Goal: Information Seeking & Learning: Learn about a topic

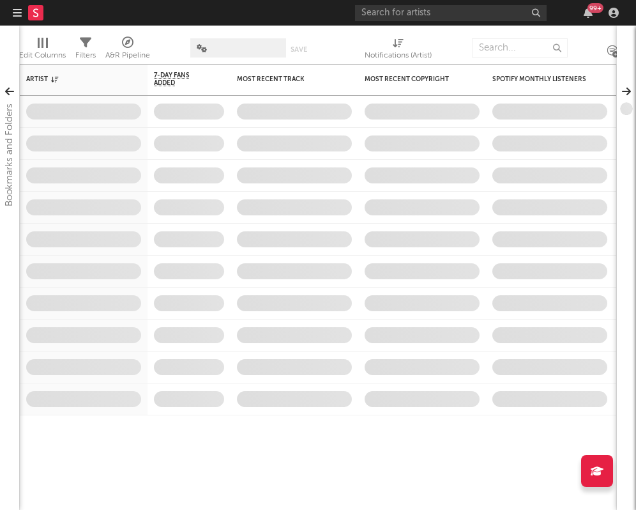
click at [483, 1] on div "99 +" at bounding box center [489, 13] width 268 height 26
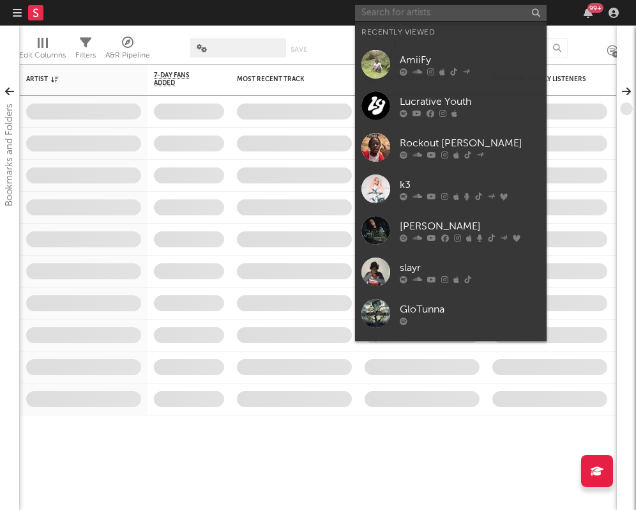
click at [483, 11] on input "text" at bounding box center [451, 13] width 192 height 16
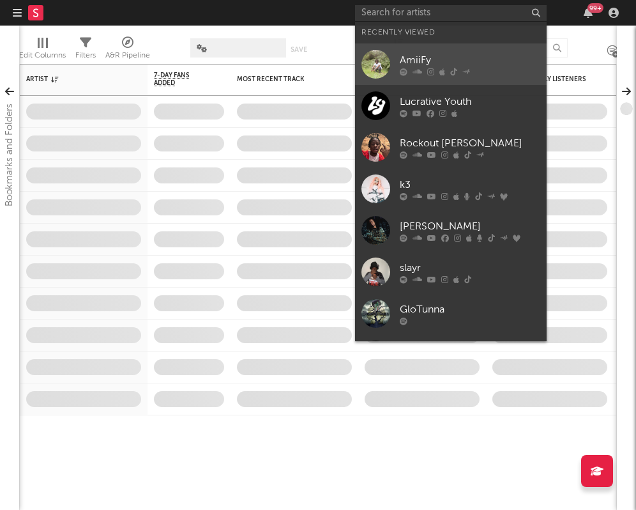
click at [470, 56] on div "AmiiFy" at bounding box center [470, 59] width 141 height 15
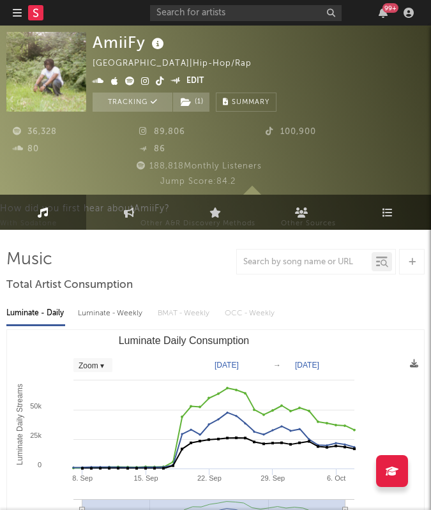
select select "Zoom"
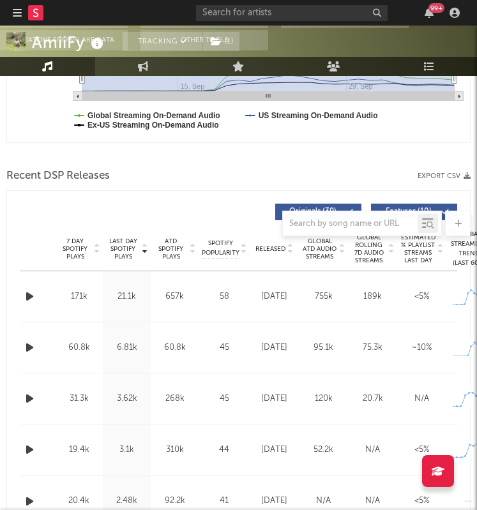
scroll to position [444, 0]
click at [229, 157] on div at bounding box center [238, 155] width 464 height 19
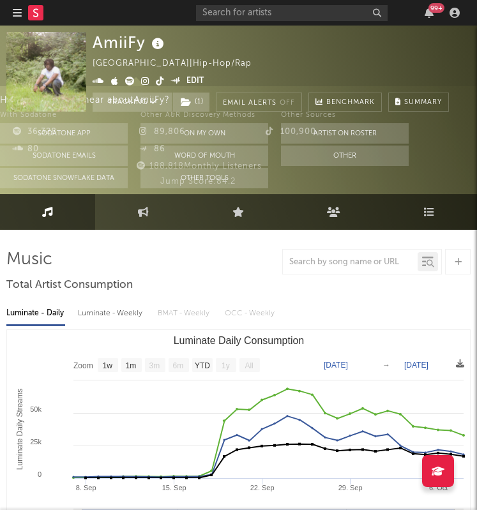
scroll to position [0, 0]
click at [38, 10] on rect at bounding box center [35, 12] width 15 height 15
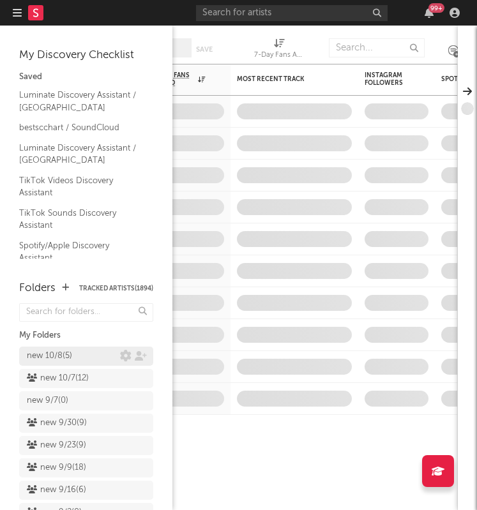
click at [89, 358] on div "new 10/8 ( 5 )" at bounding box center [73, 356] width 93 height 15
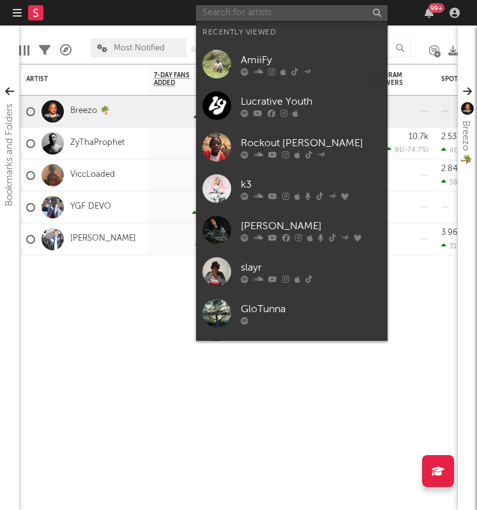
click at [303, 20] on input "text" at bounding box center [292, 13] width 192 height 16
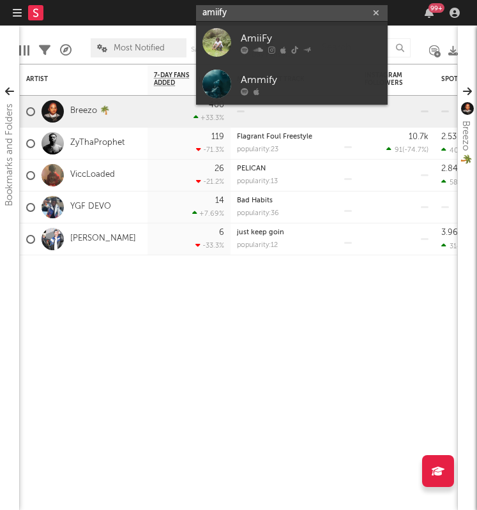
type input "amity"
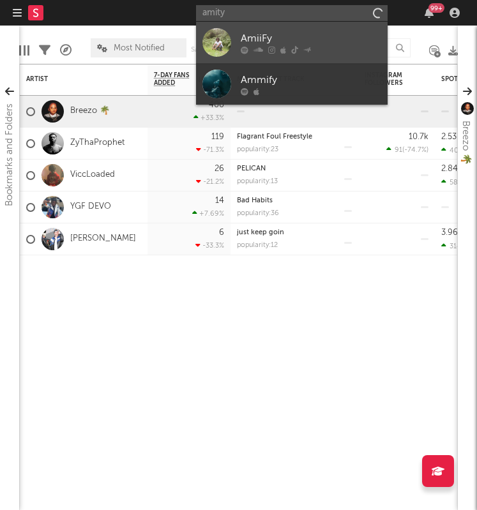
drag, startPoint x: 294, startPoint y: 1, endPoint x: 321, endPoint y: 29, distance: 39.3
click at [321, 29] on link "AmiiFy" at bounding box center [292, 43] width 192 height 42
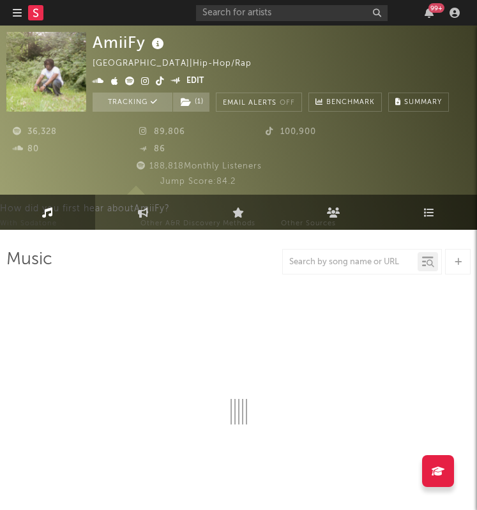
select select "1w"
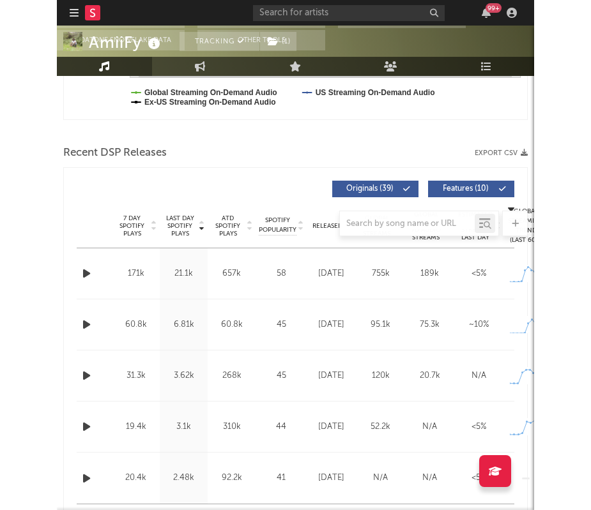
scroll to position [487, 0]
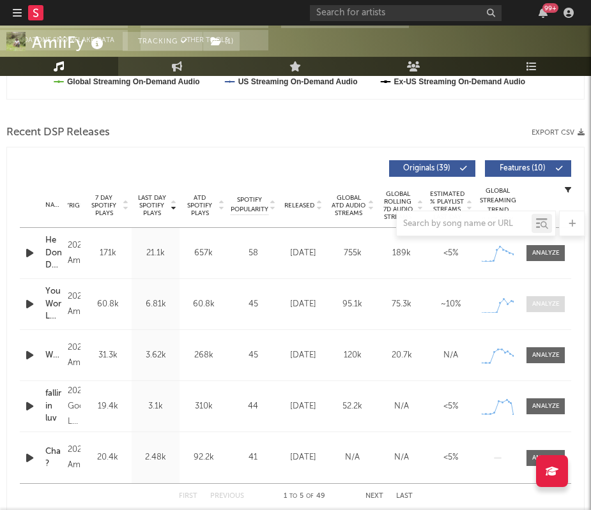
click at [550, 302] on div at bounding box center [545, 305] width 27 height 10
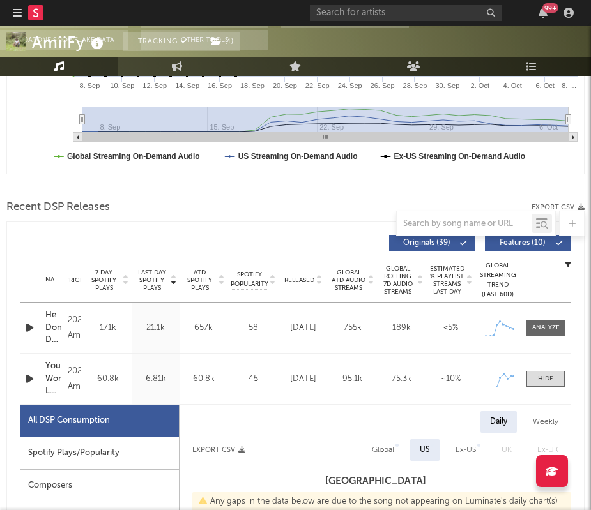
scroll to position [441, 0]
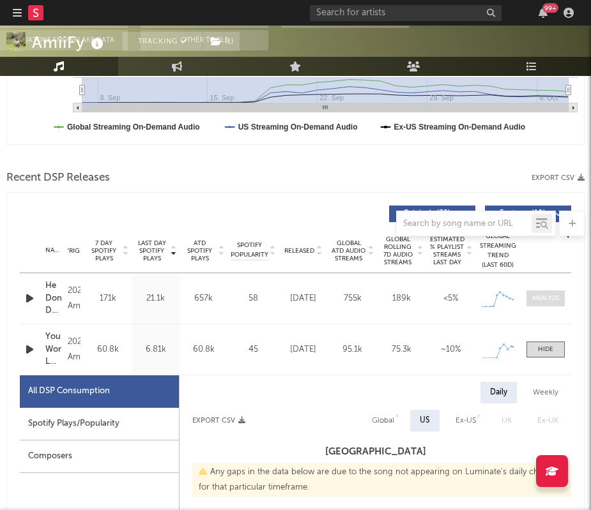
click at [549, 298] on div at bounding box center [545, 299] width 27 height 10
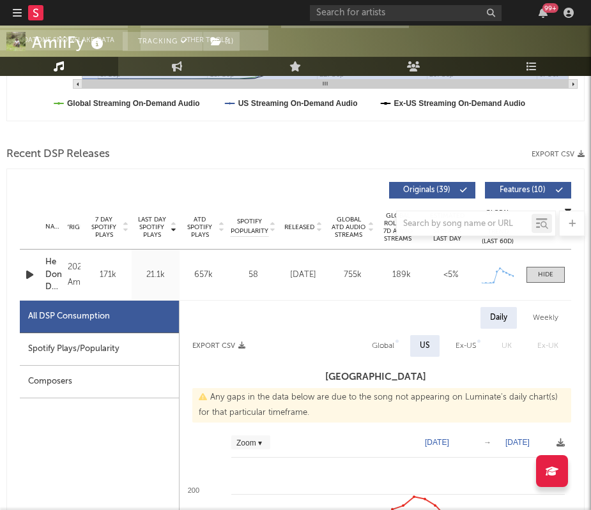
scroll to position [466, 0]
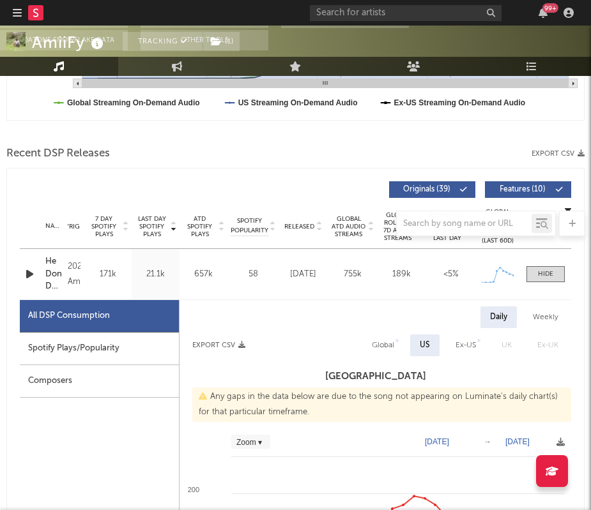
click at [302, 227] on div at bounding box center [295, 224] width 578 height 26
click at [314, 222] on div at bounding box center [295, 224] width 578 height 26
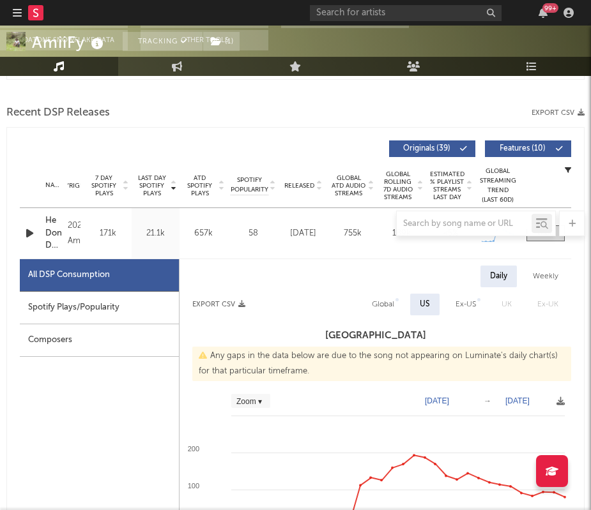
click at [309, 183] on span "Released" at bounding box center [299, 186] width 30 height 8
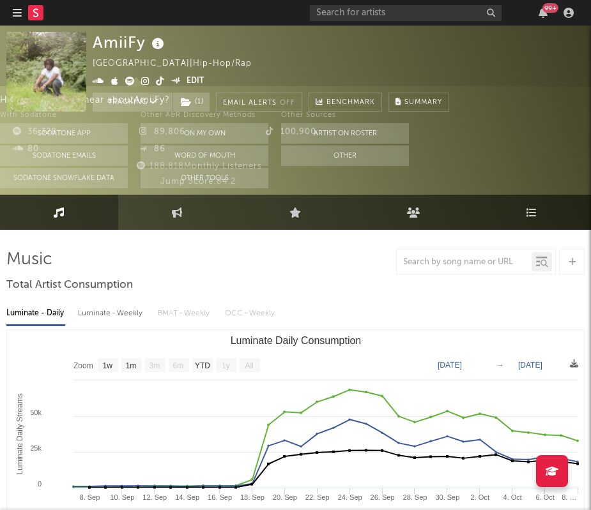
scroll to position [0, 0]
click at [174, 223] on link "Engagement" at bounding box center [177, 212] width 118 height 35
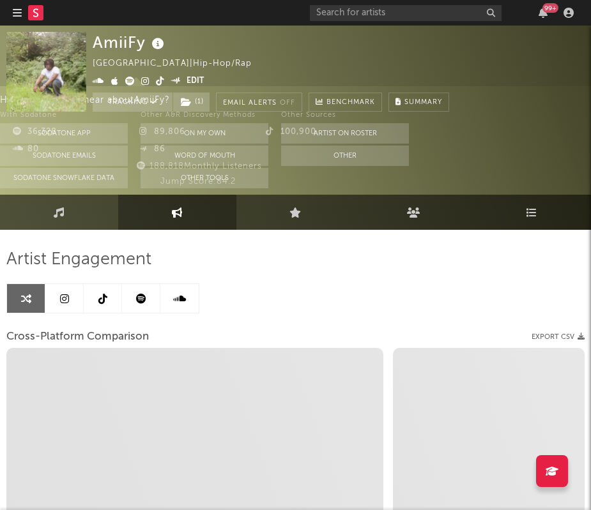
select select "1w"
click at [63, 300] on icon at bounding box center [64, 299] width 9 height 10
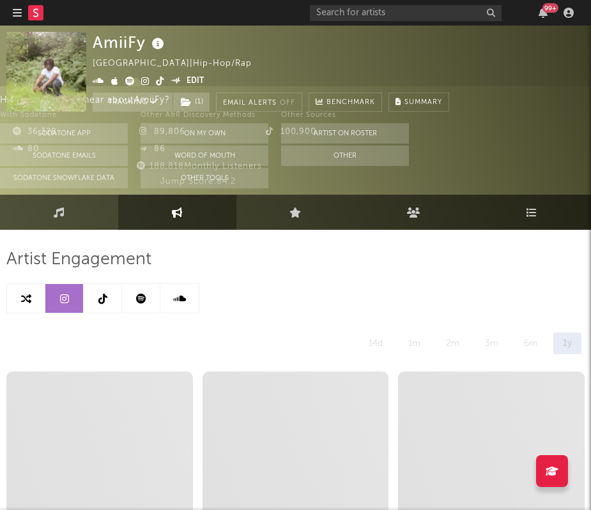
select select "6m"
click at [31, 302] on icon at bounding box center [26, 299] width 10 height 10
select select "1w"
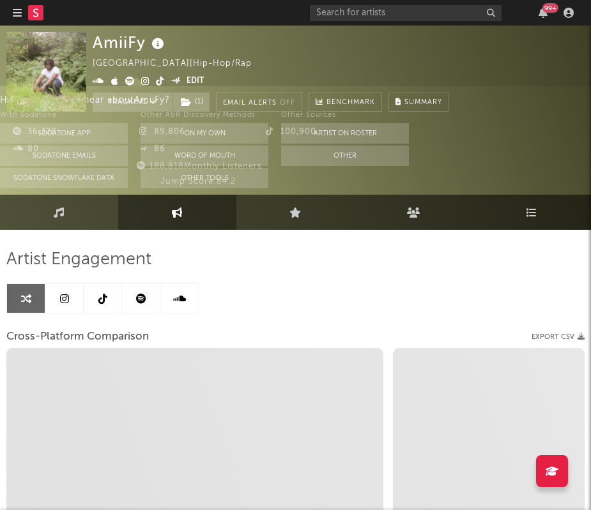
select select "1m"
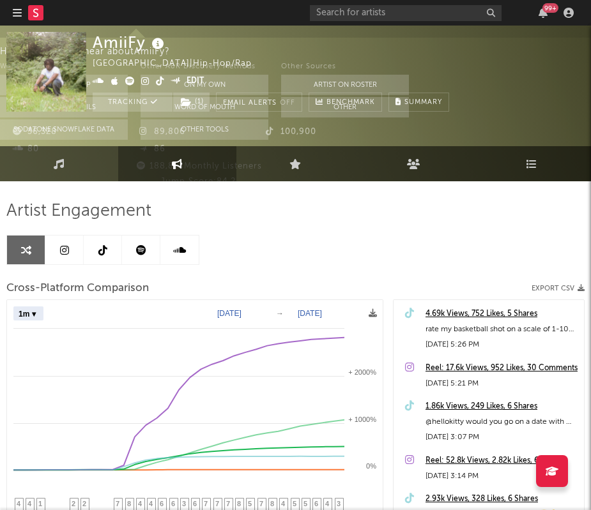
scroll to position [132, 0]
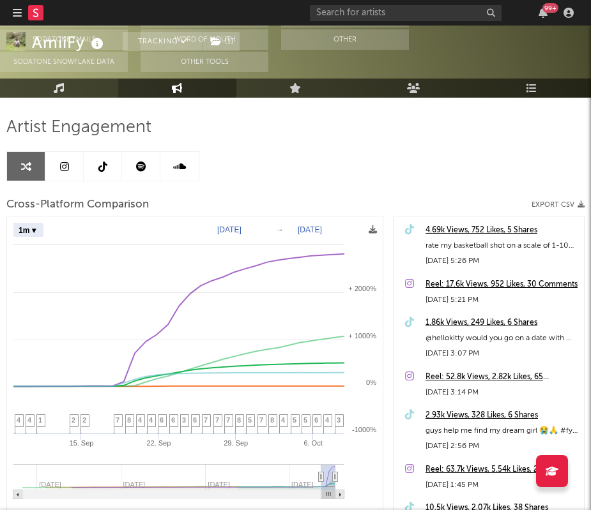
click at [88, 88] on link "Music" at bounding box center [59, 88] width 118 height 19
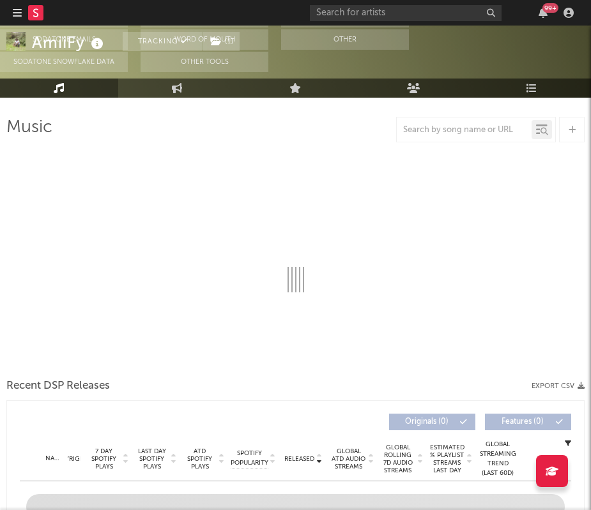
select select "1w"
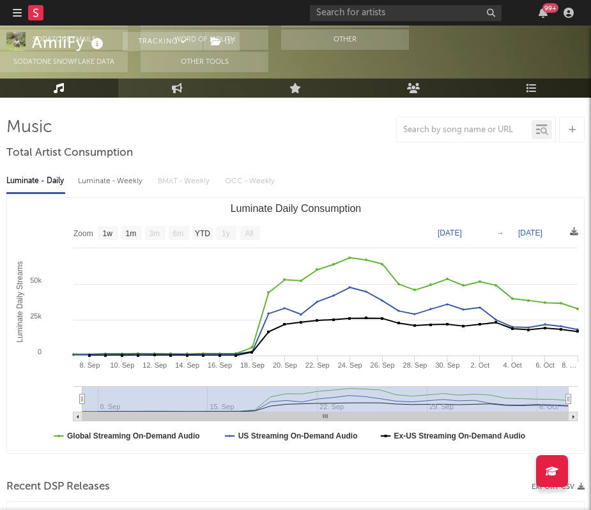
click at [224, 136] on div at bounding box center [295, 130] width 578 height 26
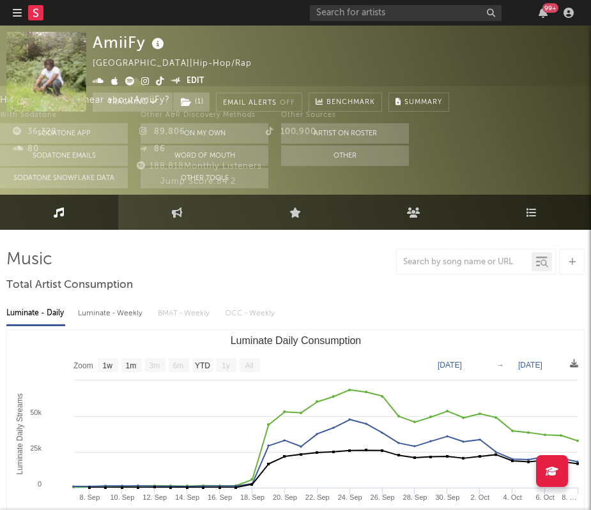
click at [38, 13] on rect at bounding box center [35, 12] width 15 height 15
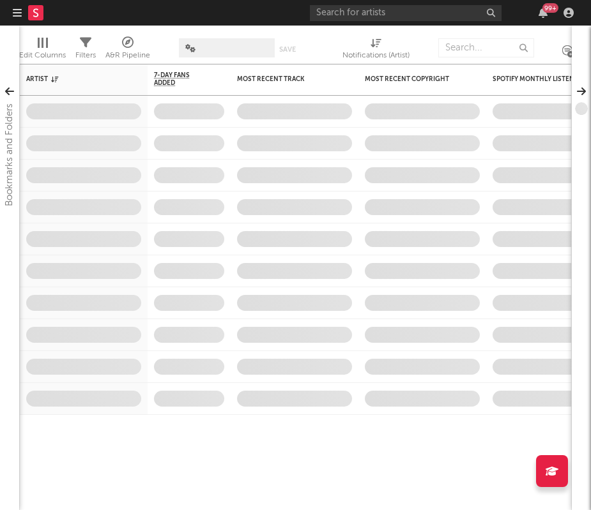
click at [19, 18] on button "button" at bounding box center [17, 13] width 9 height 26
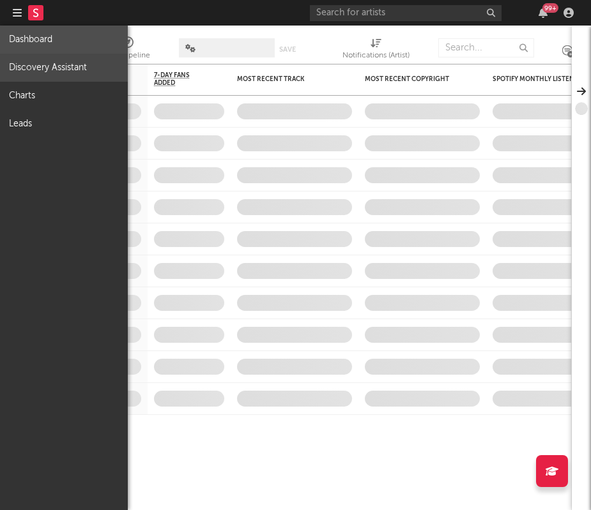
click at [44, 72] on link "Discovery Assistant" at bounding box center [64, 68] width 128 height 28
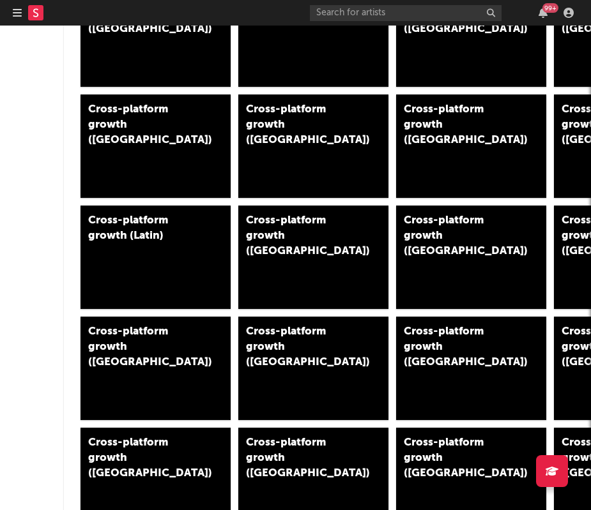
scroll to position [794, 0]
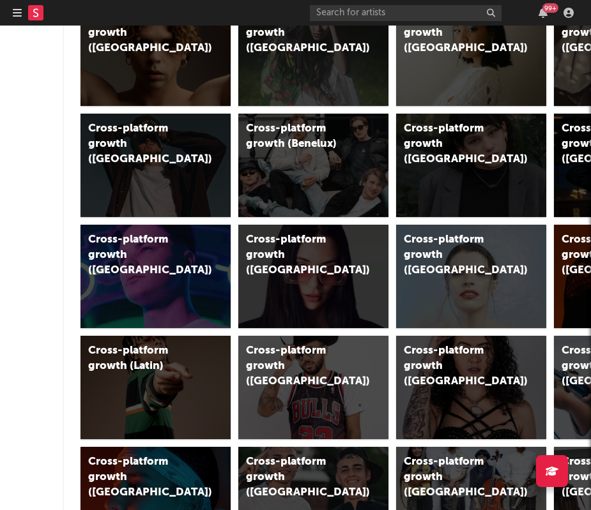
scroll to position [648, 0]
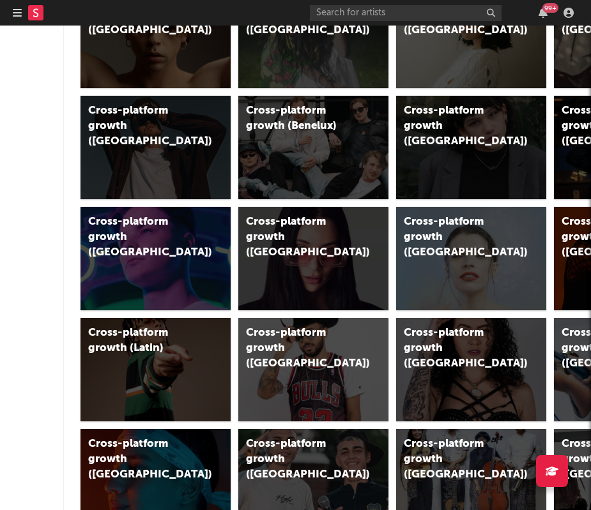
click at [15, 11] on icon "button" at bounding box center [17, 13] width 9 height 10
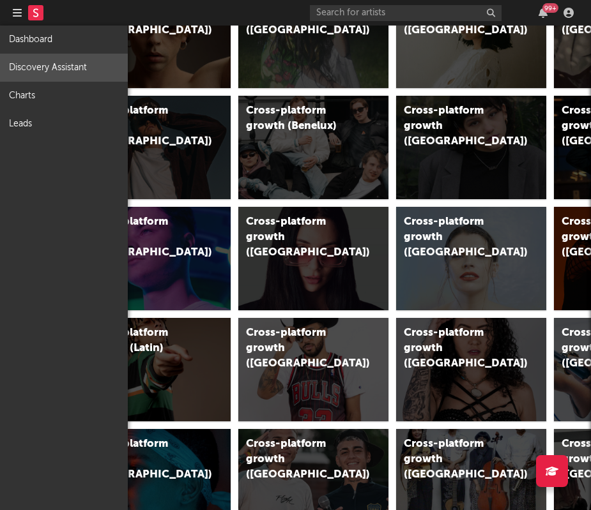
click at [22, 63] on link "Discovery Assistant" at bounding box center [64, 68] width 128 height 28
click at [101, 97] on link "Charts" at bounding box center [64, 96] width 128 height 28
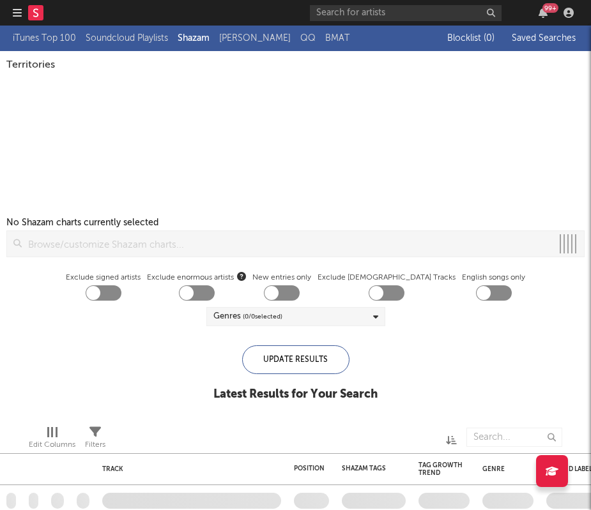
checkbox input "true"
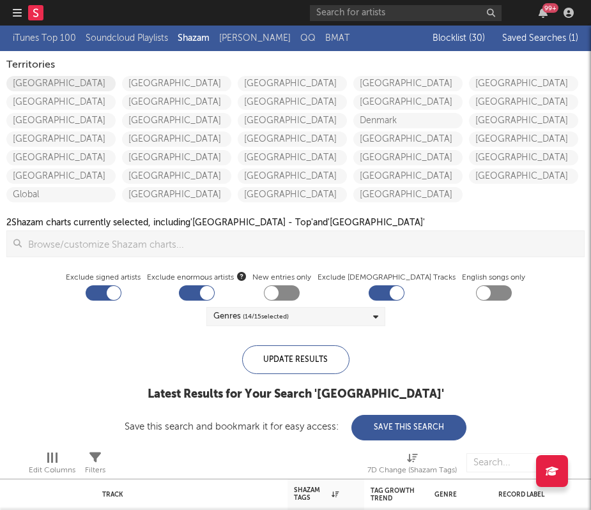
click at [82, 80] on link "[GEOGRAPHIC_DATA]" at bounding box center [60, 83] width 109 height 15
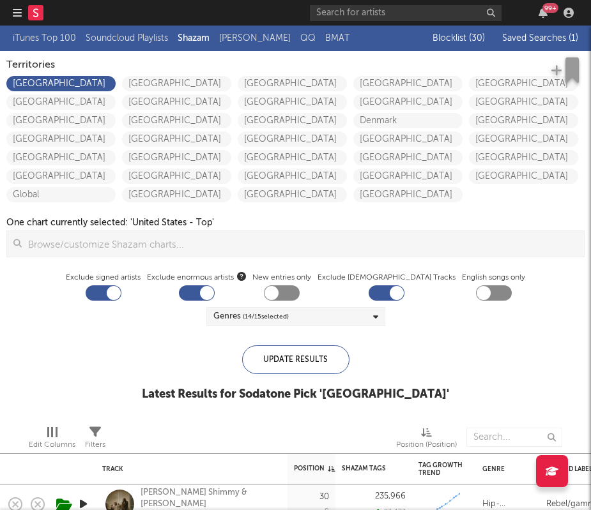
click at [21, 10] on icon "button" at bounding box center [17, 13] width 9 height 10
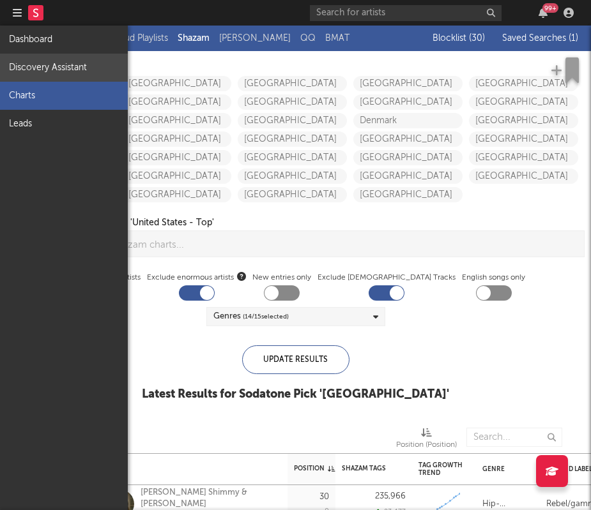
click at [52, 65] on link "Discovery Assistant" at bounding box center [64, 68] width 128 height 28
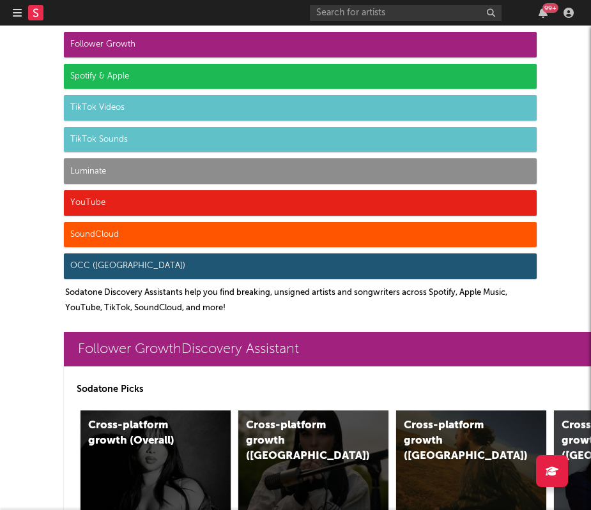
click at [116, 166] on div "Luminate" at bounding box center [300, 171] width 473 height 26
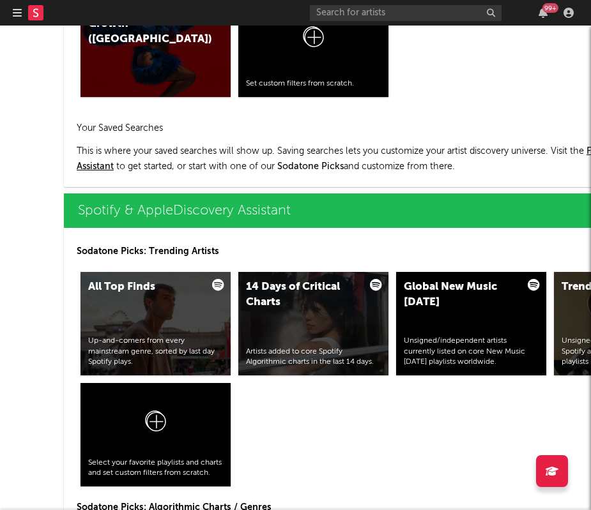
scroll to position [5954, 0]
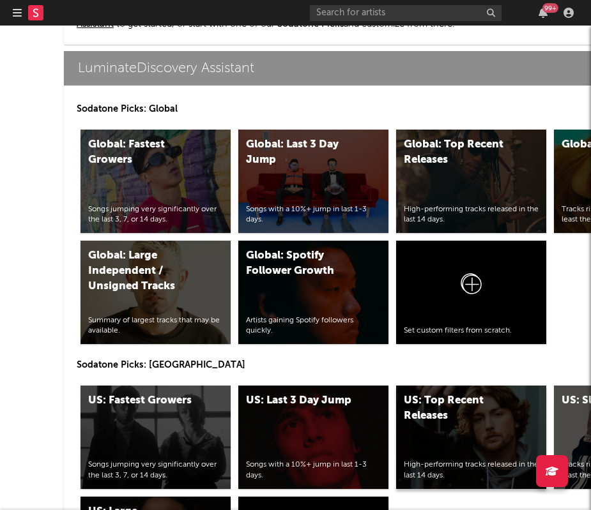
click at [450, 432] on div "US: Top Recent Releases High-performing tracks released in the last 14 days." at bounding box center [471, 437] width 150 height 103
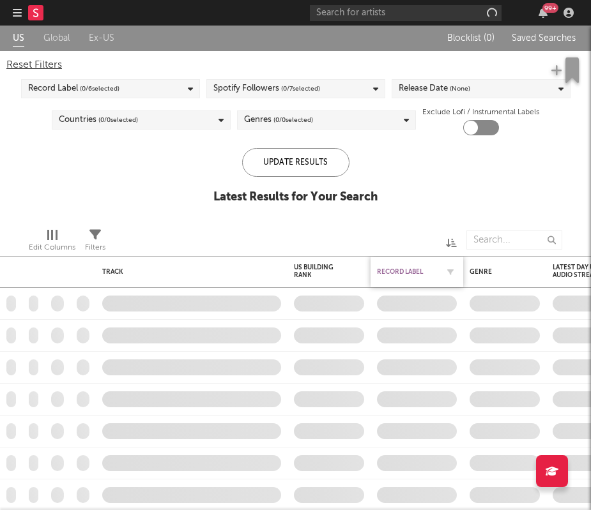
checkbox input "true"
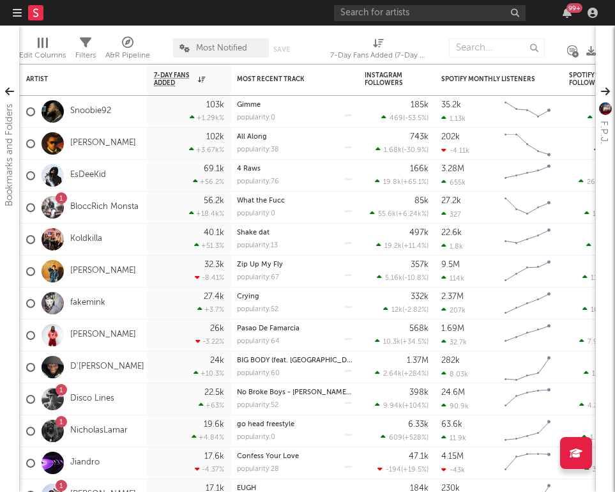
click at [9, 6] on nav "Dashboard Discovery Assistant Charts Leads 99 +" at bounding box center [307, 13] width 615 height 26
click at [11, 7] on nav "Dashboard Discovery Assistant Charts Leads 99 +" at bounding box center [307, 13] width 615 height 26
click at [20, 13] on icon "button" at bounding box center [17, 13] width 9 height 10
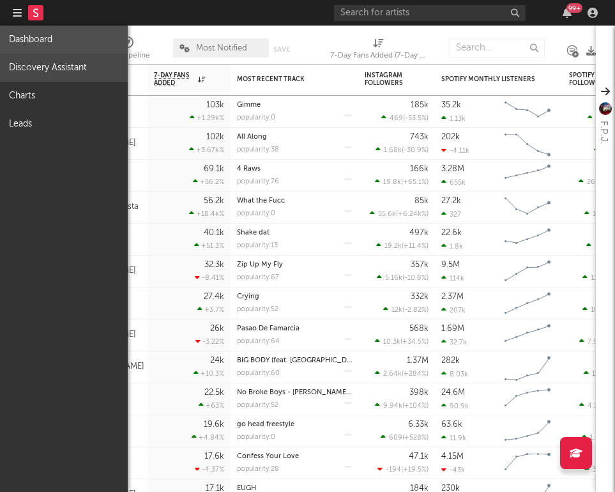
click at [38, 68] on link "Discovery Assistant" at bounding box center [64, 68] width 128 height 28
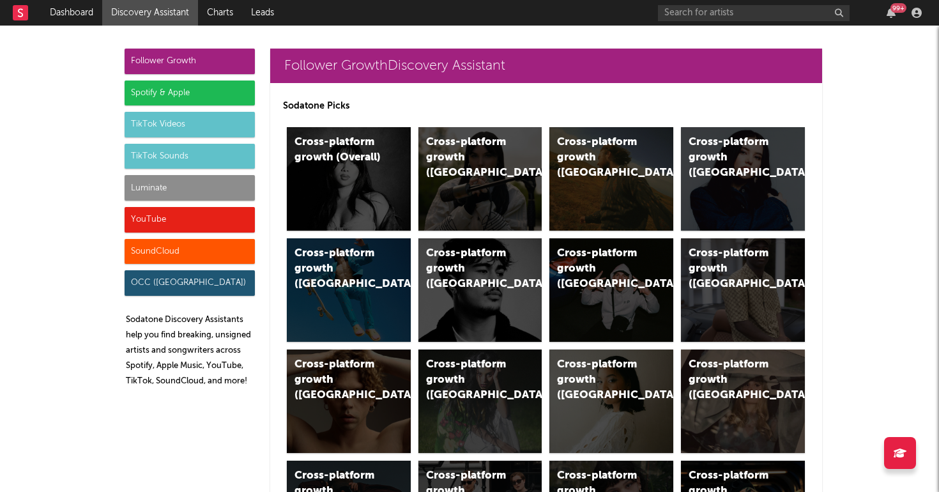
click at [146, 190] on div "Luminate" at bounding box center [190, 188] width 130 height 26
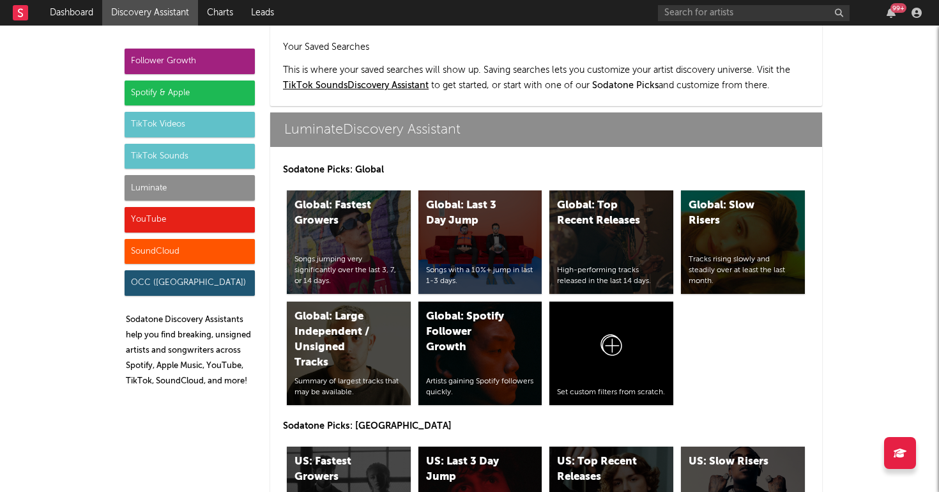
scroll to position [5671, 0]
click at [615, 447] on div "US: Top Recent Releases High-performing tracks released in the last 14 days." at bounding box center [611, 498] width 124 height 103
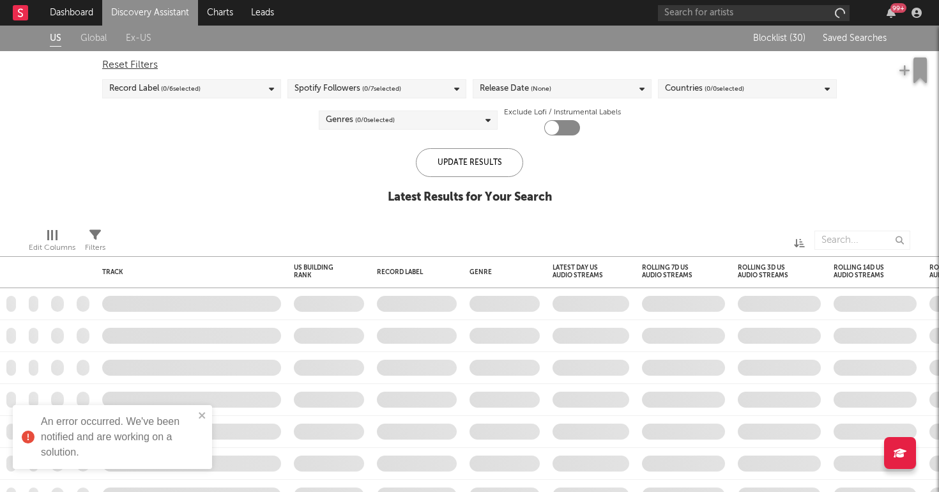
checkbox input "true"
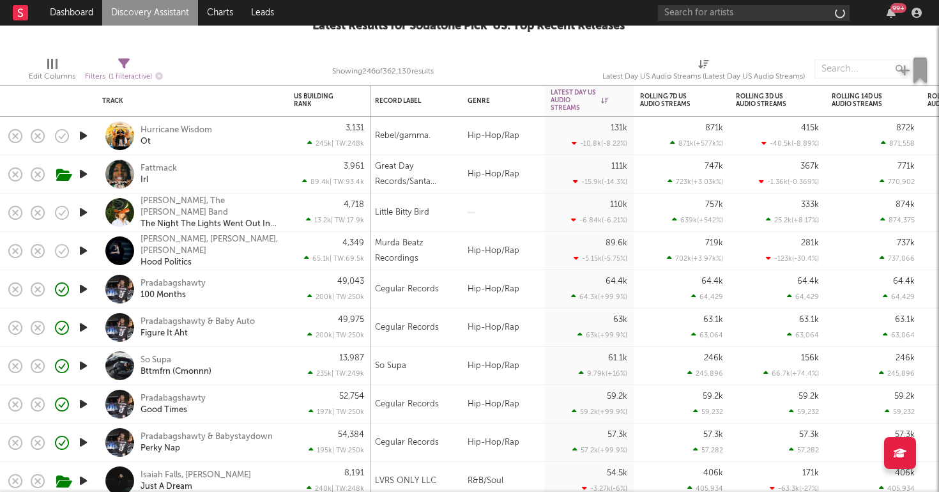
click at [82, 290] on icon "button" at bounding box center [83, 289] width 13 height 16
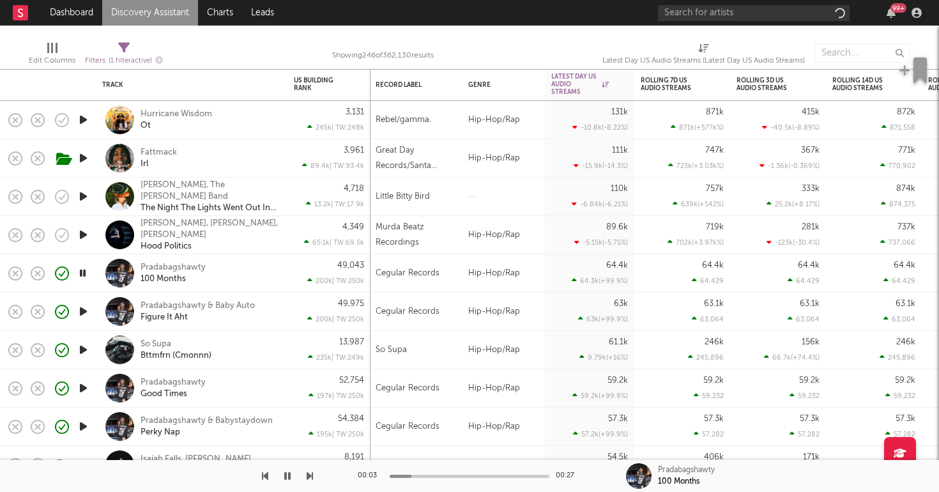
click at [281, 280] on div "Pradabagshawty 100 Months" at bounding box center [192, 273] width 192 height 38
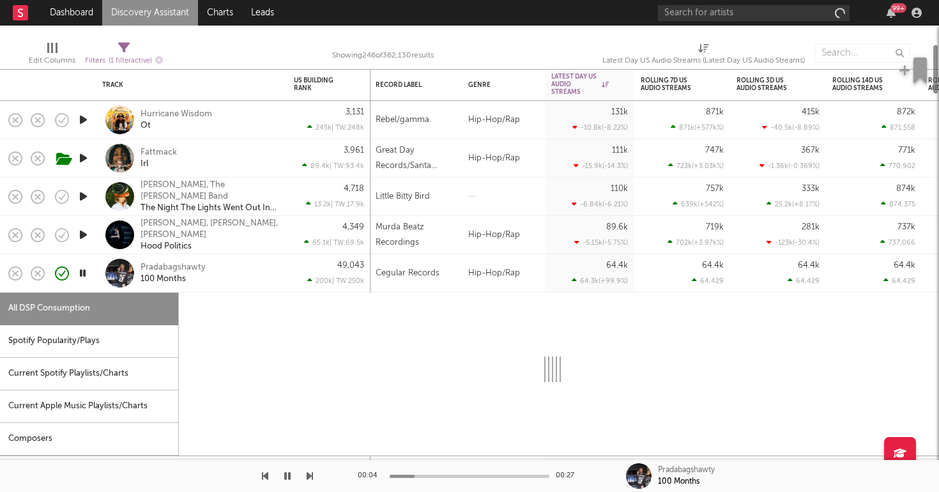
select select "1w"
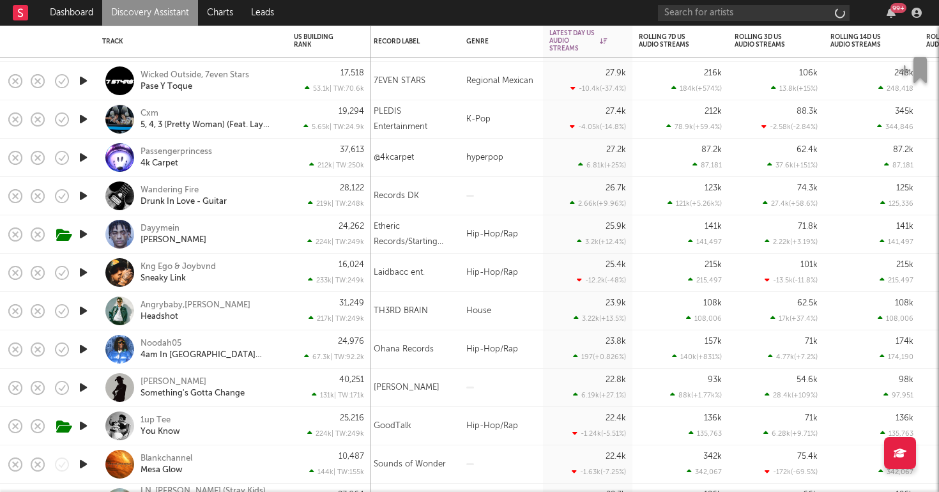
click at [85, 312] on icon "button" at bounding box center [83, 311] width 13 height 16
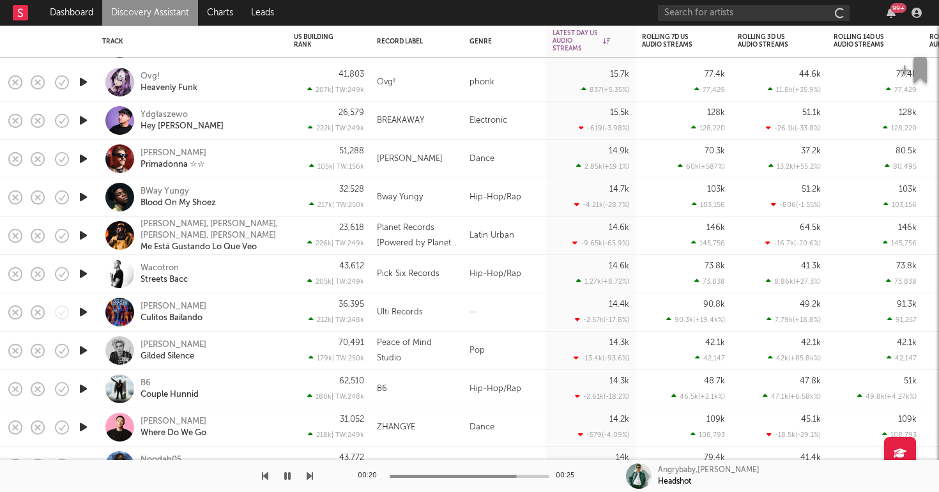
click at [84, 272] on icon "button" at bounding box center [83, 274] width 13 height 16
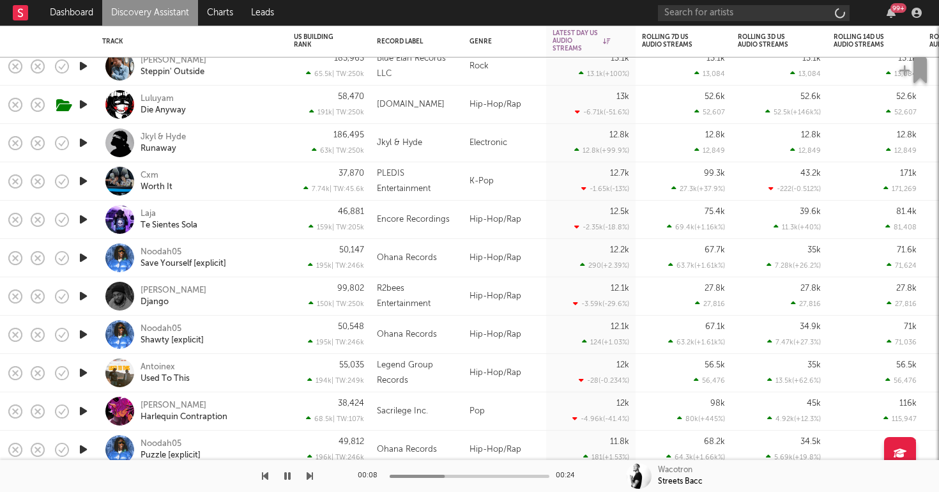
click at [217, 304] on div "Omar Sterling Django" at bounding box center [209, 296] width 137 height 23
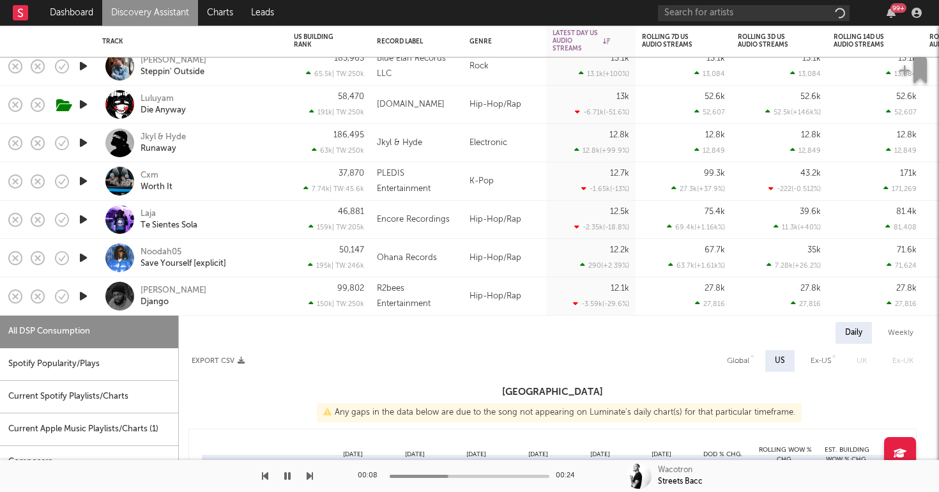
select select "1w"
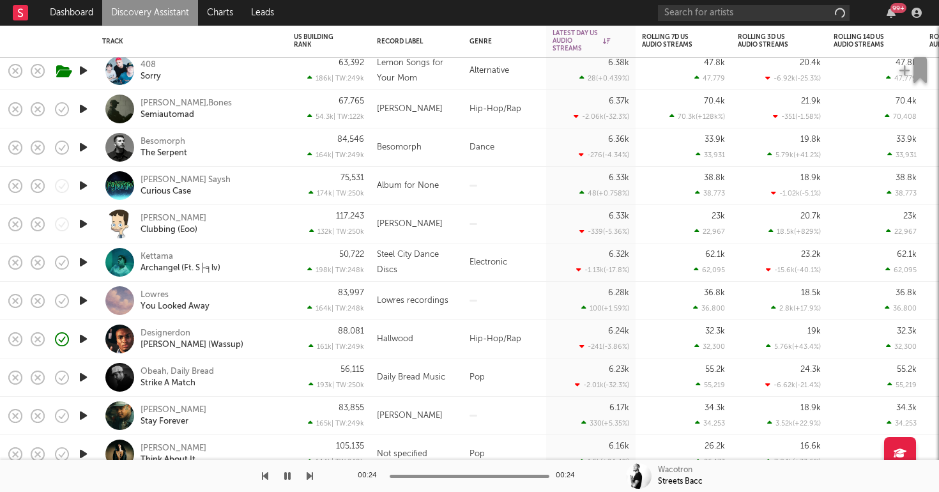
click at [85, 302] on icon "button" at bounding box center [83, 301] width 13 height 16
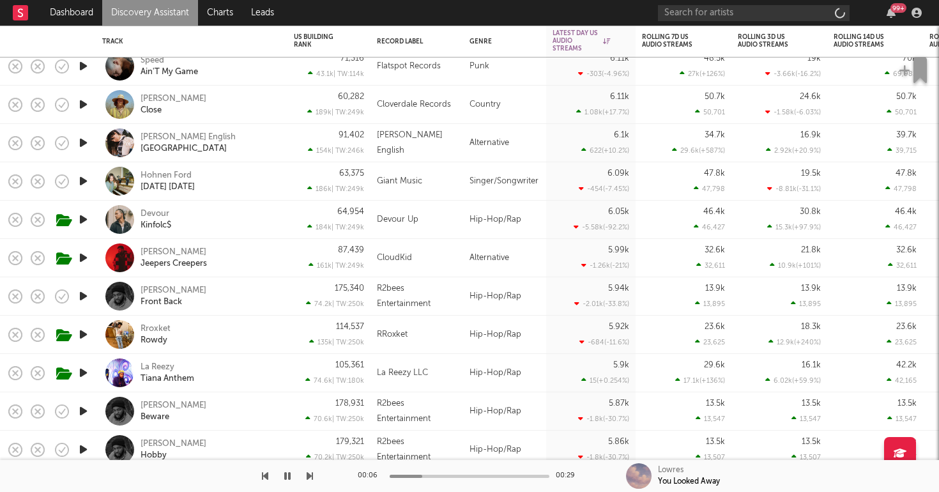
click at [80, 256] on icon "button" at bounding box center [83, 258] width 13 height 16
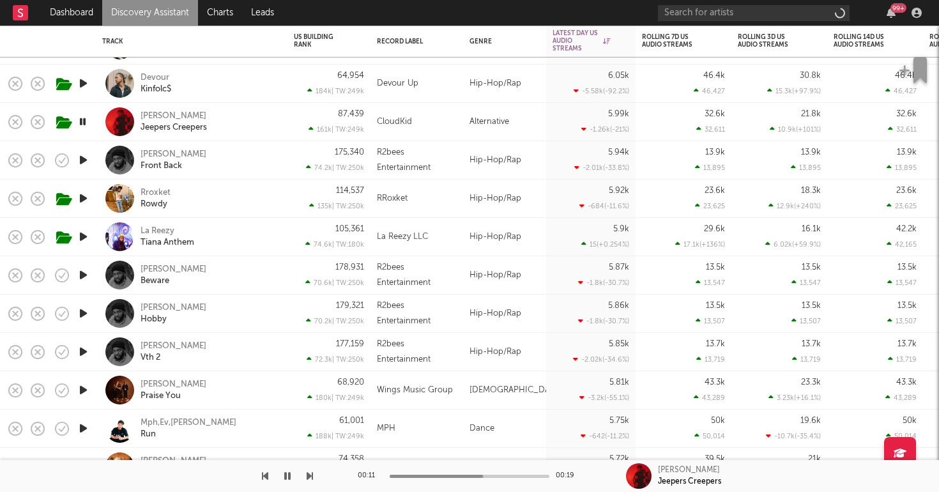
click at [252, 216] on div "Rroxket Rowdy" at bounding box center [191, 199] width 179 height 38
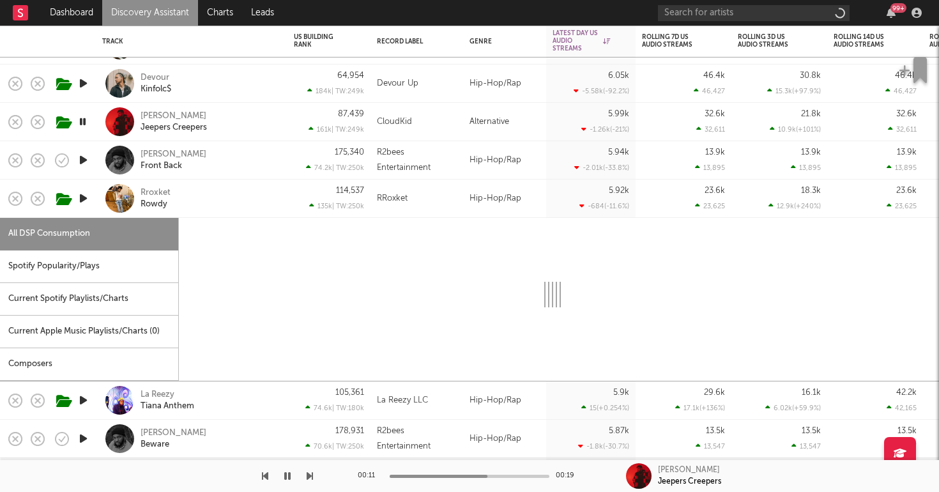
select select "1w"
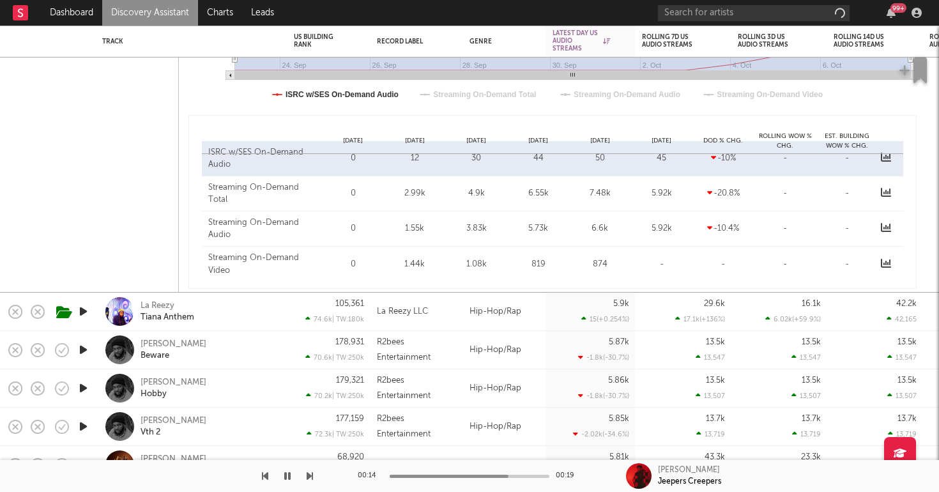
click at [238, 300] on div "La Reezy Tiana Anthem" at bounding box center [209, 311] width 137 height 23
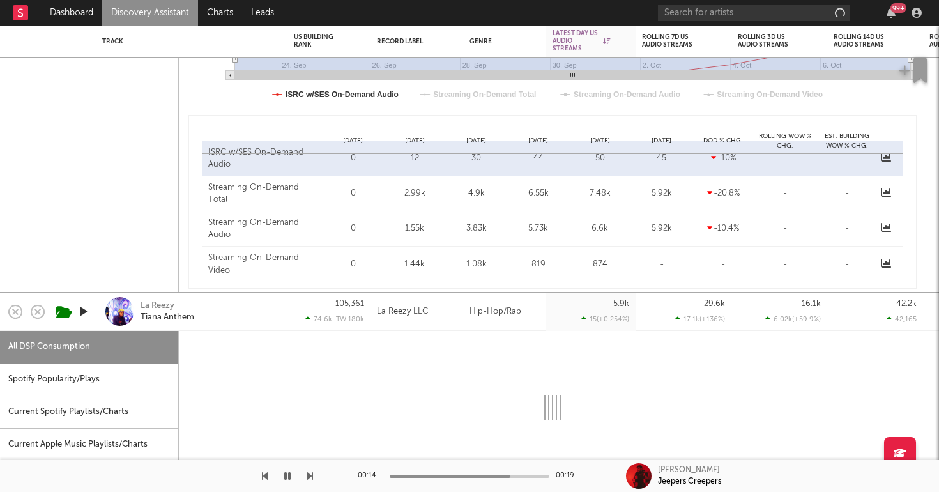
select select "1w"
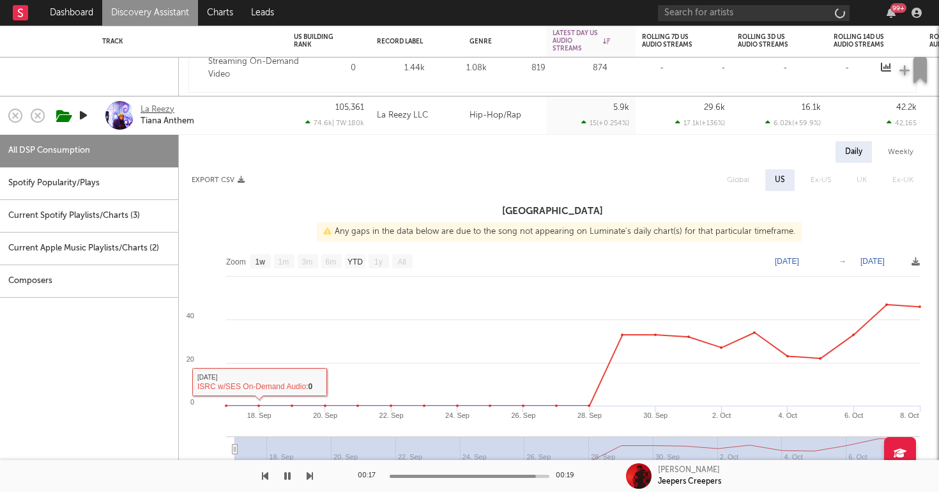
click at [156, 107] on div "La Reezy" at bounding box center [158, 109] width 34 height 11
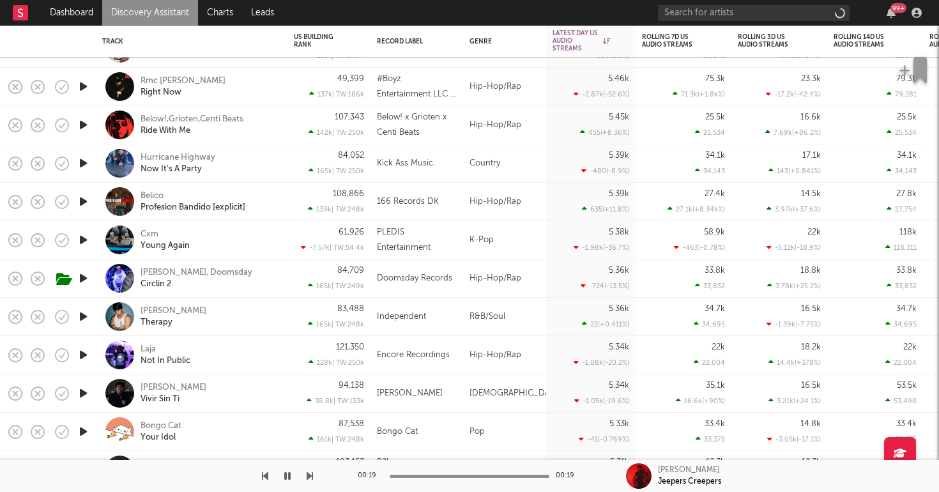
click at [86, 355] on icon "button" at bounding box center [83, 355] width 13 height 16
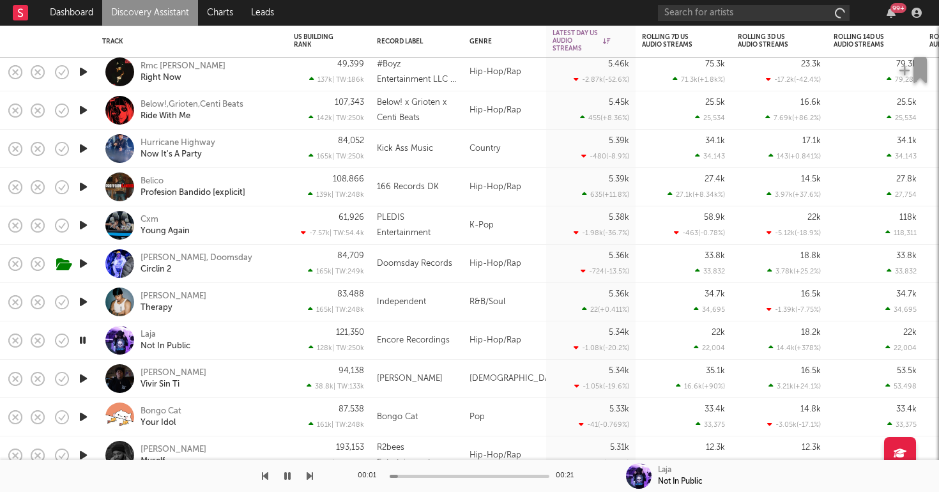
click at [231, 330] on div "Laja Not In Public" at bounding box center [209, 340] width 137 height 23
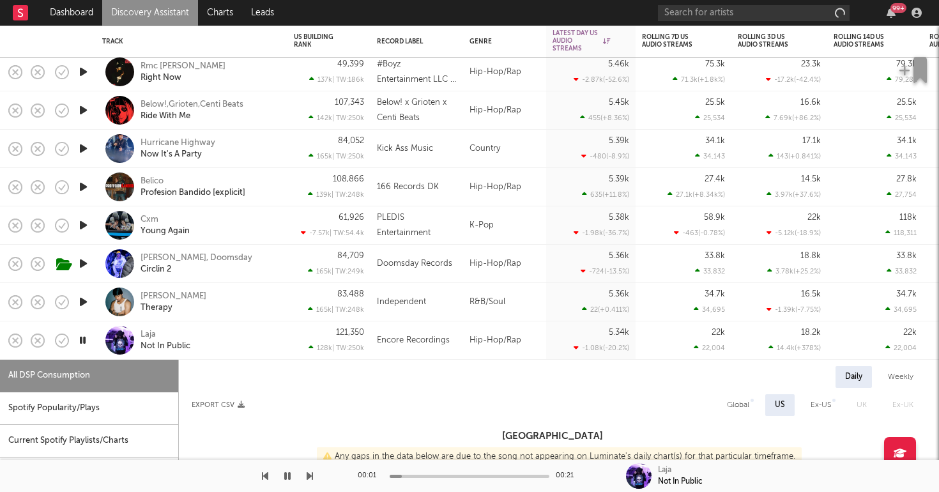
select select "1w"
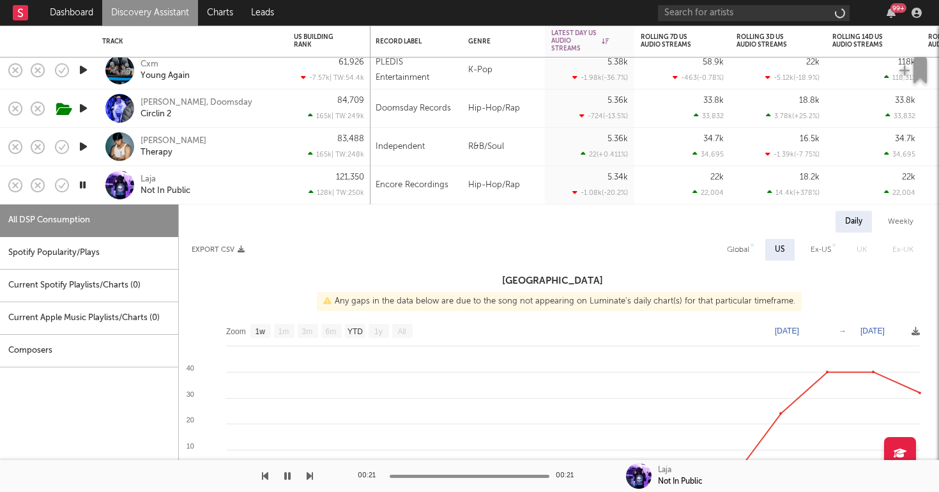
click at [87, 139] on icon "button" at bounding box center [83, 147] width 13 height 16
click at [211, 142] on div "Eric IV Therapy" at bounding box center [209, 146] width 137 height 23
select select "1w"
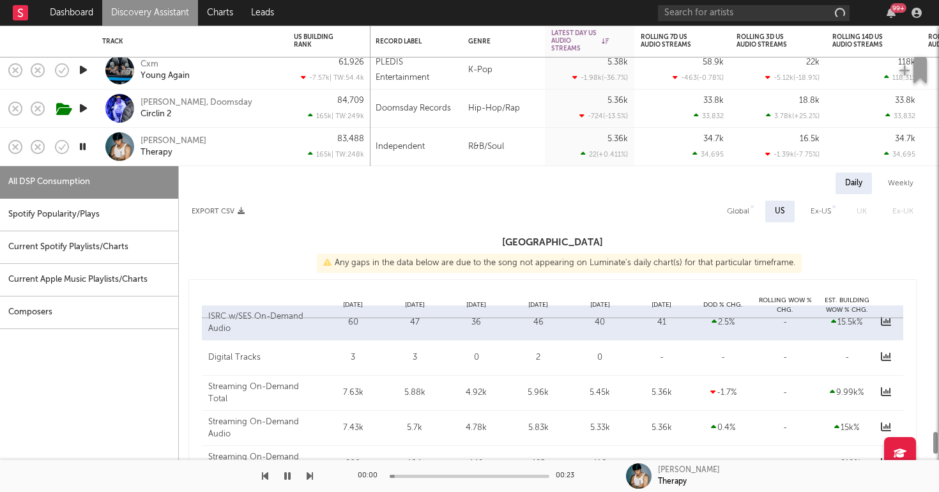
select select "1w"
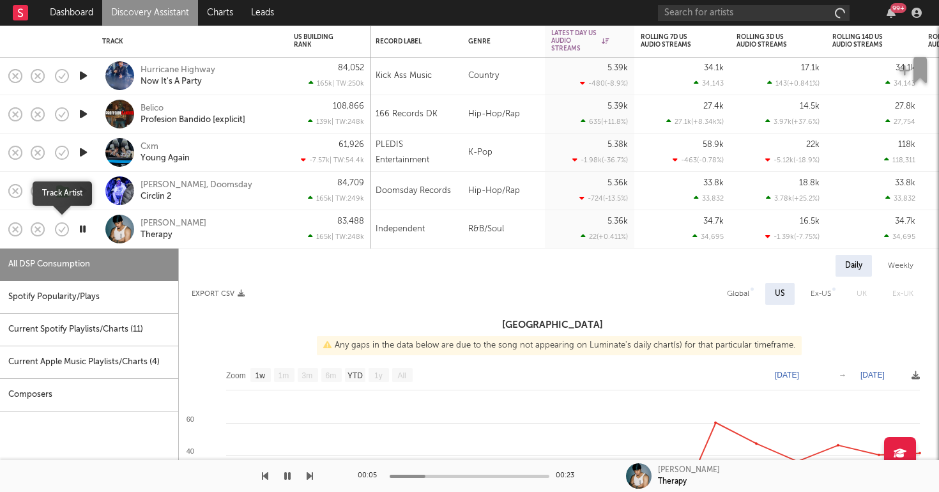
click at [61, 236] on icon "button" at bounding box center [62, 228] width 13 height 13
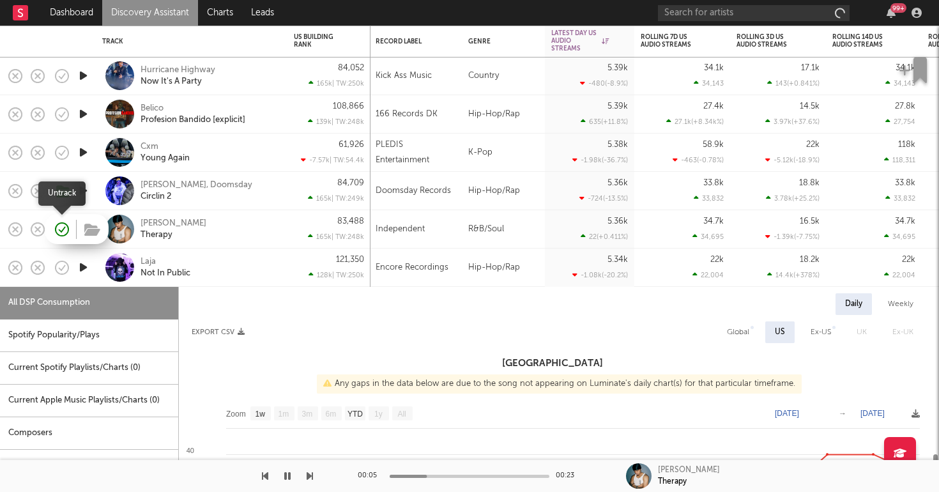
select select "1w"
click at [89, 233] on icon "button" at bounding box center [92, 230] width 16 height 14
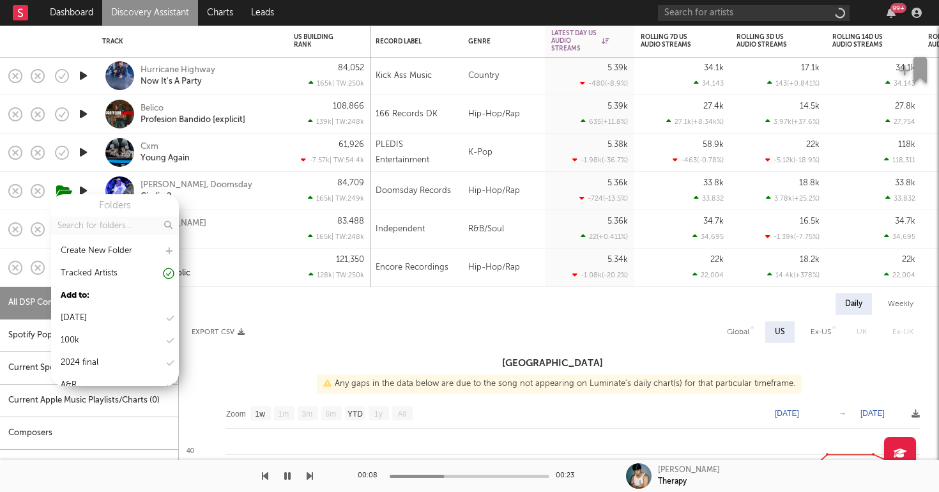
click at [113, 226] on input "text" at bounding box center [115, 226] width 128 height 19
type input "new"
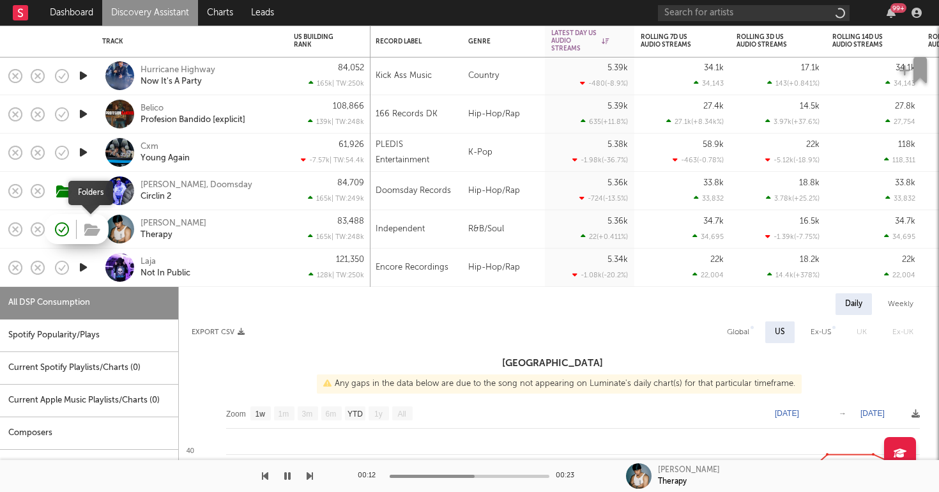
click at [93, 234] on icon "button" at bounding box center [92, 230] width 16 height 14
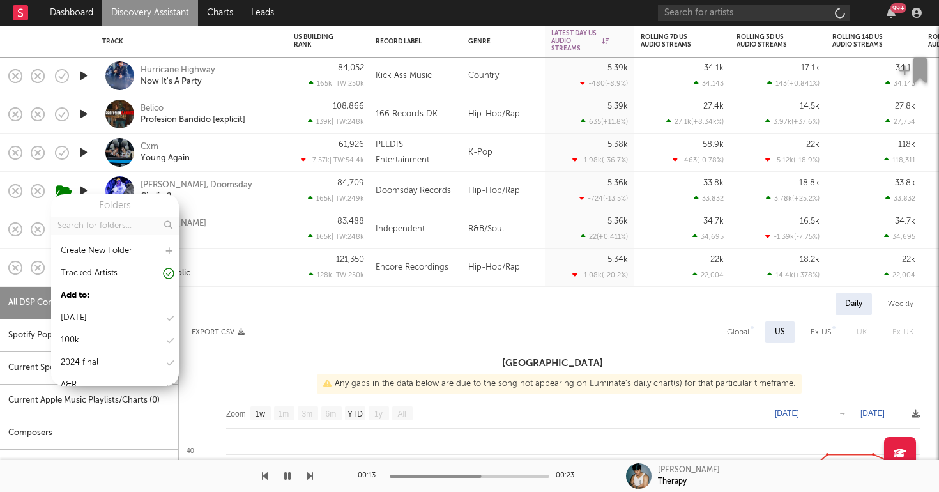
click at [105, 230] on input "text" at bounding box center [115, 226] width 128 height 19
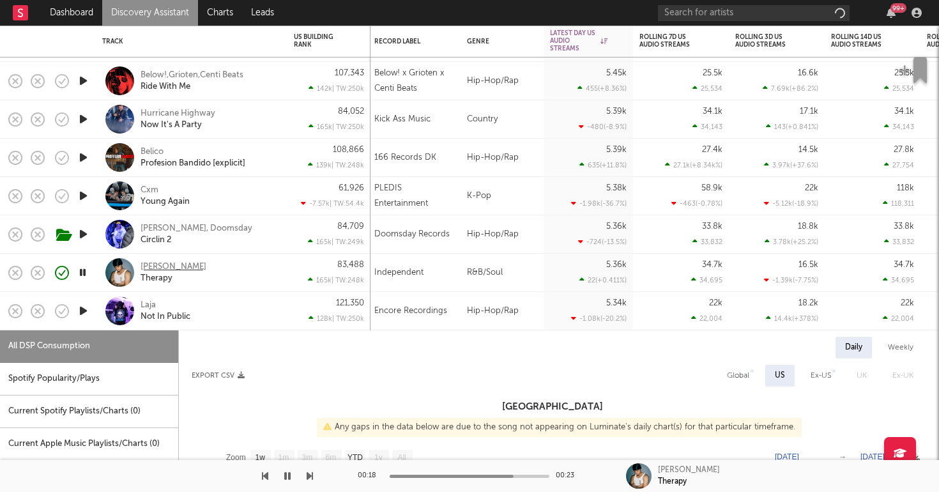
click at [155, 265] on div "[PERSON_NAME]" at bounding box center [174, 266] width 66 height 11
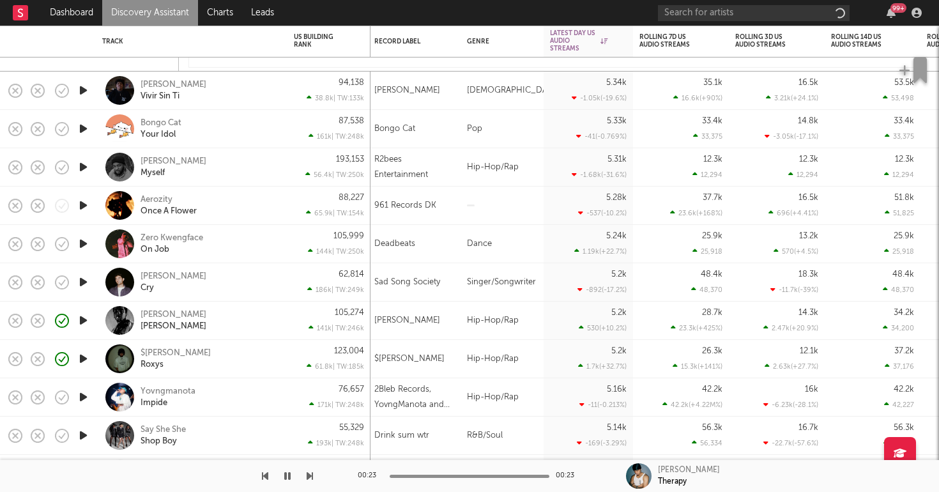
click at [85, 356] on icon "button" at bounding box center [83, 359] width 13 height 16
click at [218, 360] on div "$lim Gucci Roxys" at bounding box center [209, 359] width 137 height 23
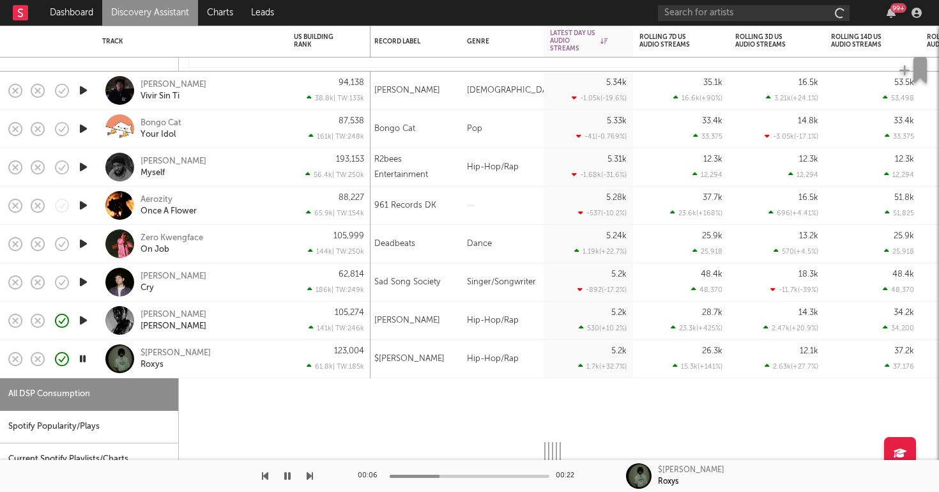
select select "1w"
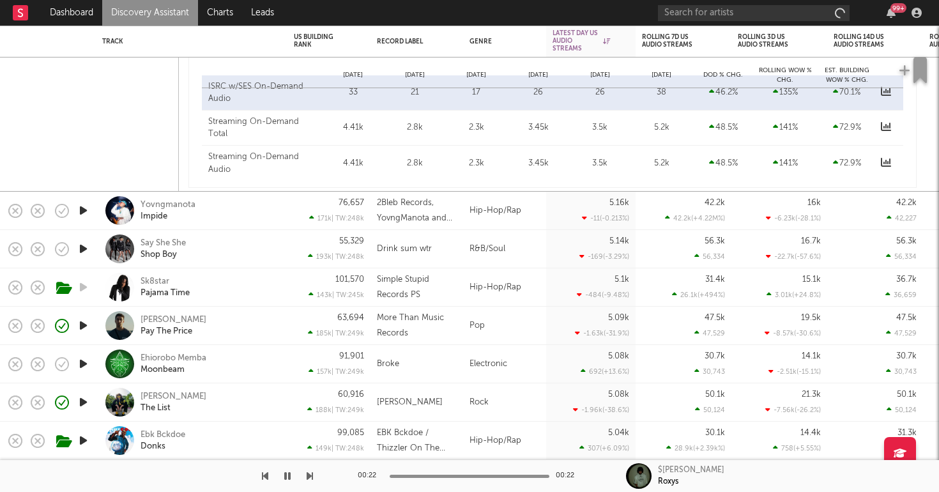
click at [86, 208] on icon "button" at bounding box center [83, 211] width 13 height 16
click at [169, 13] on link "Discovery Assistant" at bounding box center [150, 13] width 96 height 26
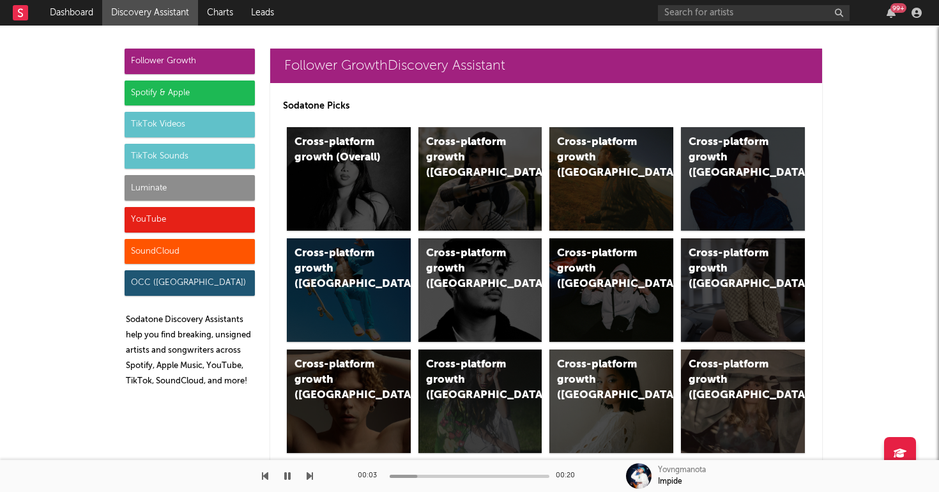
click at [181, 183] on div "Luminate" at bounding box center [190, 188] width 130 height 26
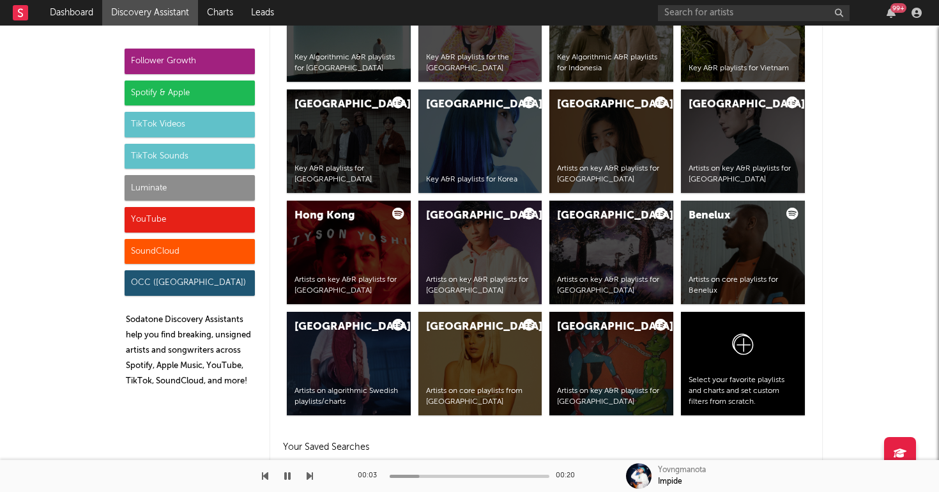
scroll to position [5671, 0]
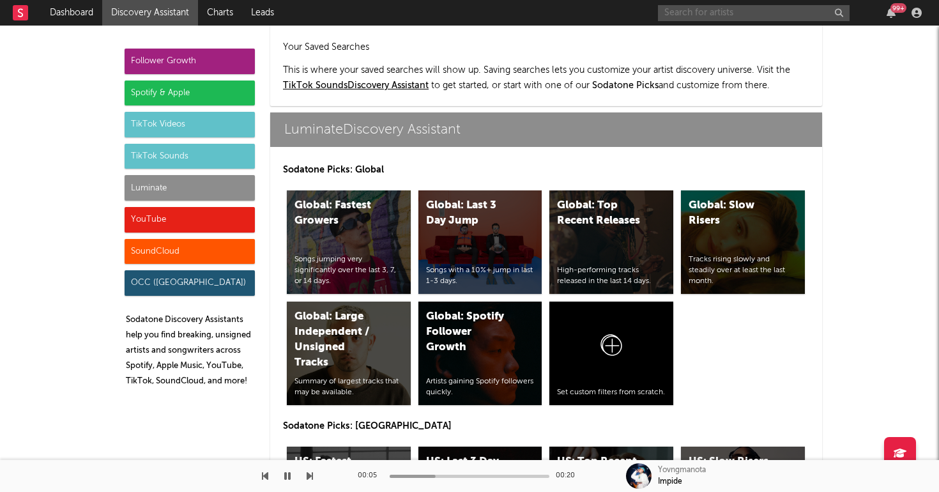
click at [615, 12] on input "text" at bounding box center [754, 13] width 192 height 16
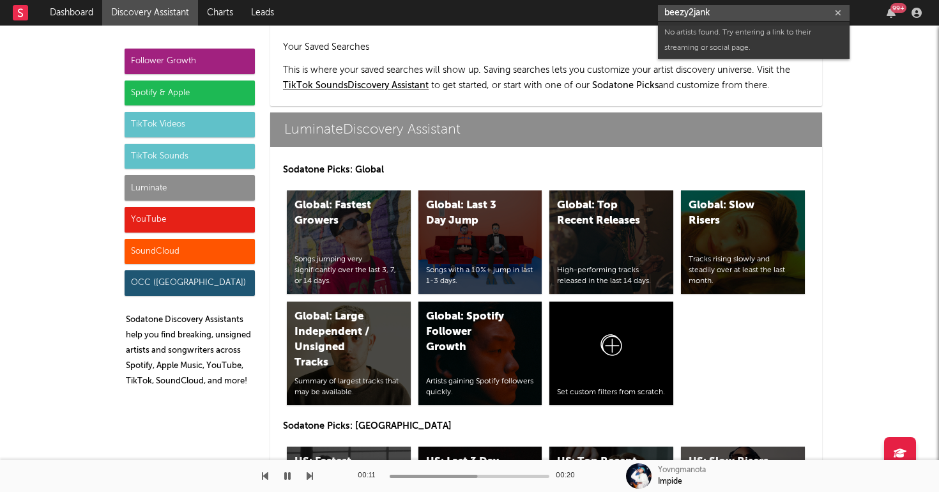
type input "beezy2janky"
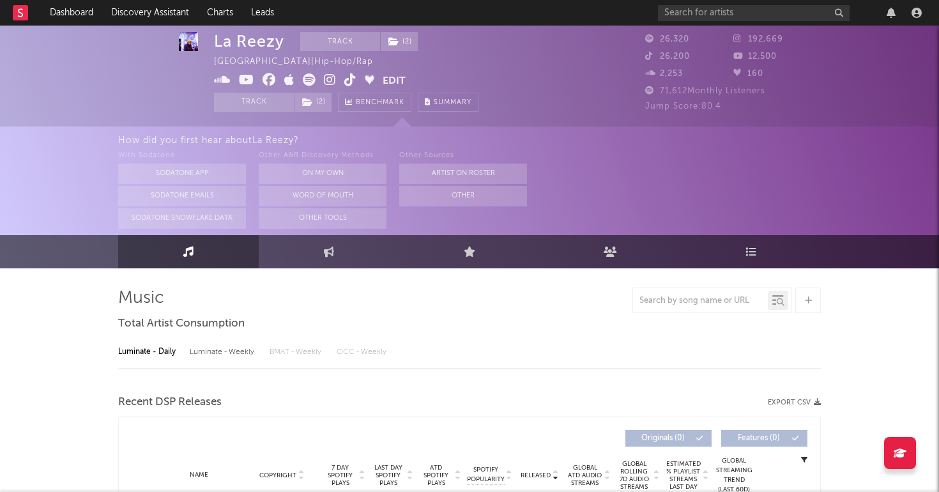
scroll to position [109, 0]
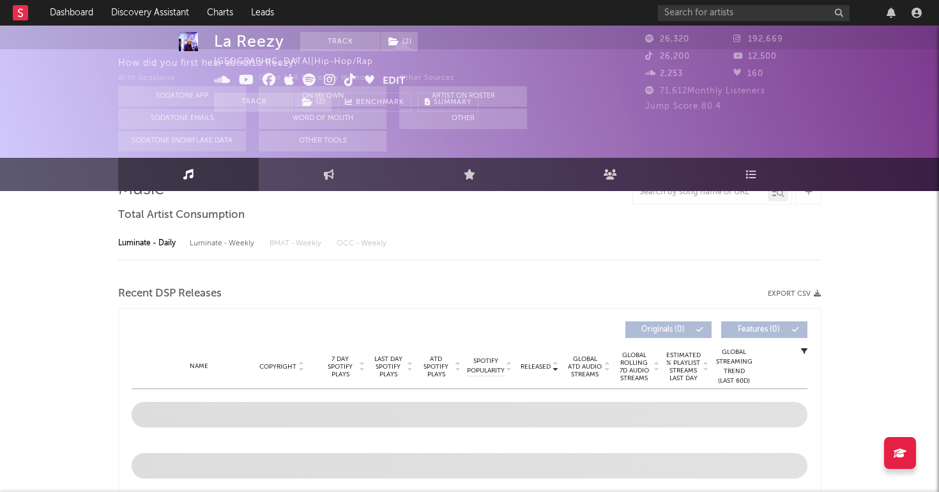
select select "6m"
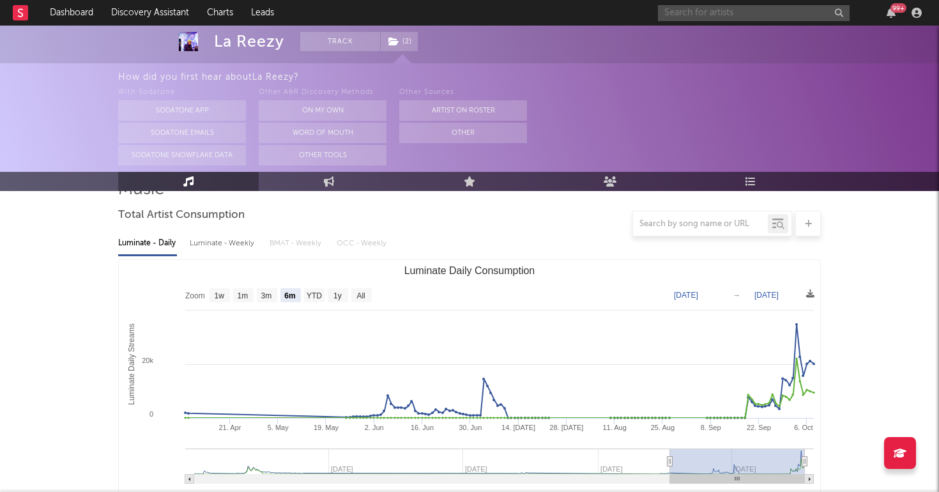
click at [728, 18] on input "text" at bounding box center [754, 13] width 192 height 16
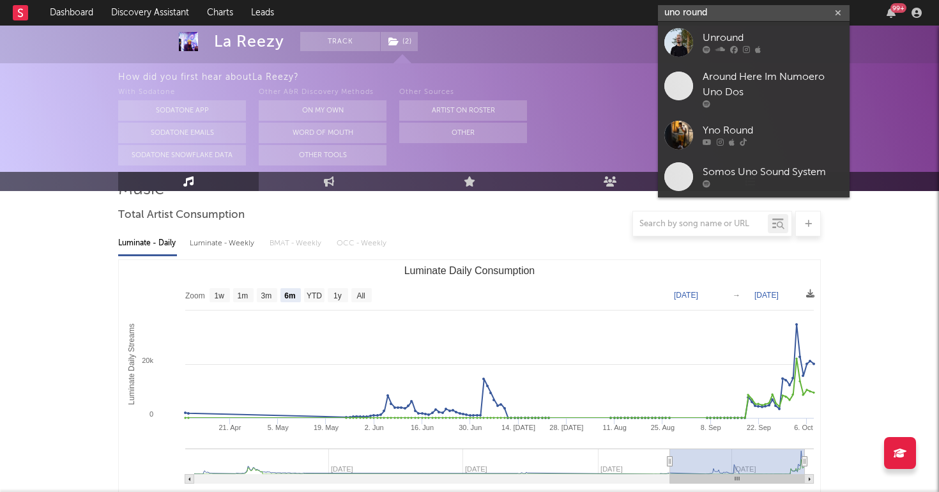
click at [670, 11] on input "uno round" at bounding box center [754, 13] width 192 height 16
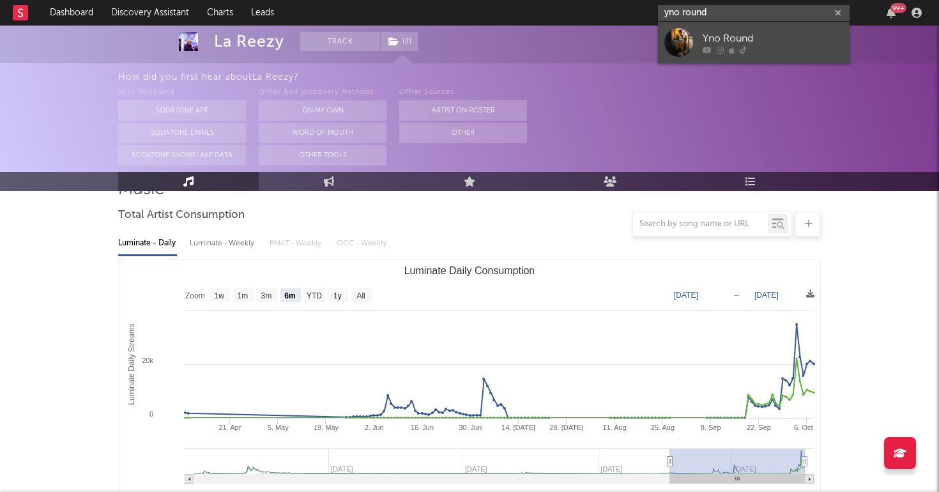
type input "yno round"
click at [746, 50] on icon at bounding box center [743, 50] width 7 height 8
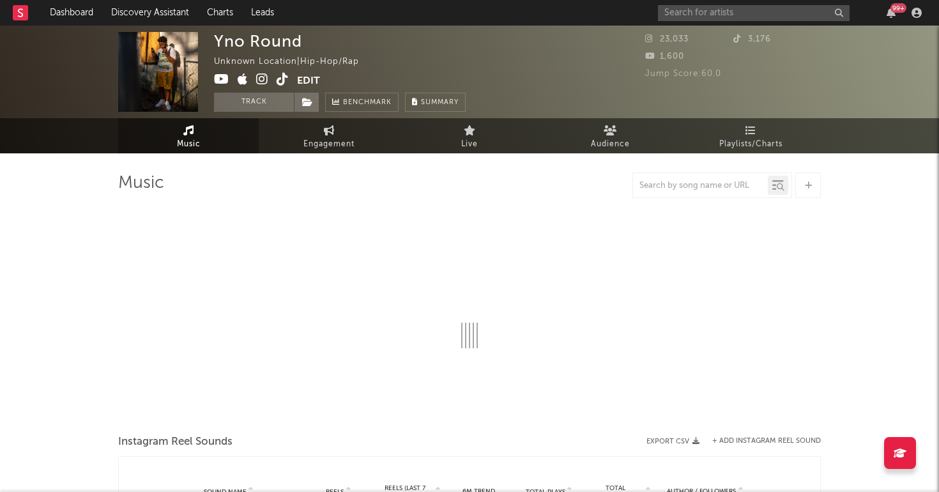
select select "1w"
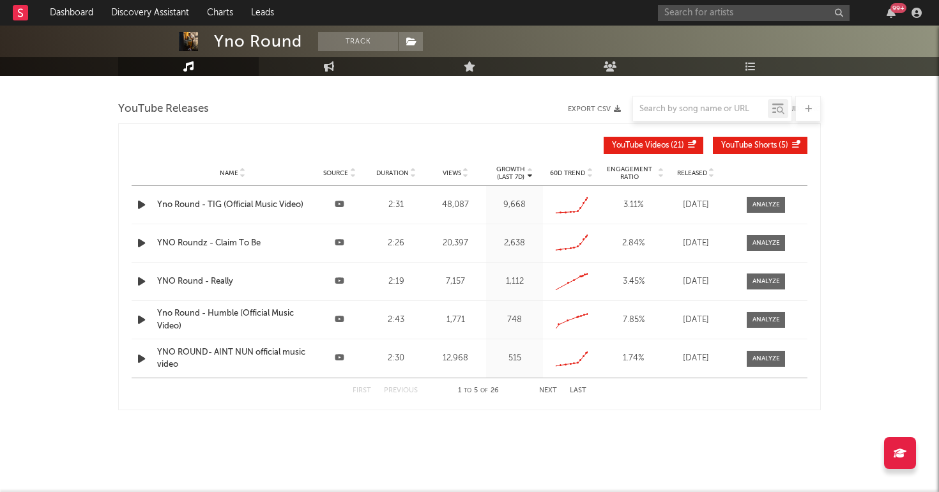
scroll to position [631, 0]
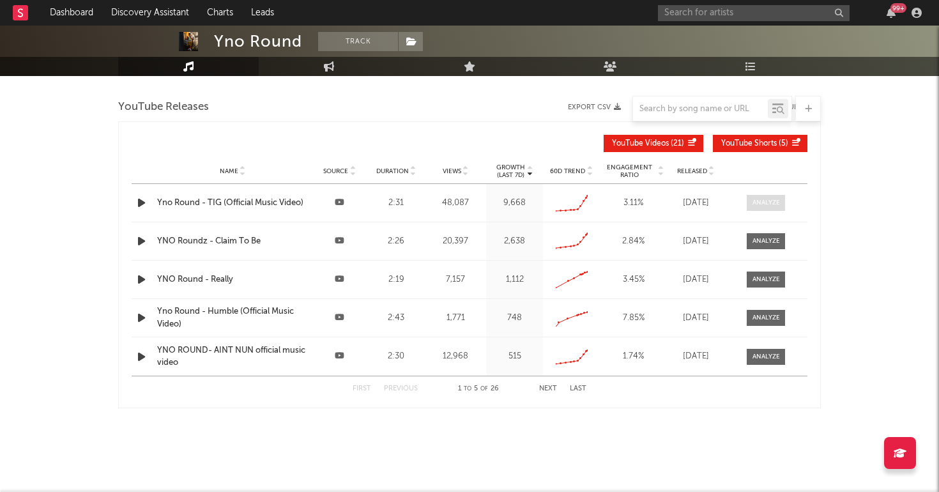
click at [766, 198] on div at bounding box center [766, 203] width 27 height 10
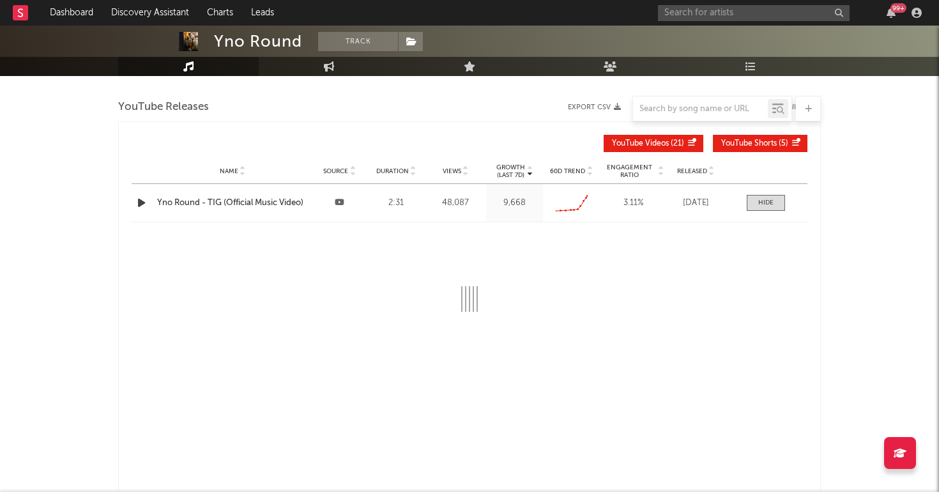
select select "6m"
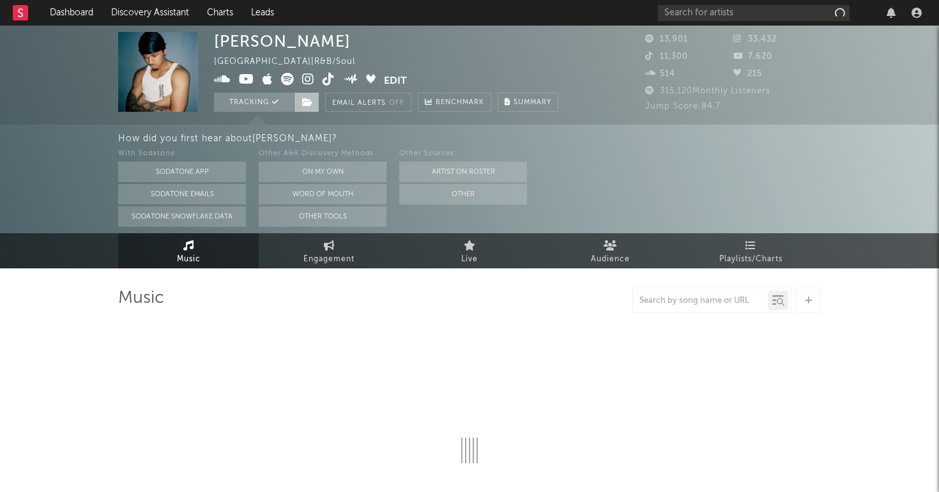
click at [309, 105] on icon at bounding box center [307, 102] width 11 height 9
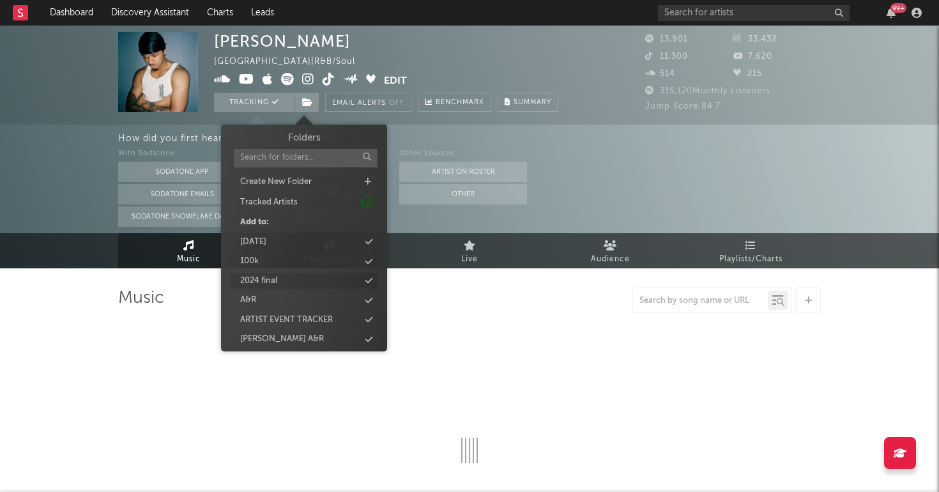
select select "6m"
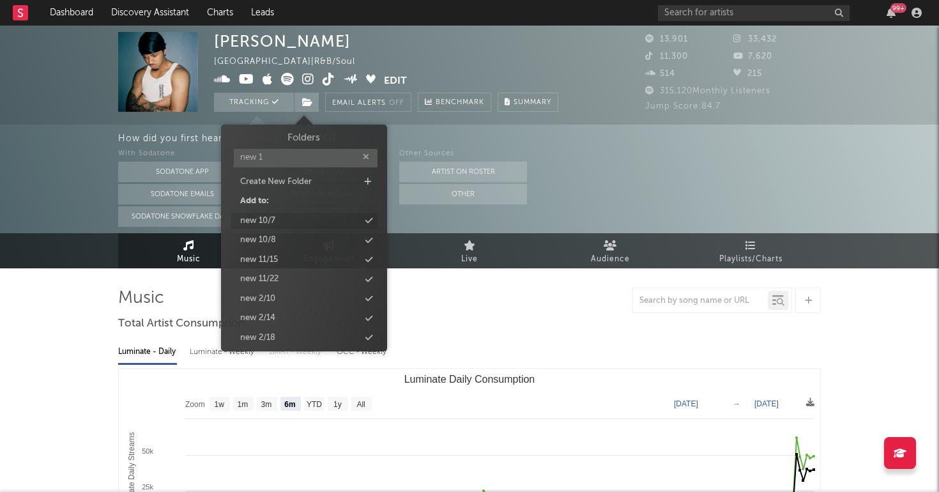
type input "new 1"
click at [290, 220] on div "new 10/7" at bounding box center [304, 221] width 147 height 17
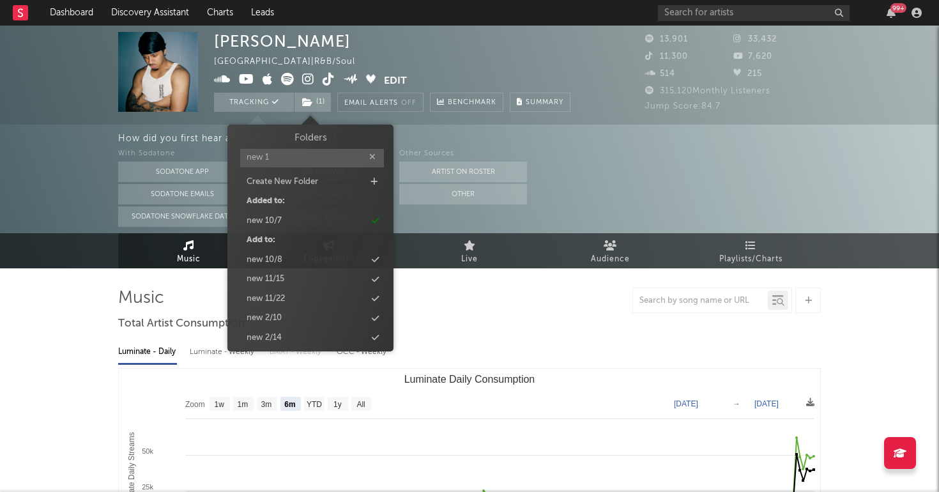
click at [307, 80] on icon at bounding box center [308, 79] width 12 height 13
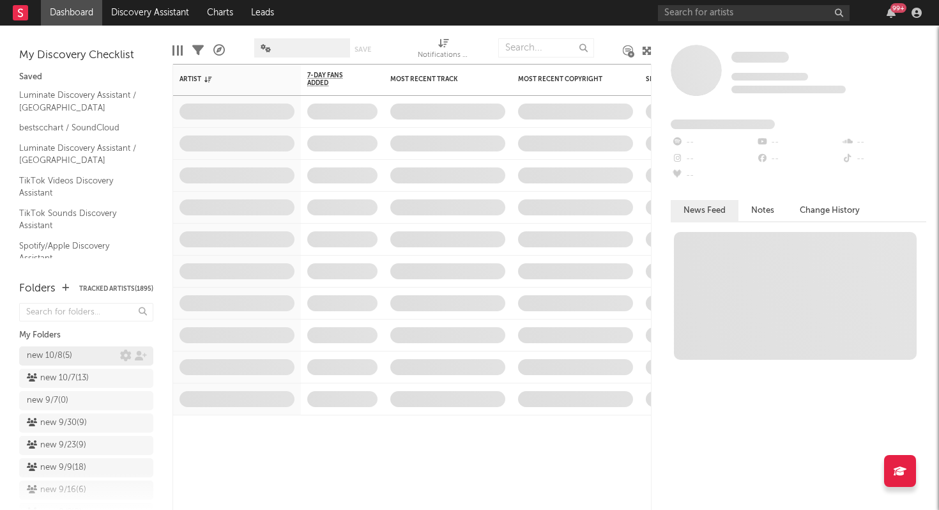
click at [72, 350] on div "new 10/8 ( 5 )" at bounding box center [49, 355] width 45 height 15
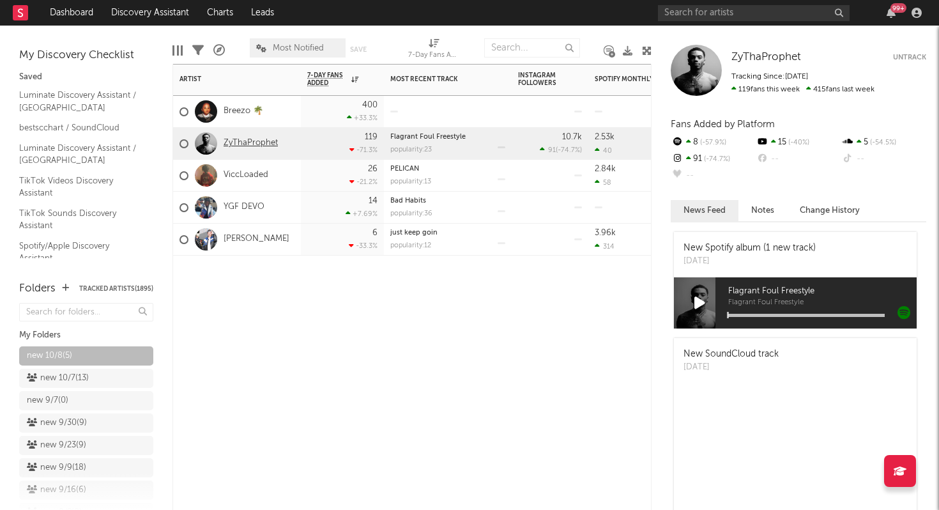
click at [263, 145] on link "ZyThaProphet" at bounding box center [251, 143] width 54 height 11
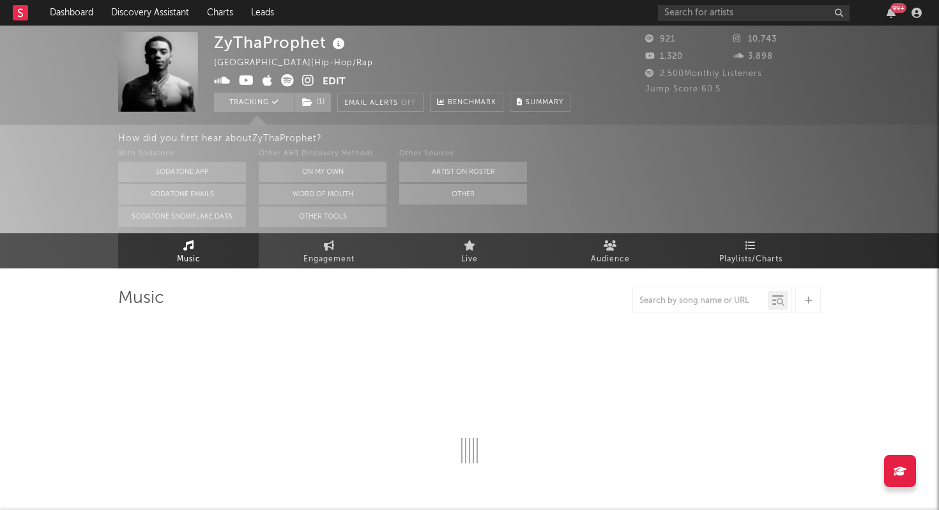
select select "1w"
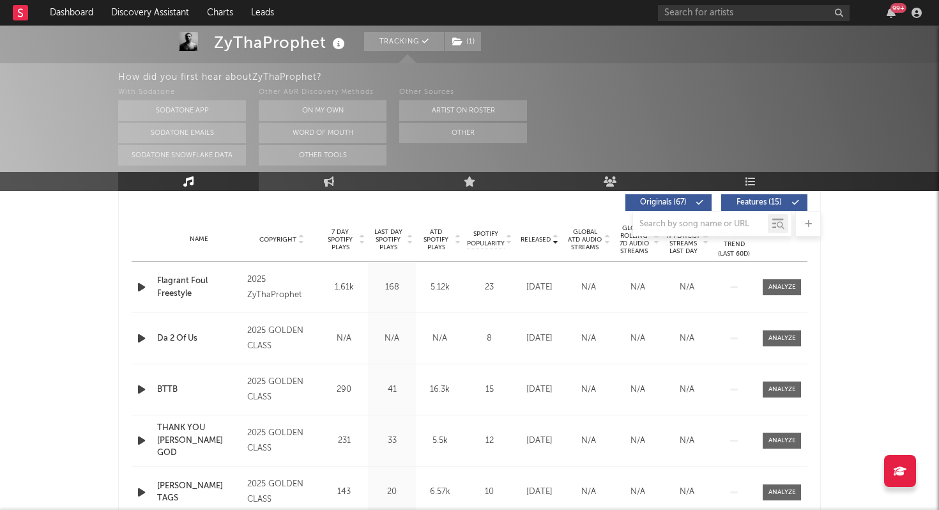
scroll to position [249, 0]
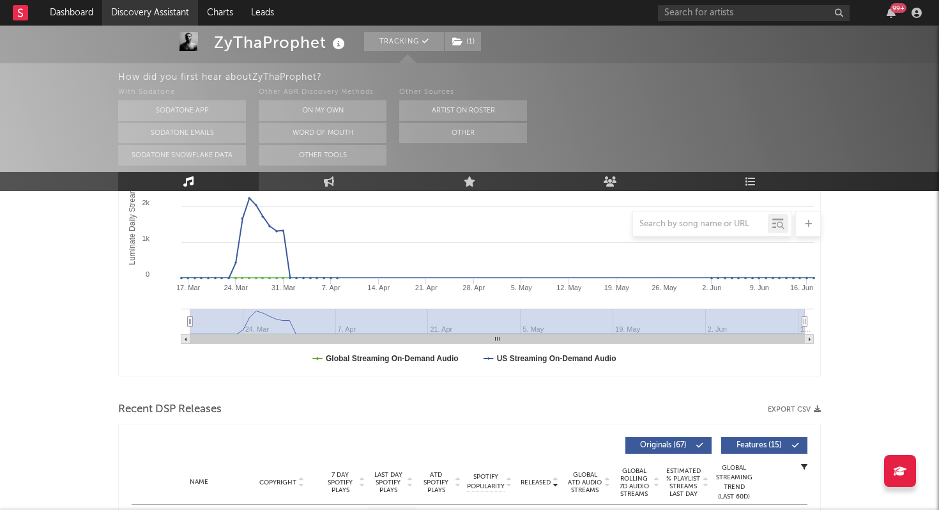
click at [141, 13] on link "Discovery Assistant" at bounding box center [150, 13] width 96 height 26
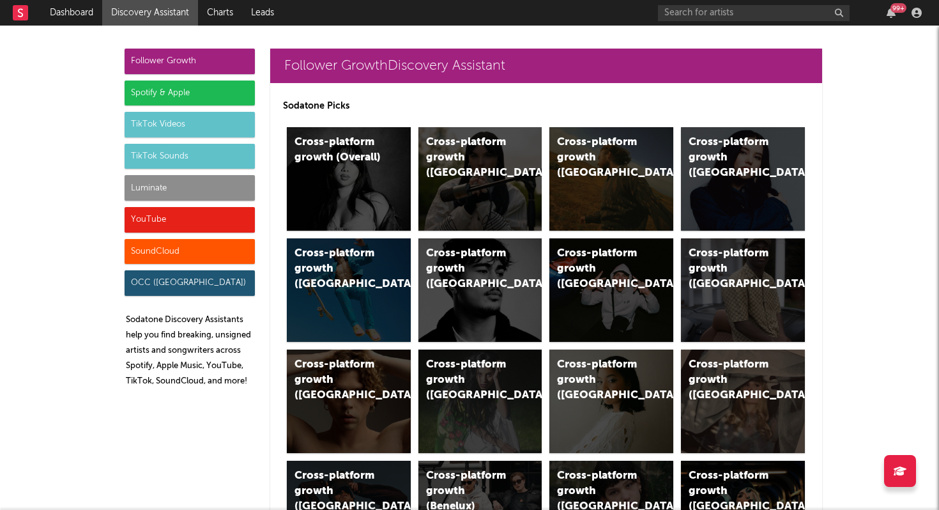
click at [180, 187] on div "Luminate" at bounding box center [190, 188] width 130 height 26
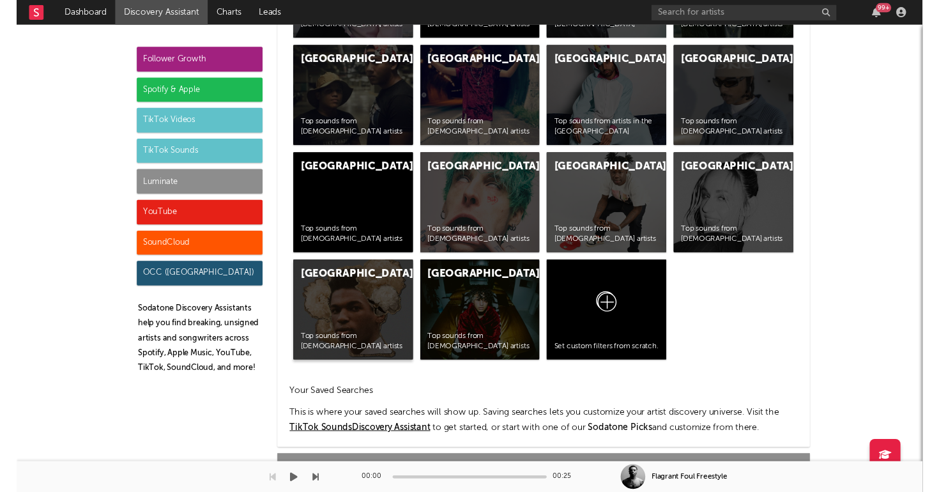
scroll to position [5671, 0]
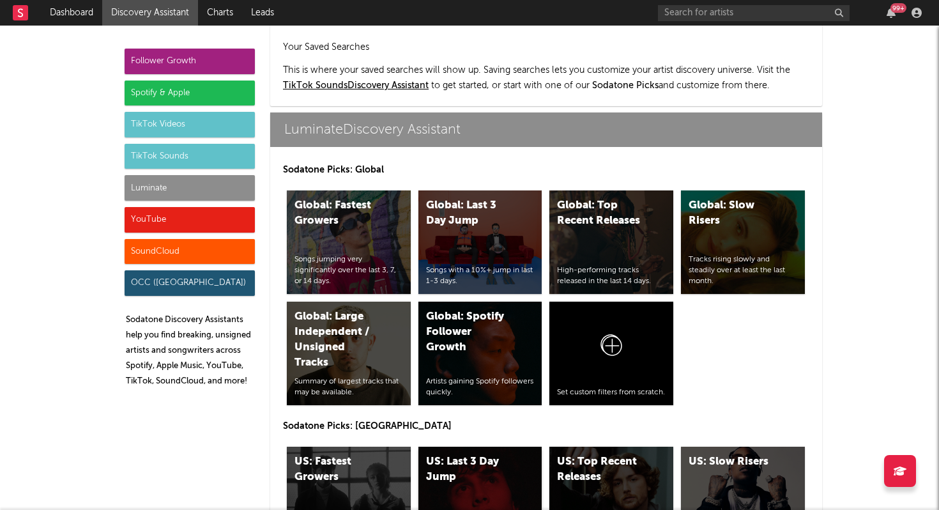
click at [459, 447] on div "US: Last 3 Day Jump Songs with a 10%+ jump in last 1-3 days." at bounding box center [480, 498] width 124 height 103
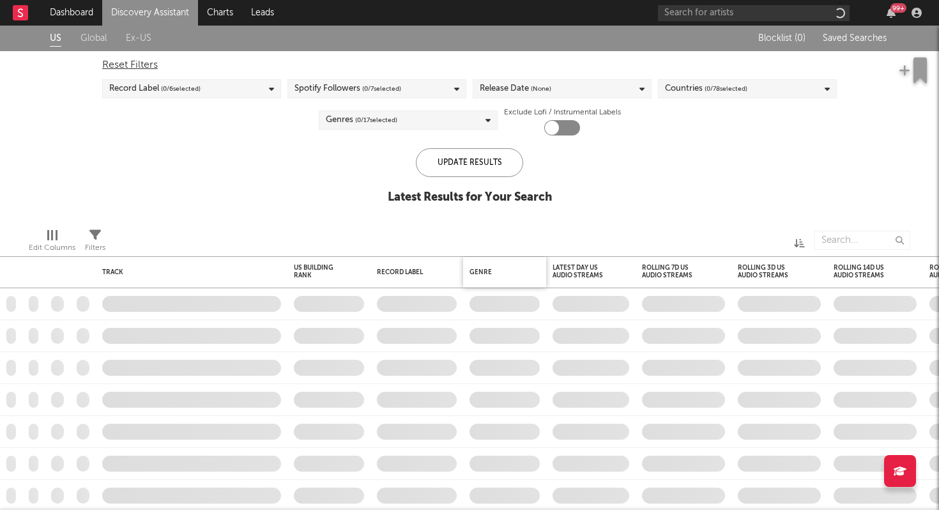
checkbox input "true"
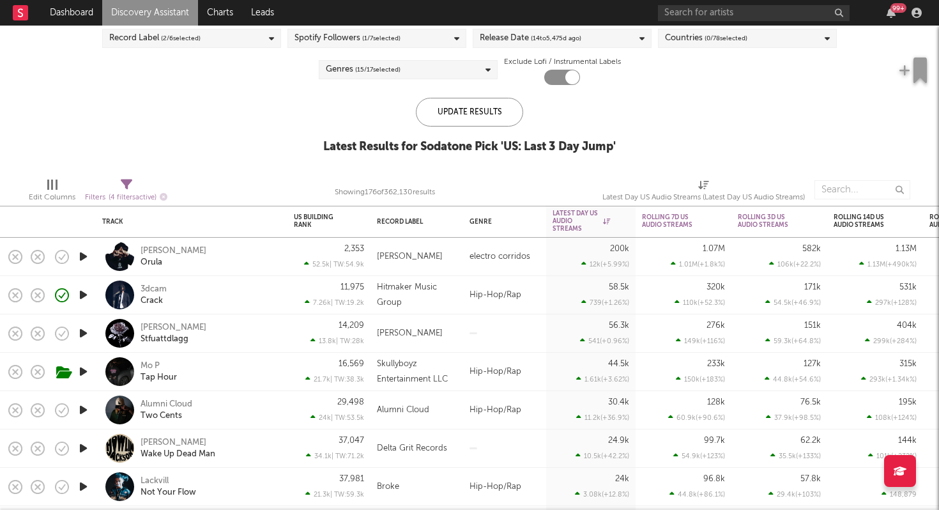
click at [256, 291] on div "3dcam Crack" at bounding box center [209, 295] width 137 height 23
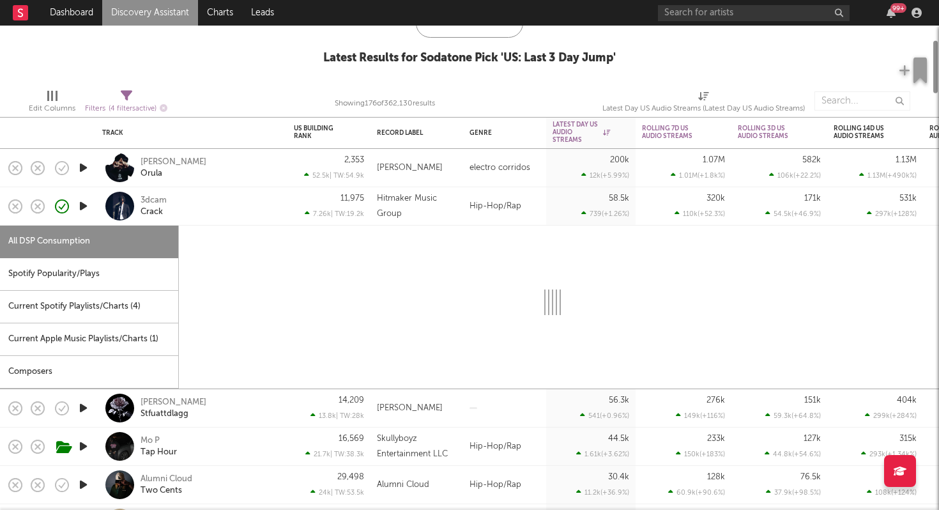
select select "1w"
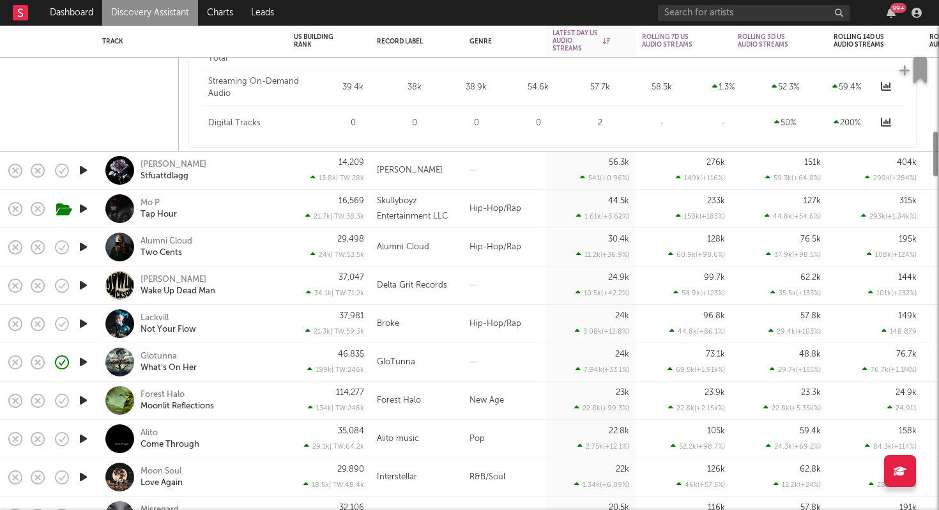
click at [234, 355] on div "Glotunna What's On Her" at bounding box center [209, 362] width 137 height 23
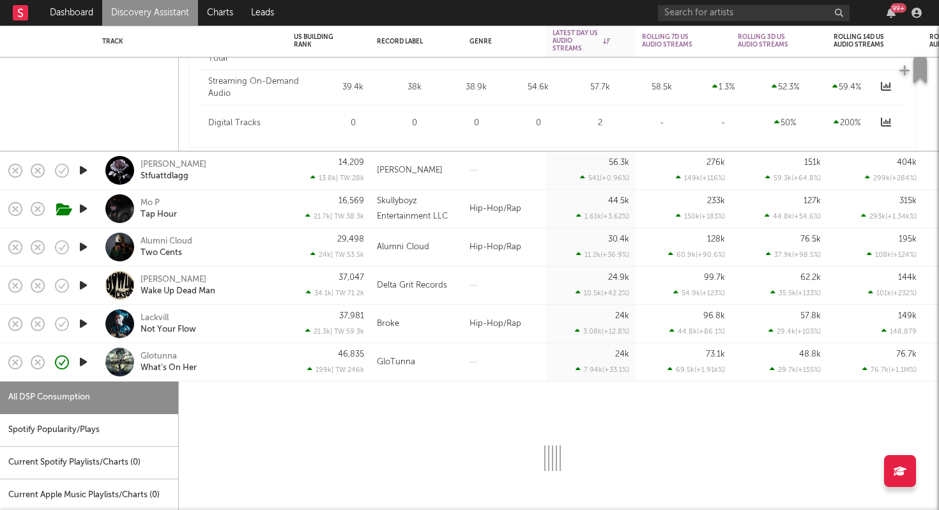
select select "1w"
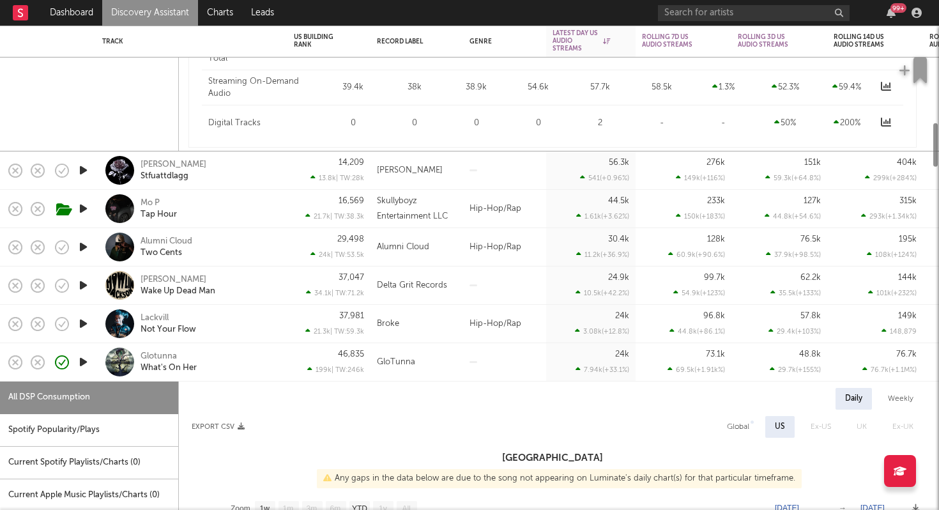
click at [80, 365] on icon "button" at bounding box center [83, 362] width 13 height 16
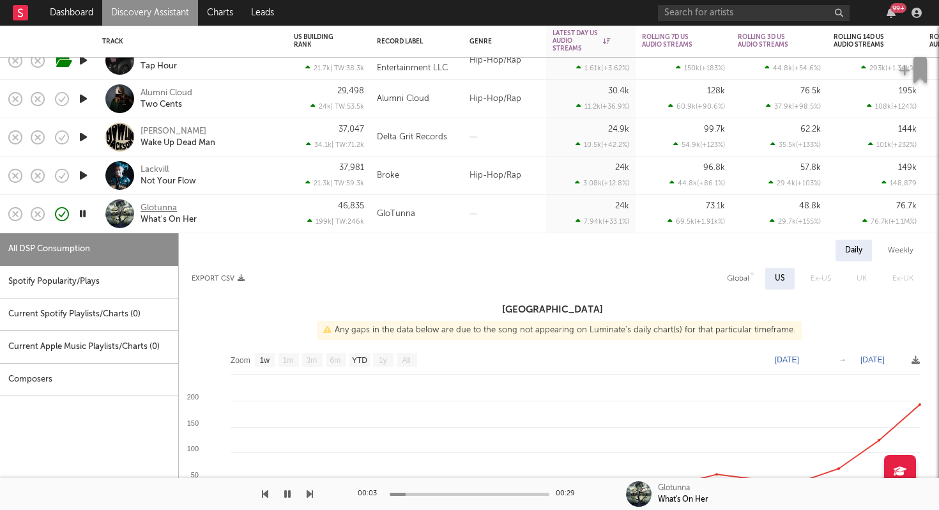
click at [155, 206] on div "Glotunna" at bounding box center [159, 208] width 36 height 11
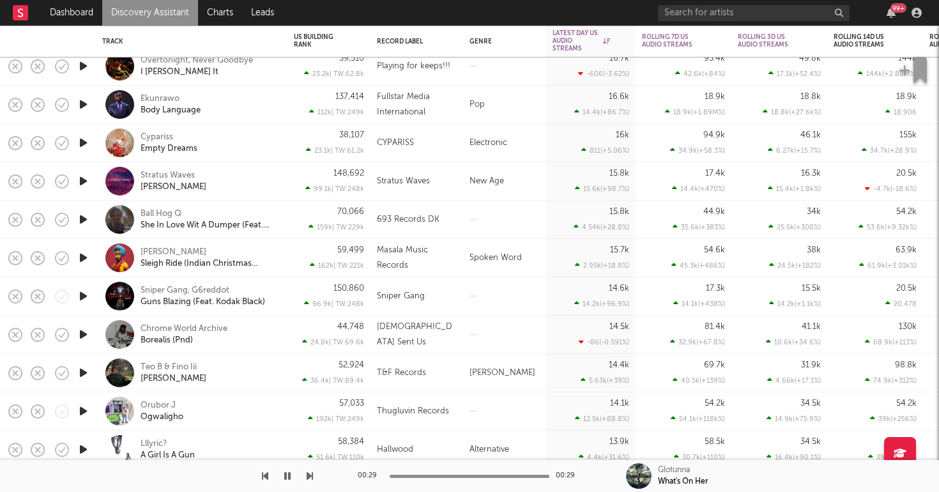
click at [79, 336] on icon "button" at bounding box center [83, 334] width 13 height 16
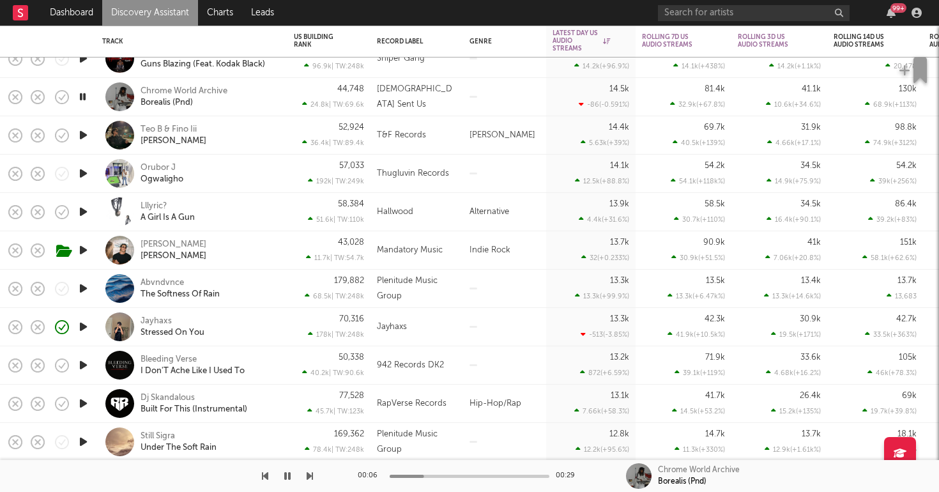
click at [84, 324] on icon "button" at bounding box center [83, 327] width 13 height 16
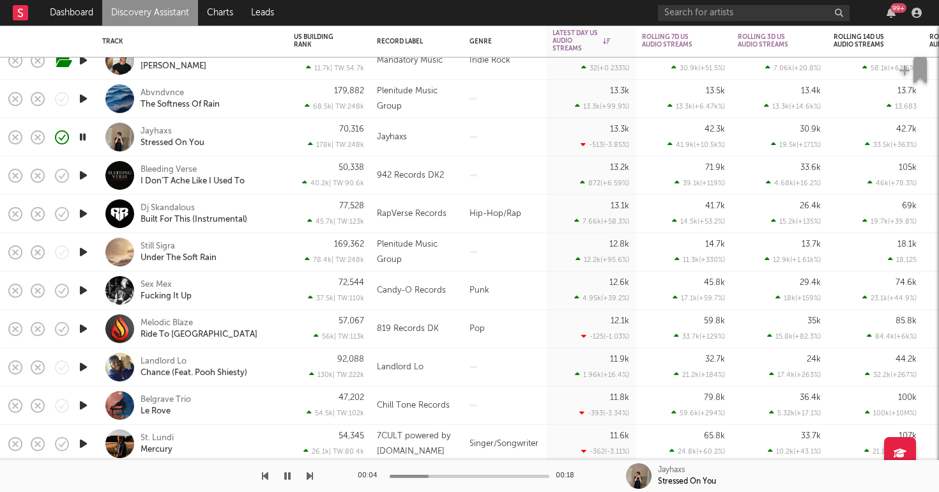
click at [260, 140] on div "Jayhaxs Stressed On You" at bounding box center [209, 137] width 137 height 23
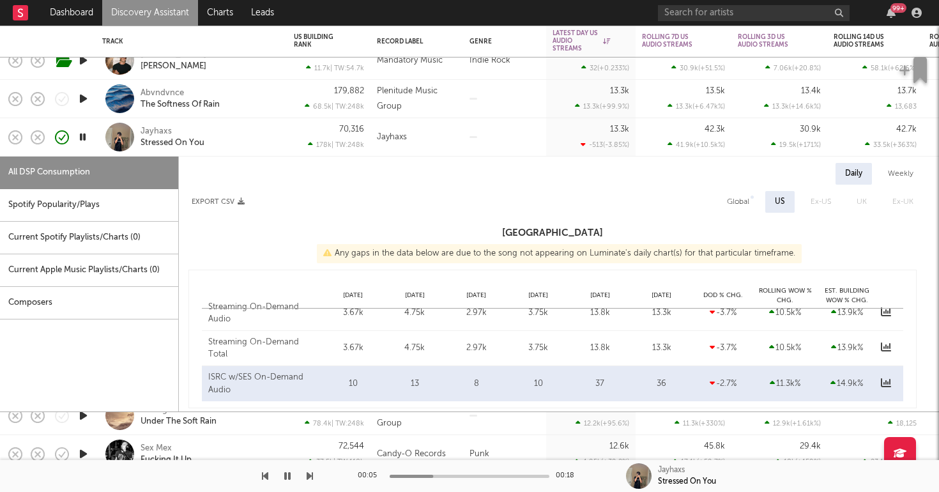
select select "1w"
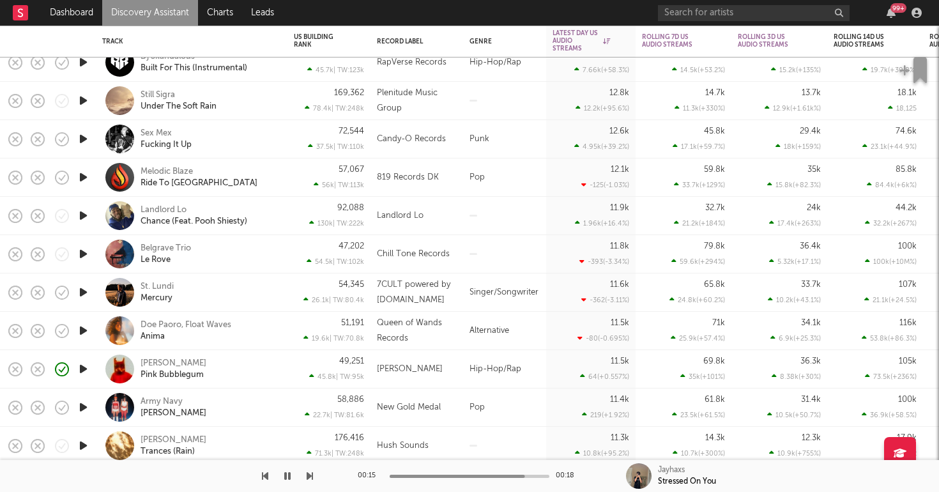
click at [86, 218] on icon "button" at bounding box center [83, 216] width 13 height 16
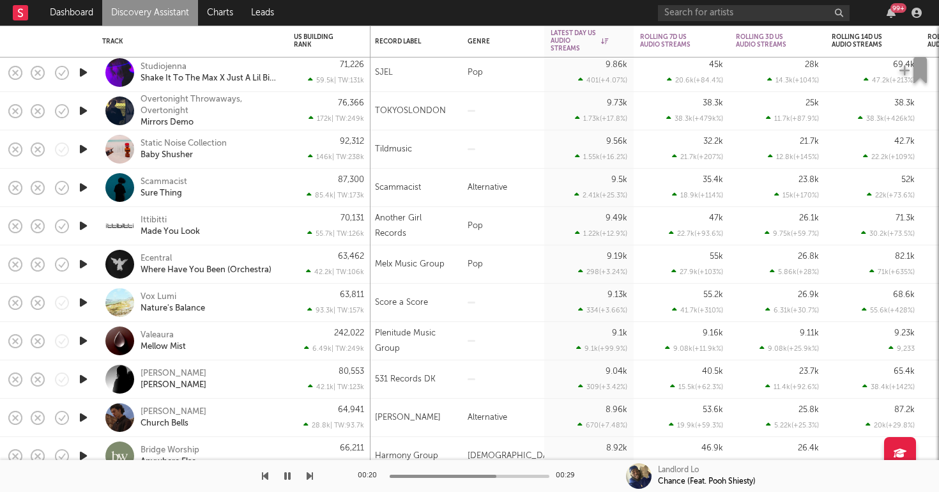
click at [84, 378] on icon "button" at bounding box center [83, 379] width 13 height 16
click at [279, 372] on div "Lee Santana Mercer" at bounding box center [191, 379] width 179 height 38
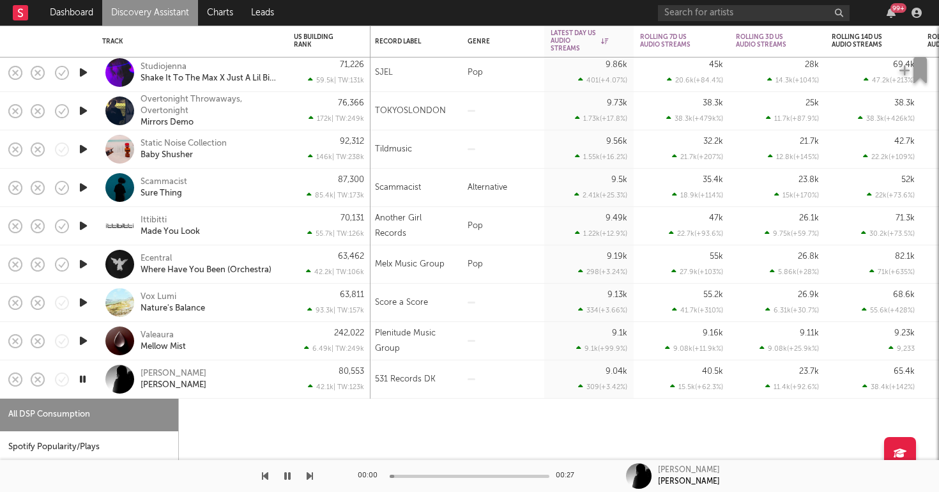
select select "1w"
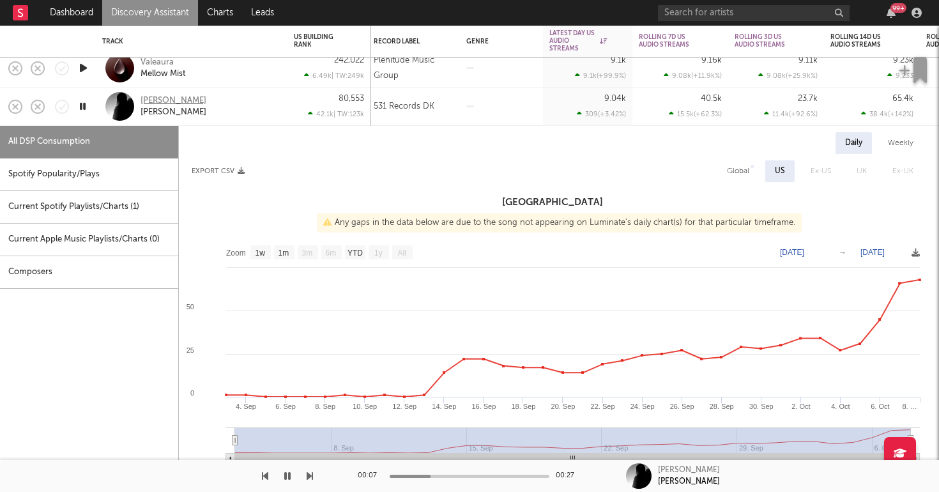
click at [157, 96] on div "Lee Santana" at bounding box center [174, 100] width 66 height 11
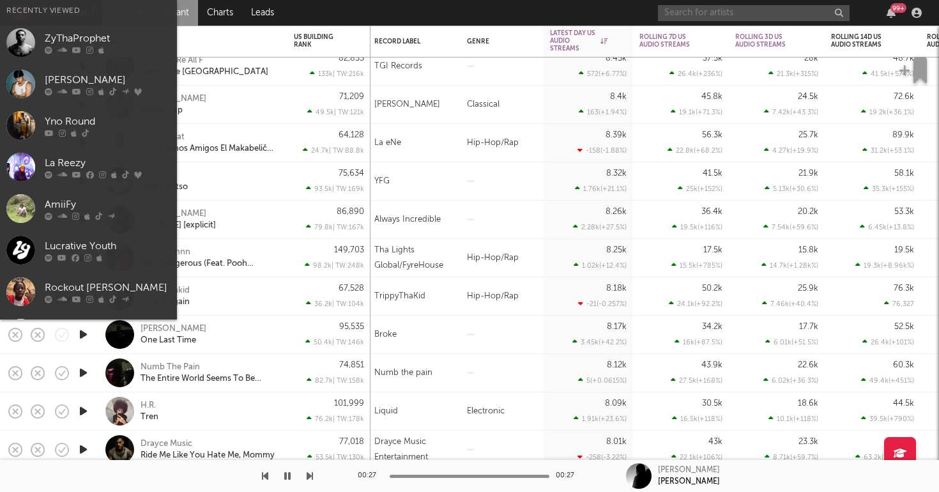
click at [703, 9] on input "text" at bounding box center [754, 13] width 192 height 16
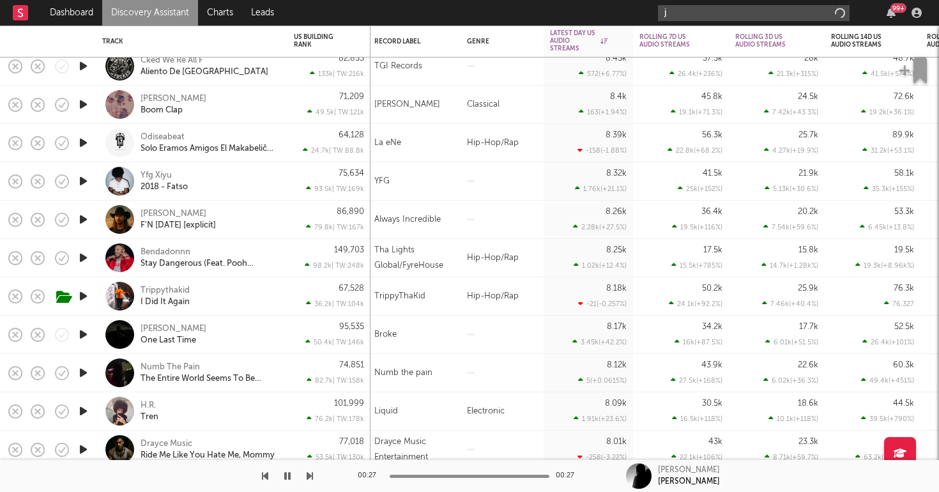
type input "jp"
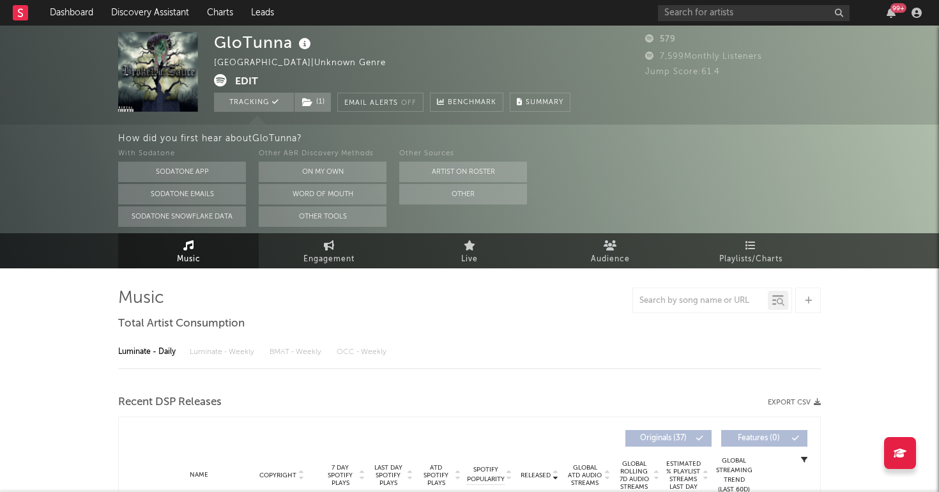
select select "1w"
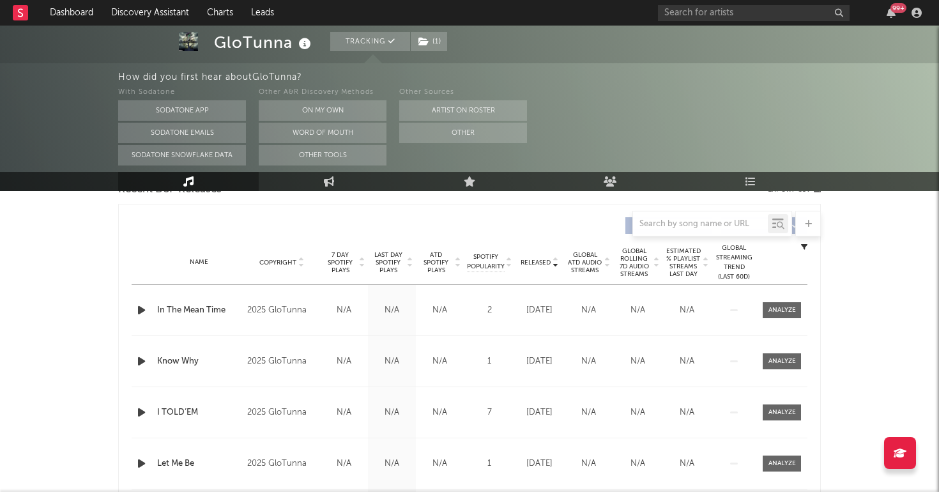
scroll to position [470, 0]
click at [142, 311] on icon "button" at bounding box center [141, 308] width 13 height 16
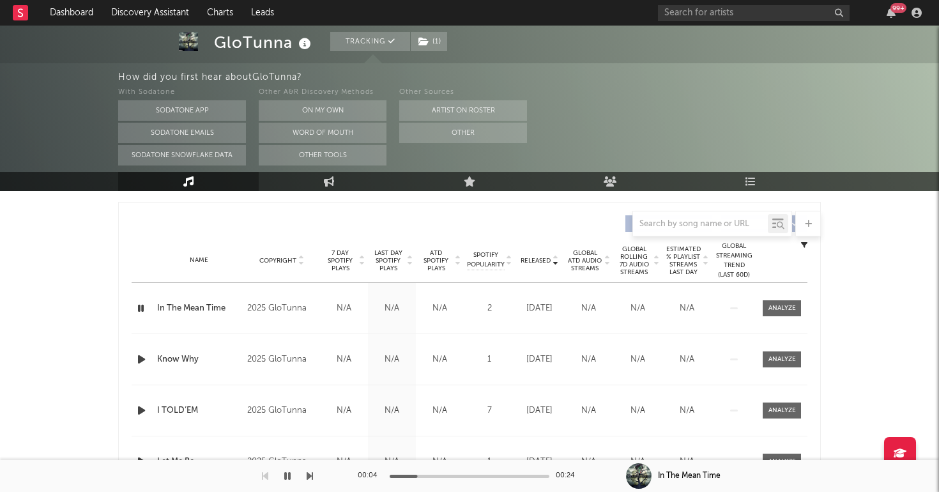
click at [346, 259] on span "7 Day Spotify Plays" at bounding box center [340, 260] width 34 height 23
click at [138, 310] on icon "button" at bounding box center [141, 308] width 13 height 16
click at [774, 307] on div at bounding box center [782, 308] width 27 height 10
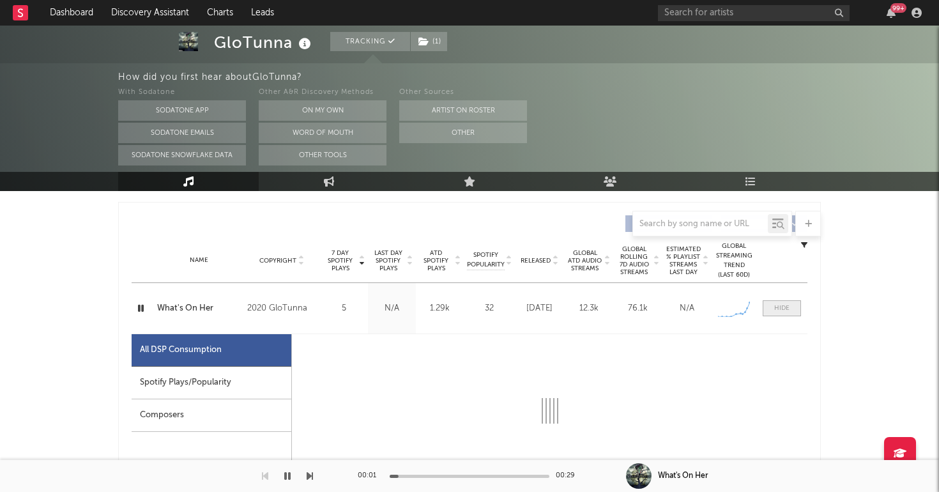
select select "1w"
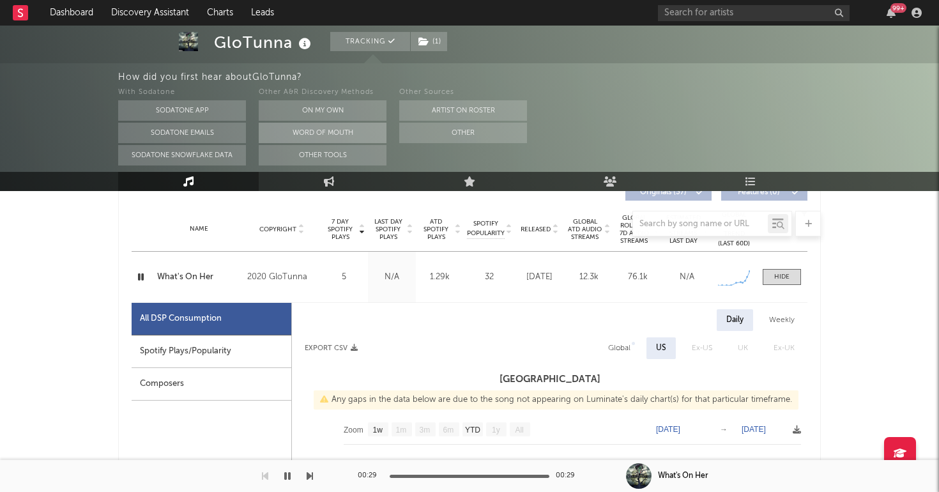
scroll to position [441, 0]
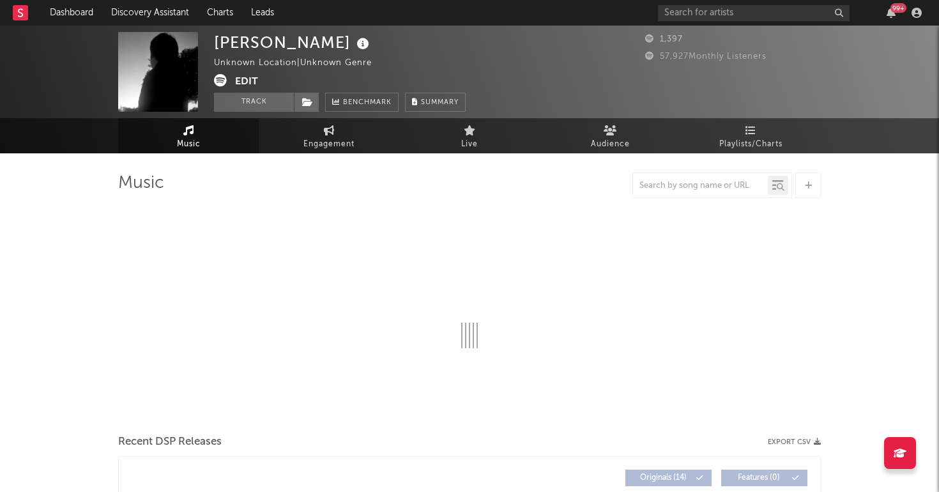
select select "1w"
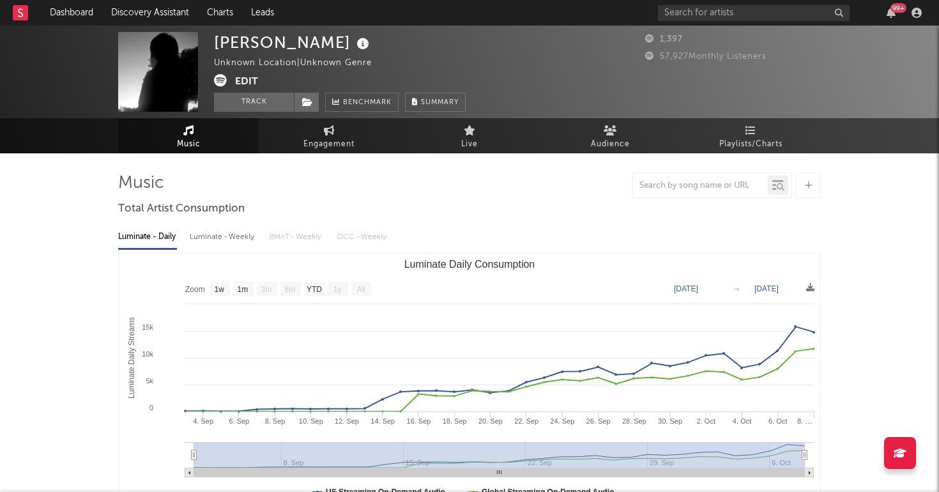
click at [275, 113] on div "[PERSON_NAME] Unknown Location | Unknown Genre Edit Track Benchmark Summary 1,3…" at bounding box center [469, 72] width 939 height 93
click at [275, 104] on button "Track" at bounding box center [254, 102] width 80 height 19
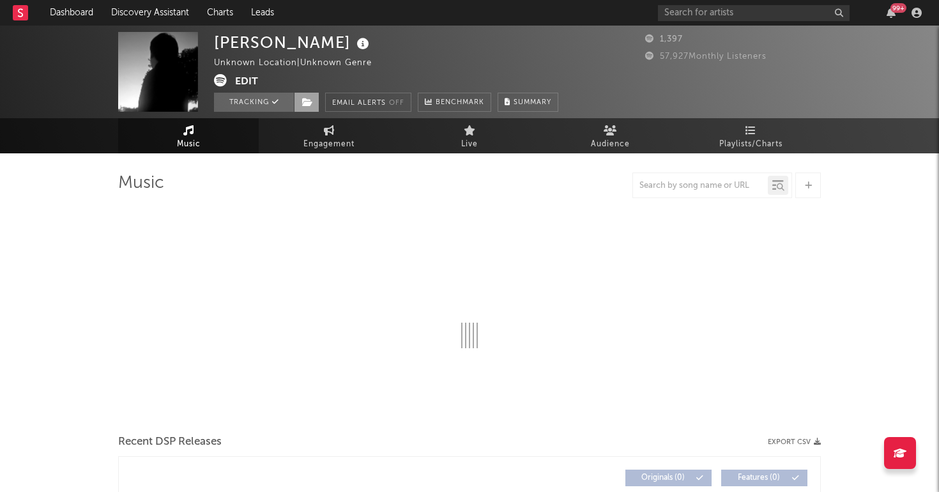
select select "1w"
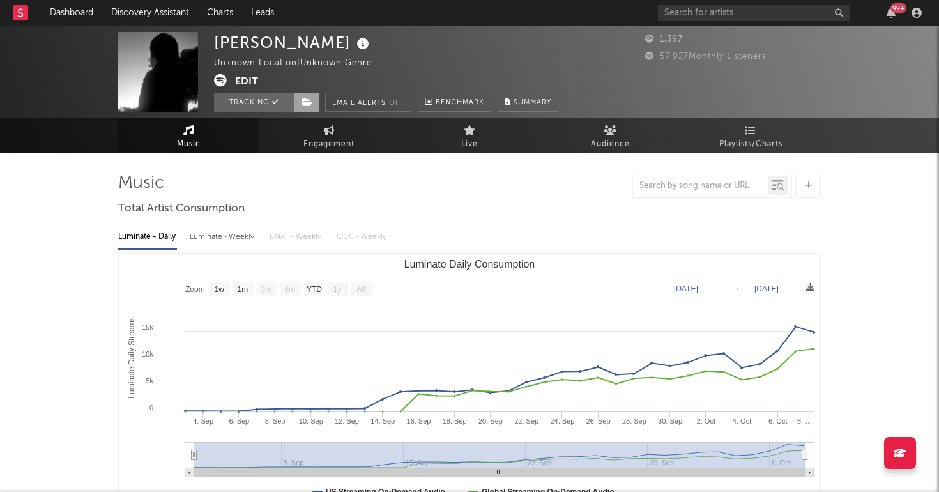
click at [302, 104] on span at bounding box center [307, 102] width 26 height 19
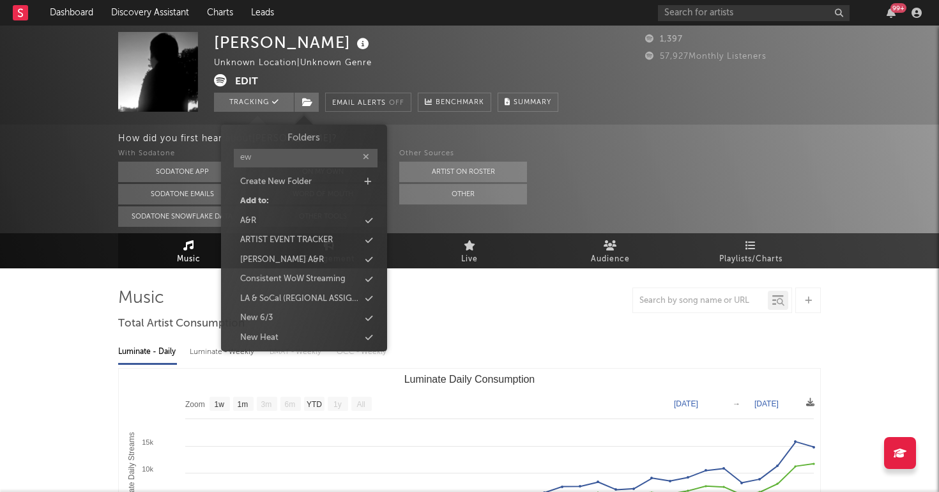
type input "e"
type input "new 1"
click at [272, 216] on div "new 10/7" at bounding box center [257, 221] width 35 height 13
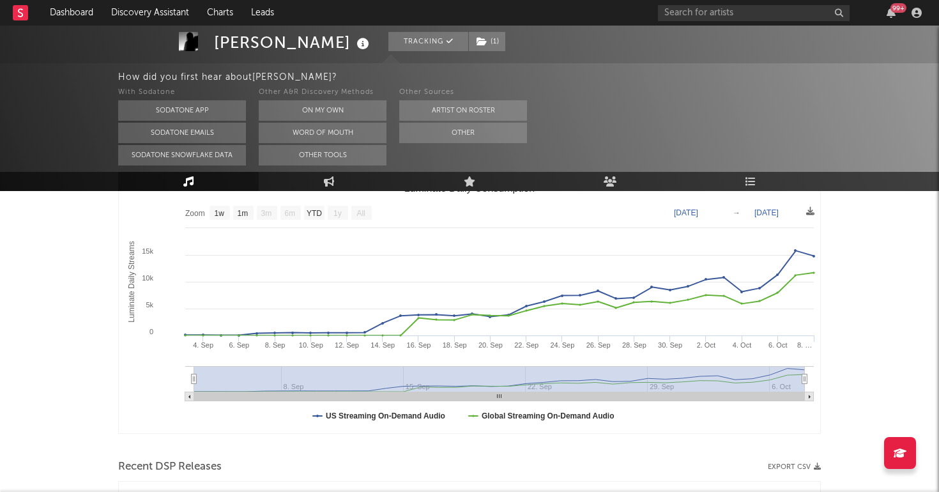
scroll to position [507, 0]
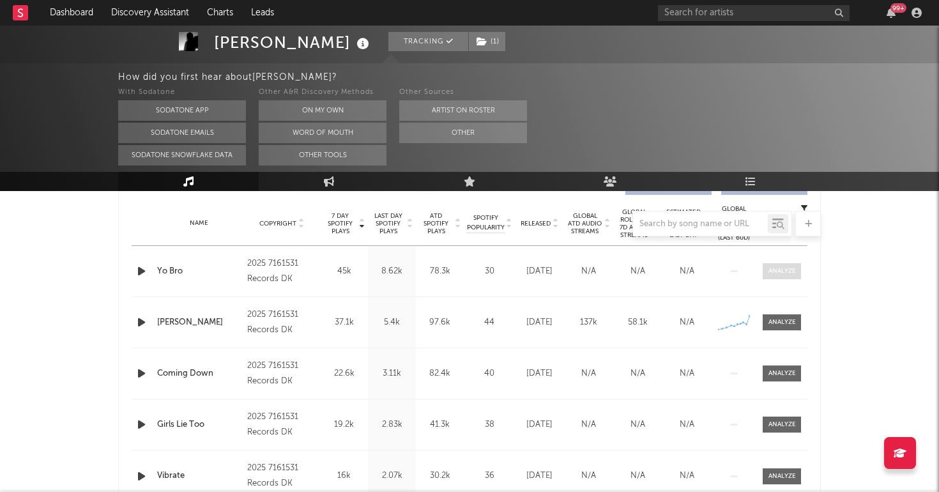
click at [787, 266] on span at bounding box center [782, 271] width 38 height 16
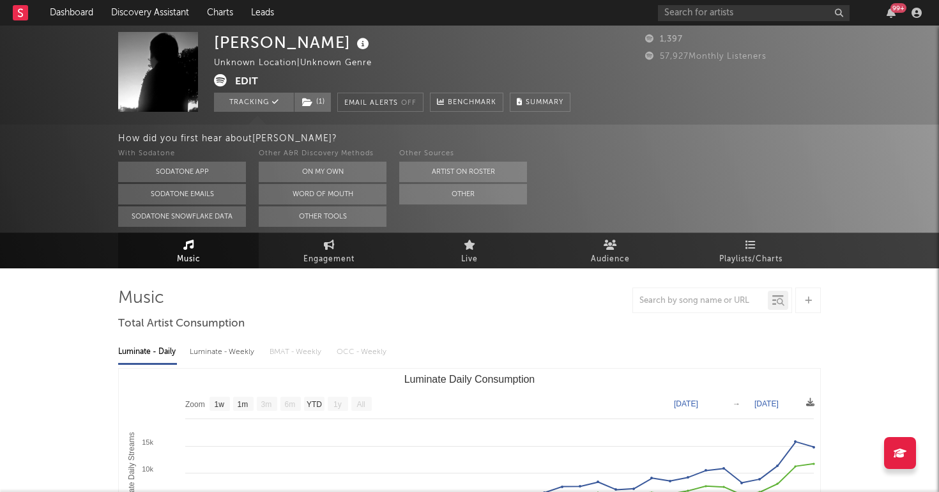
scroll to position [0, 0]
click at [224, 75] on icon at bounding box center [220, 80] width 13 height 13
click at [257, 103] on button "Tracking" at bounding box center [254, 102] width 80 height 19
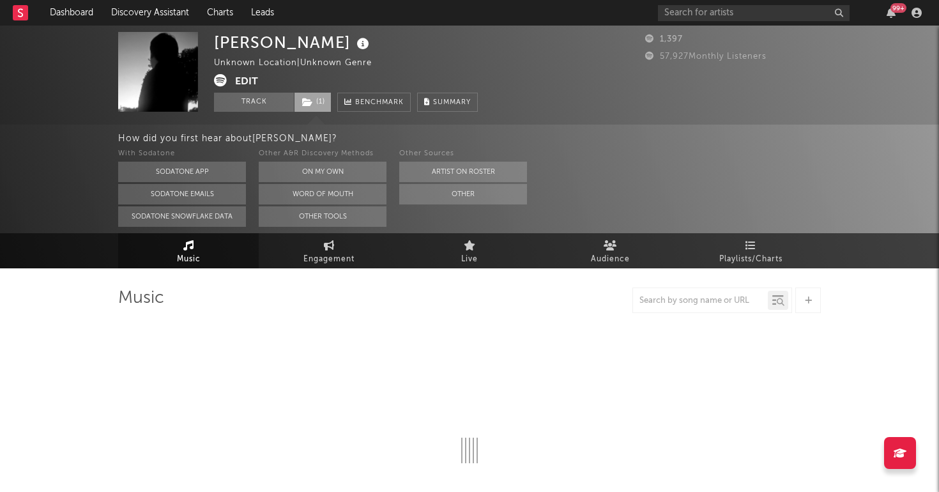
select select "1w"
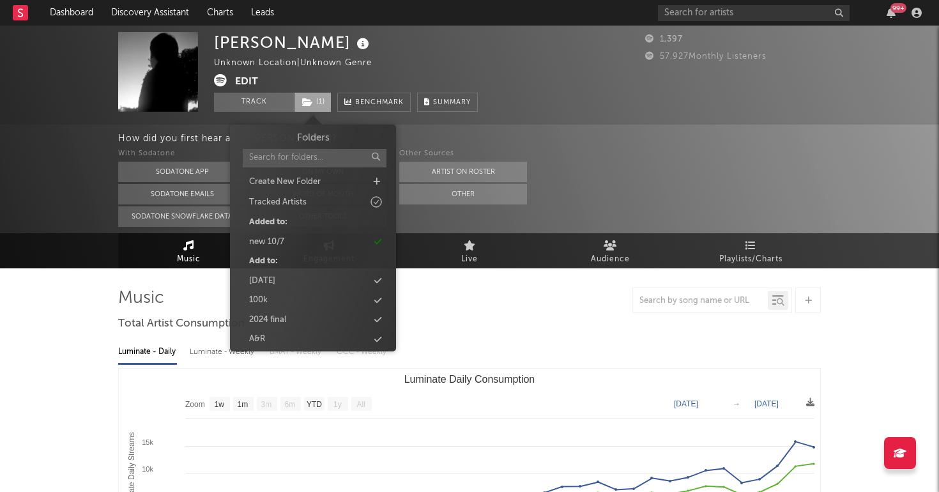
click at [309, 102] on icon at bounding box center [307, 102] width 11 height 9
click at [286, 240] on div "new 10/7" at bounding box center [313, 242] width 147 height 17
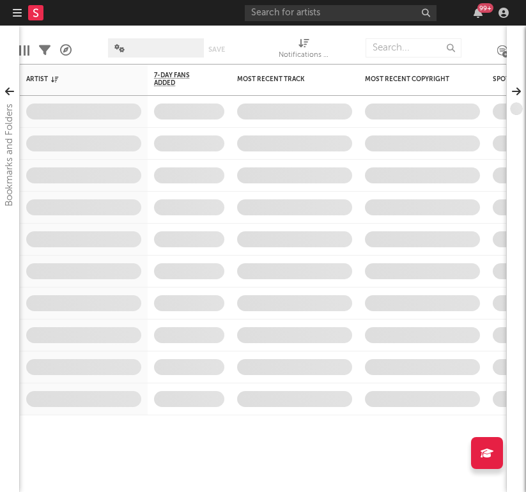
click at [15, 17] on icon "button" at bounding box center [17, 13] width 9 height 10
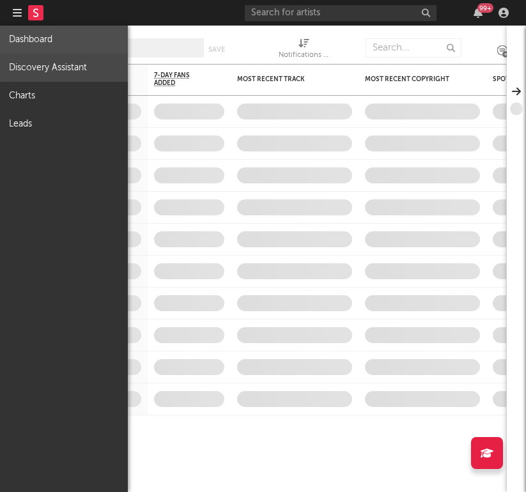
click at [29, 68] on link "Discovery Assistant" at bounding box center [64, 68] width 128 height 28
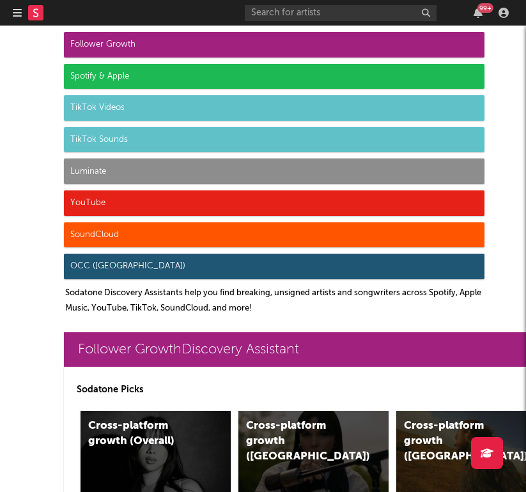
click at [20, 17] on icon "button" at bounding box center [17, 13] width 9 height 10
click at [15, 10] on icon "button" at bounding box center [17, 13] width 9 height 10
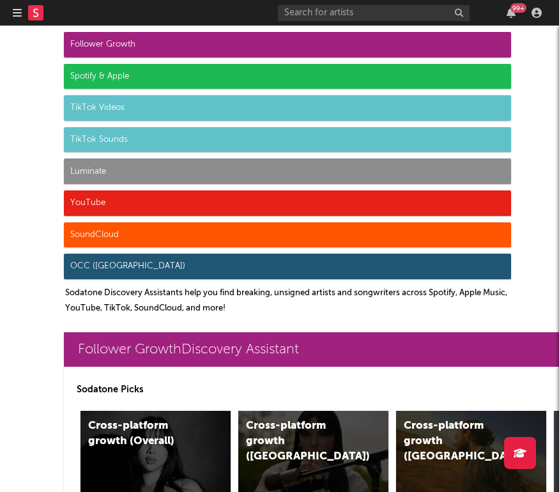
click at [15, 11] on icon "button" at bounding box center [17, 13] width 9 height 10
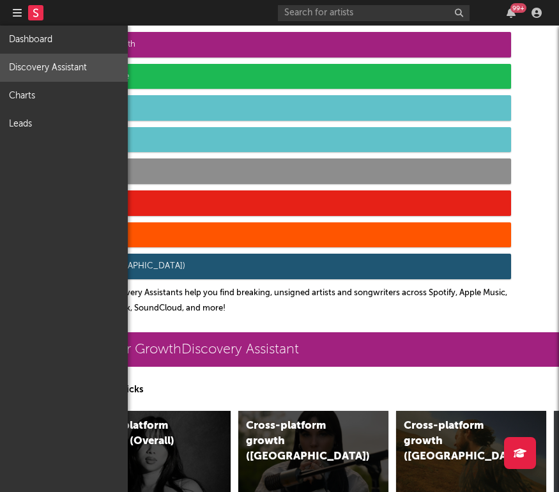
click at [46, 67] on link "Discovery Assistant" at bounding box center [64, 68] width 128 height 28
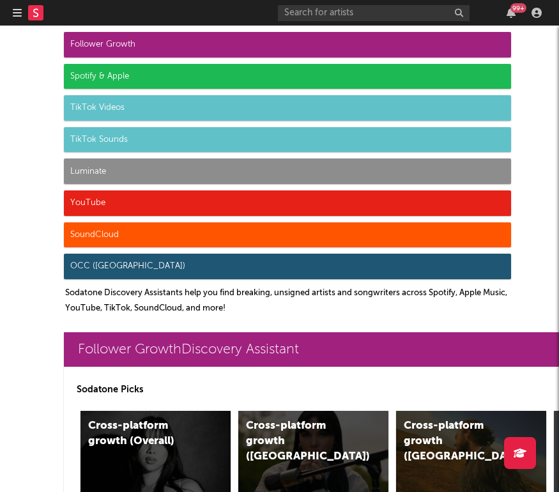
click at [123, 181] on div "Luminate" at bounding box center [287, 171] width 447 height 26
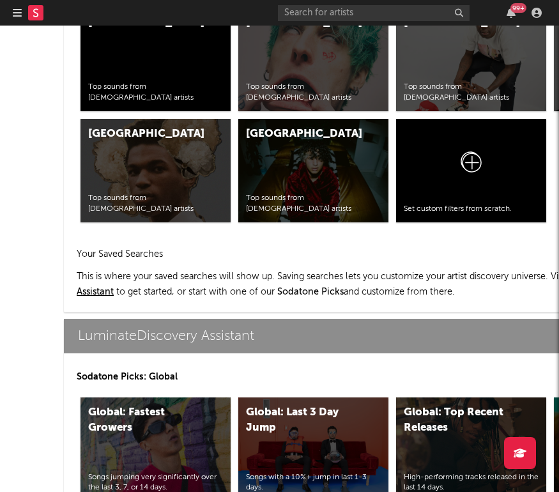
scroll to position [5954, 0]
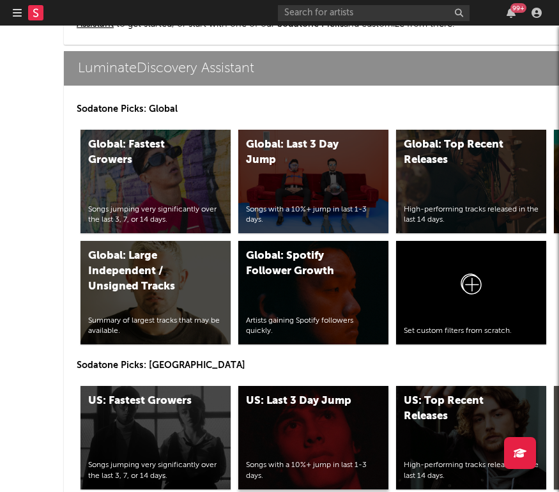
click at [316, 428] on div "US: Last 3 Day Jump Songs with a 10%+ jump in last 1-3 days." at bounding box center [313, 437] width 150 height 103
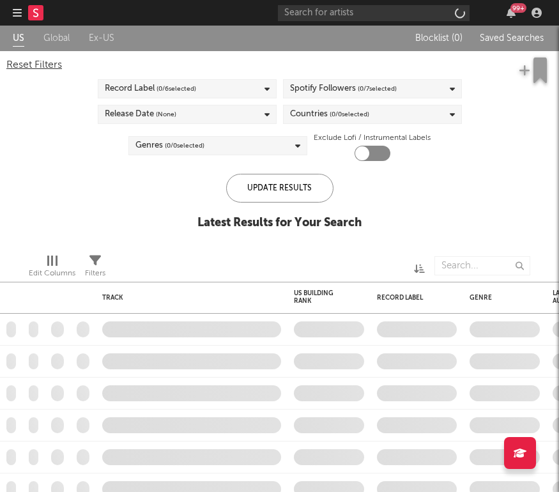
checkbox input "true"
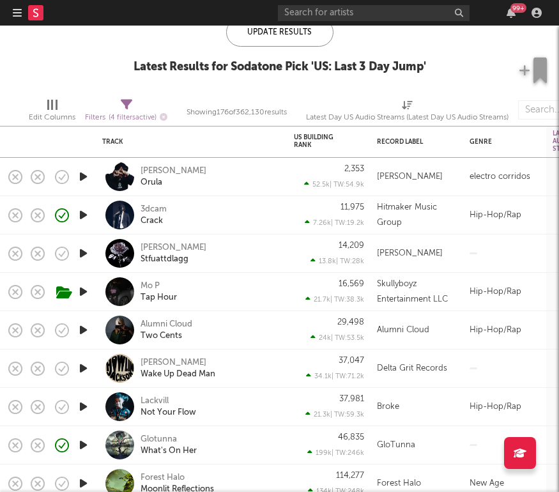
click at [256, 294] on div "Mo P Tap Hour" at bounding box center [209, 291] width 137 height 23
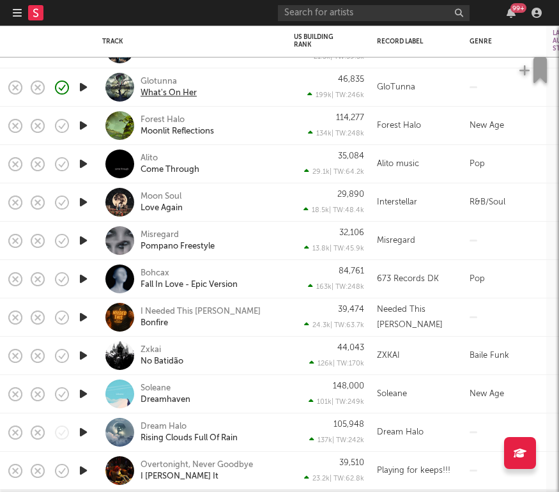
click at [183, 95] on div "What's On Her" at bounding box center [169, 93] width 56 height 11
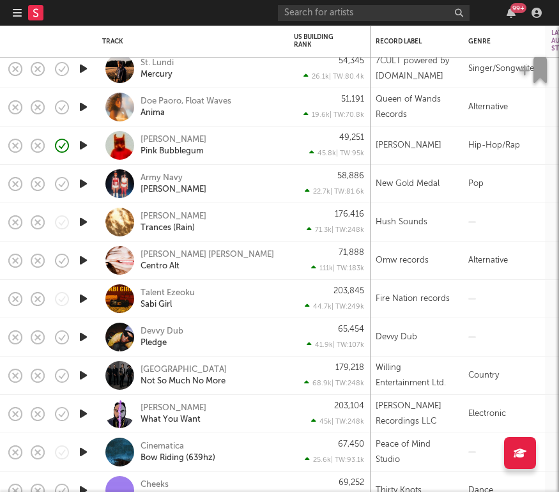
click at [261, 327] on div "Devvy Dub Pledge" at bounding box center [209, 337] width 137 height 23
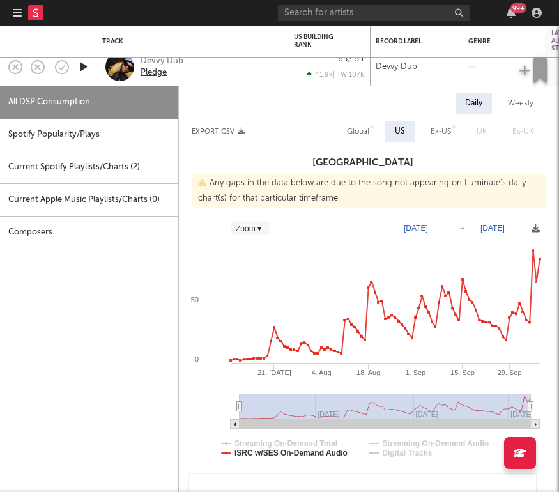
click at [157, 70] on div "Pledge" at bounding box center [154, 72] width 26 height 11
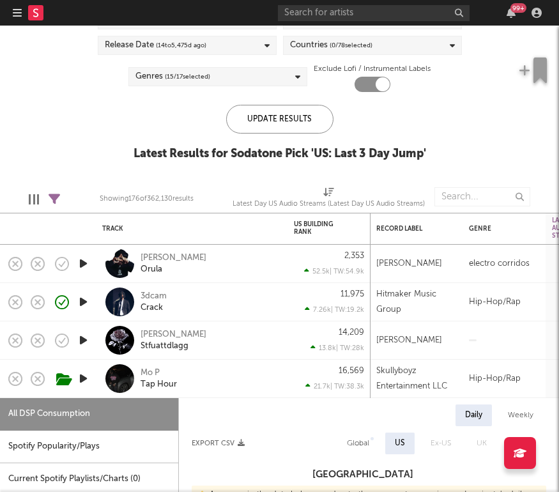
click at [21, 13] on icon "button" at bounding box center [17, 13] width 9 height 10
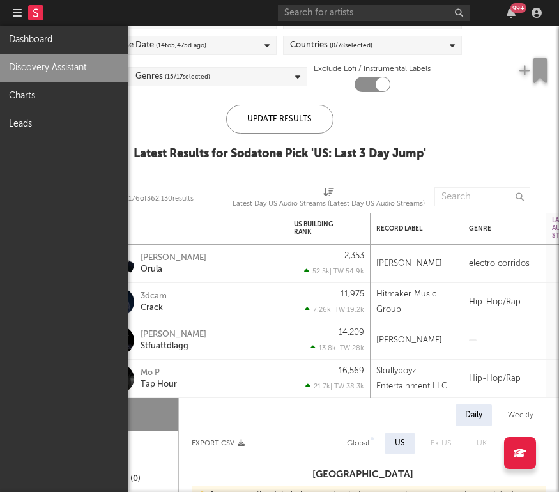
click at [47, 64] on link "Discovery Assistant" at bounding box center [64, 68] width 128 height 28
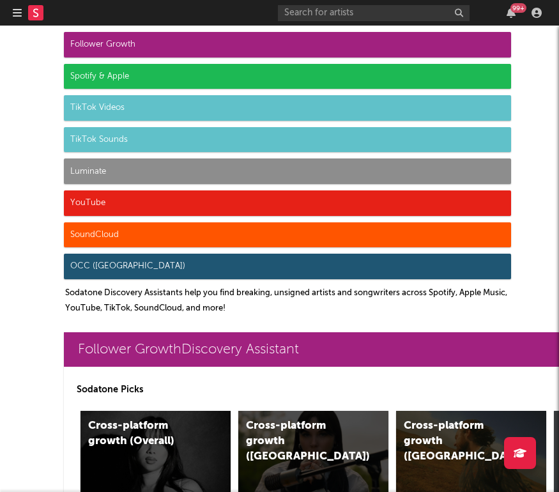
click at [135, 171] on div "Luminate" at bounding box center [287, 171] width 447 height 26
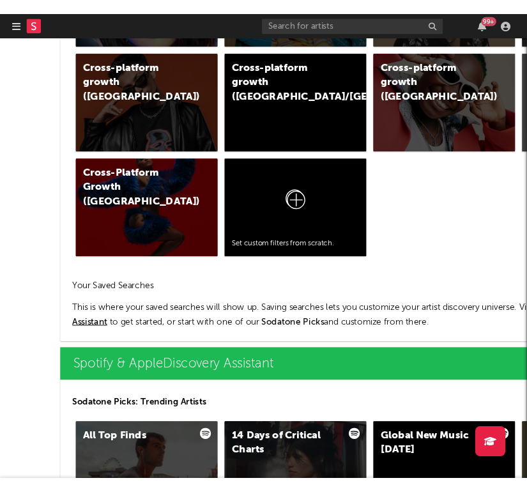
scroll to position [5954, 0]
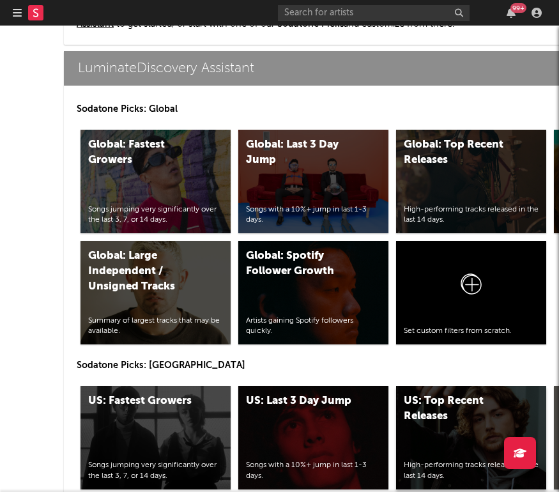
click at [479, 415] on div "US: Top Recent Releases" at bounding box center [458, 409] width 108 height 31
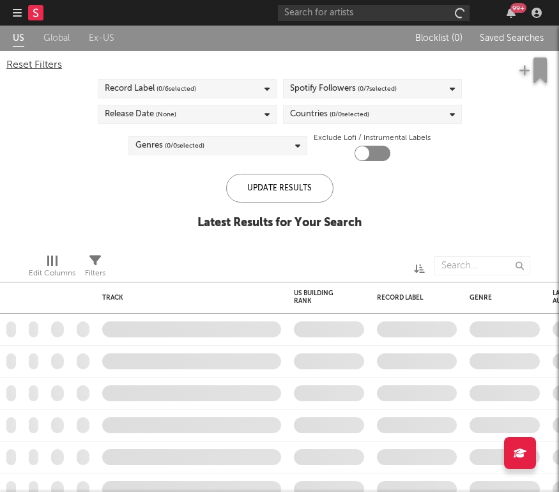
checkbox input "true"
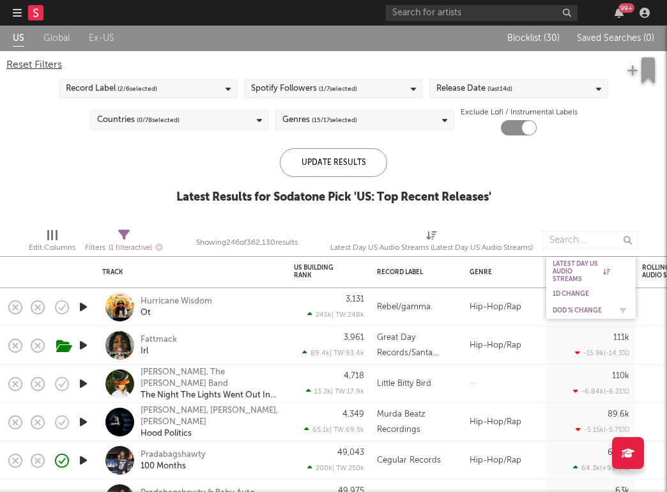
click at [525, 305] on div "DoD % Change" at bounding box center [591, 310] width 77 height 13
click at [525, 310] on div "DoD % Change" at bounding box center [581, 311] width 57 height 8
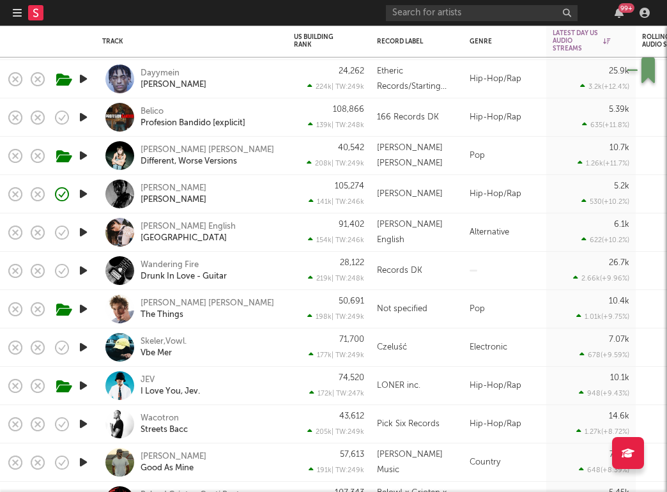
click at [231, 75] on div "Dayymein Van Cleef" at bounding box center [209, 79] width 137 height 23
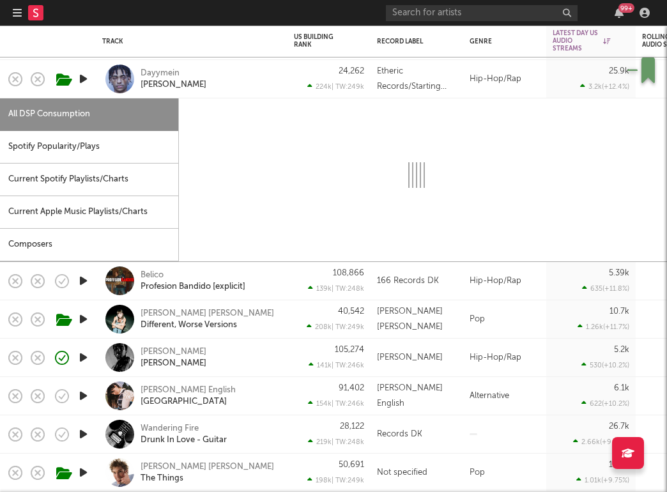
select select "1w"
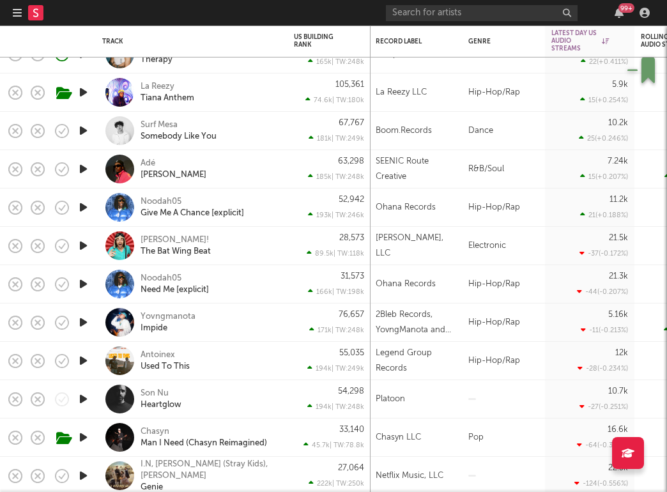
click at [236, 319] on div "Yovngmanota Impide" at bounding box center [209, 322] width 137 height 23
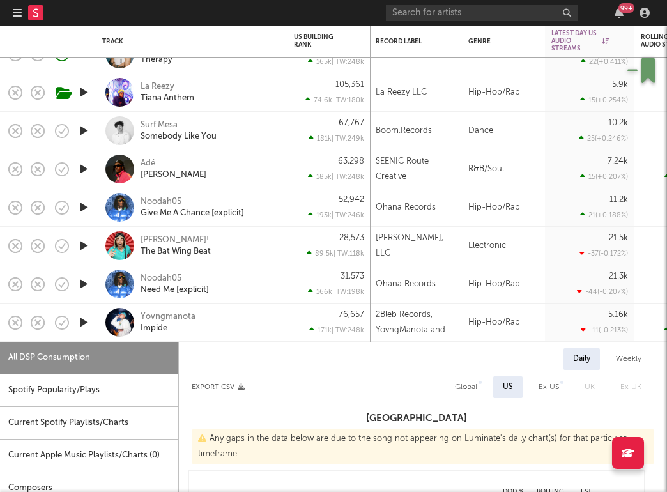
select select "1w"
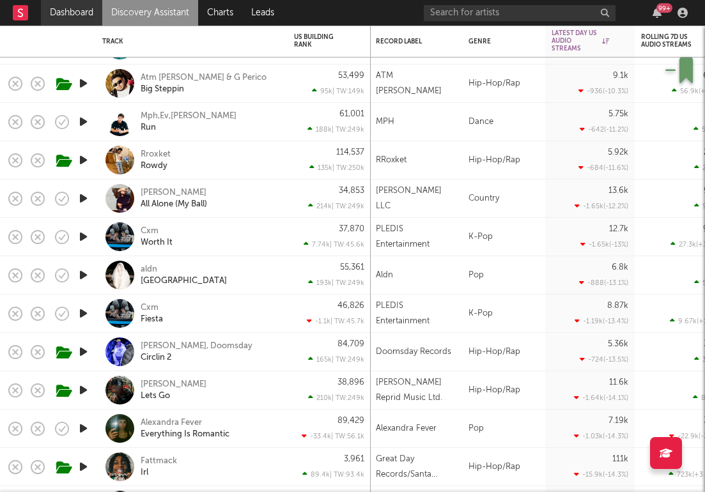
click at [64, 14] on link "Dashboard" at bounding box center [71, 13] width 61 height 26
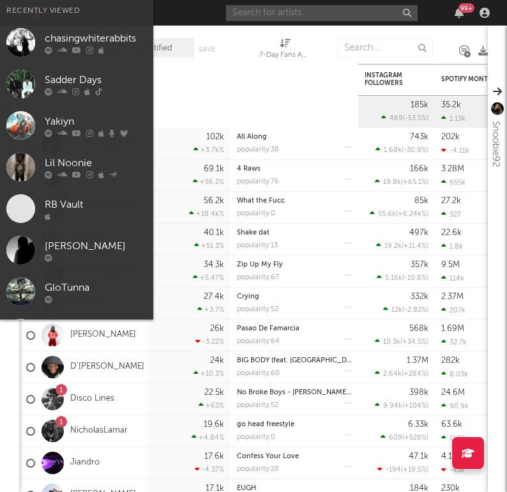
click at [256, 12] on input "text" at bounding box center [322, 13] width 192 height 16
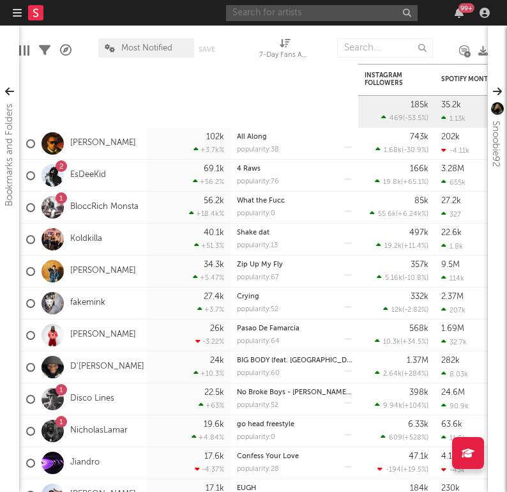
click at [263, 12] on input "text" at bounding box center [322, 13] width 192 height 16
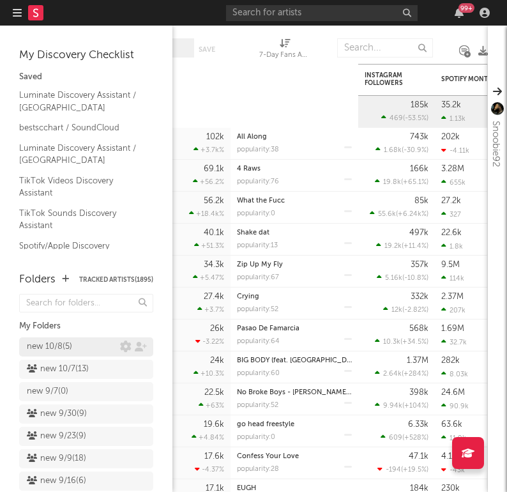
click at [87, 344] on div "new 10/8 ( 5 )" at bounding box center [73, 346] width 93 height 15
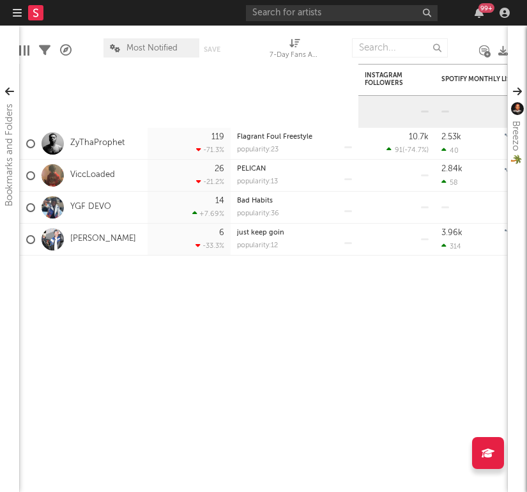
click at [19, 14] on icon "button" at bounding box center [17, 13] width 9 height 10
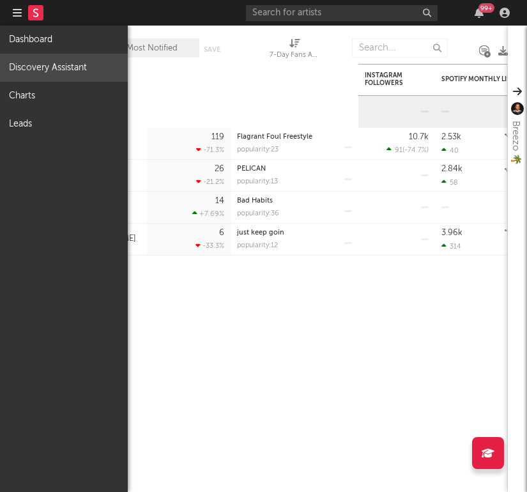
click at [49, 61] on link "Discovery Assistant" at bounding box center [64, 68] width 128 height 28
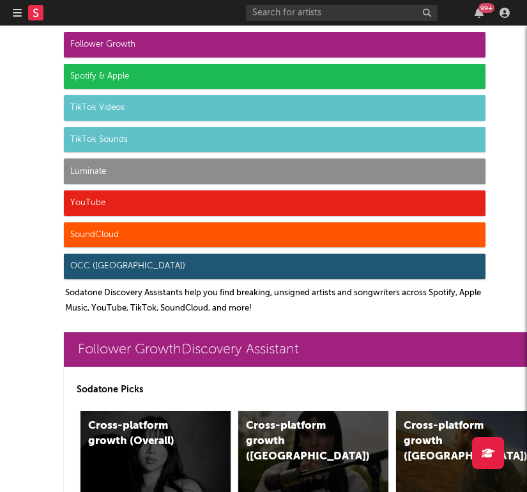
click at [96, 178] on div "Luminate" at bounding box center [275, 171] width 422 height 26
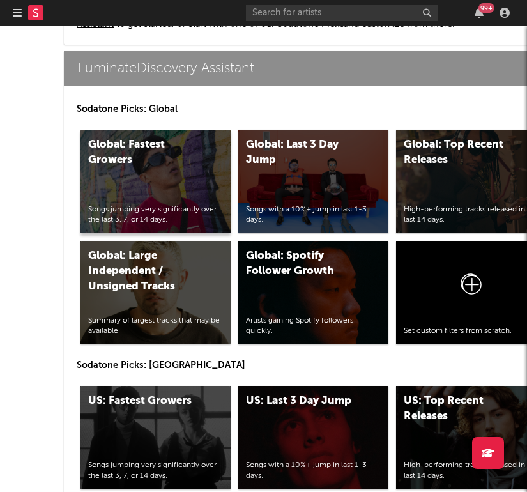
scroll to position [5954, 0]
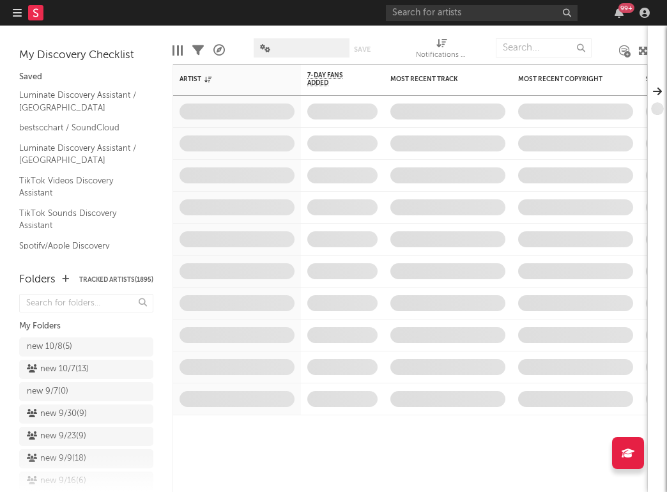
click at [17, 15] on icon "button" at bounding box center [17, 13] width 9 height 10
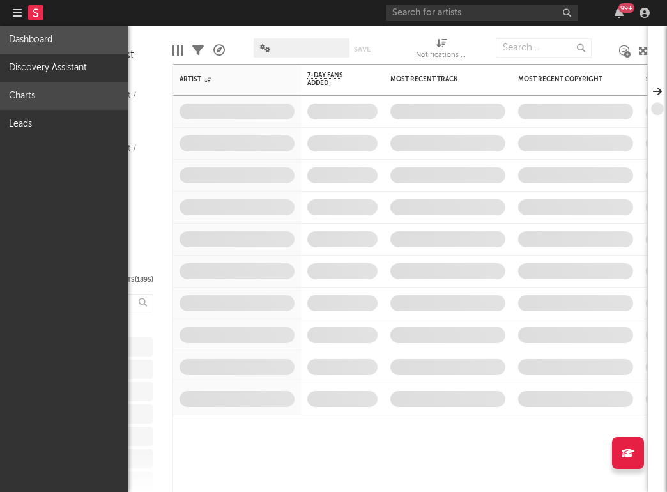
click at [47, 101] on link "Charts" at bounding box center [64, 96] width 128 height 28
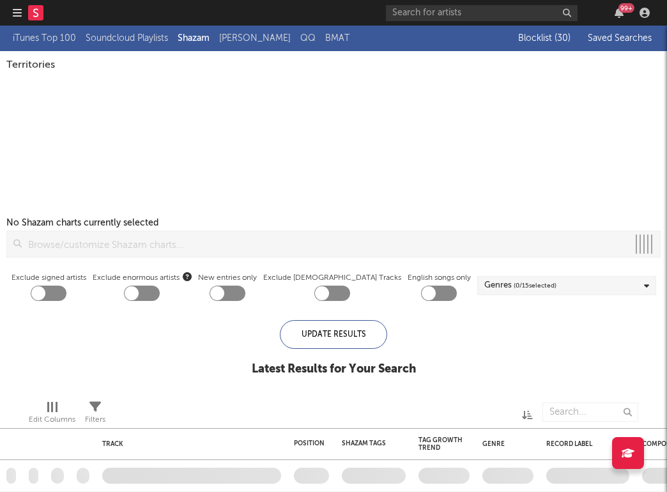
checkbox input "true"
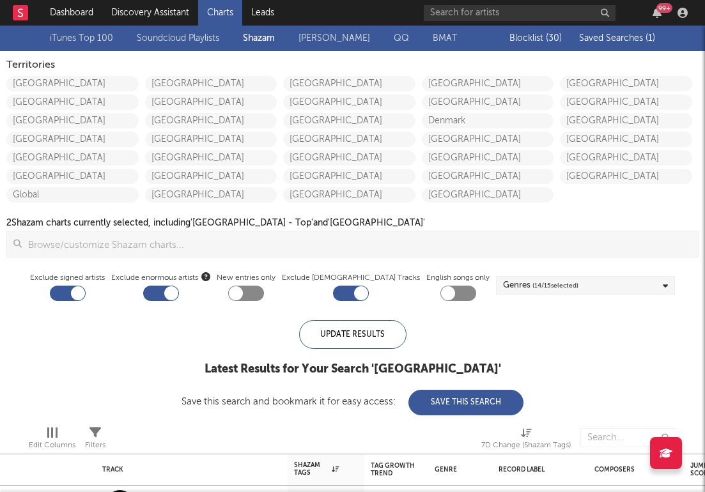
click at [629, 40] on span "Saved Searches ( 1 )" at bounding box center [617, 38] width 76 height 9
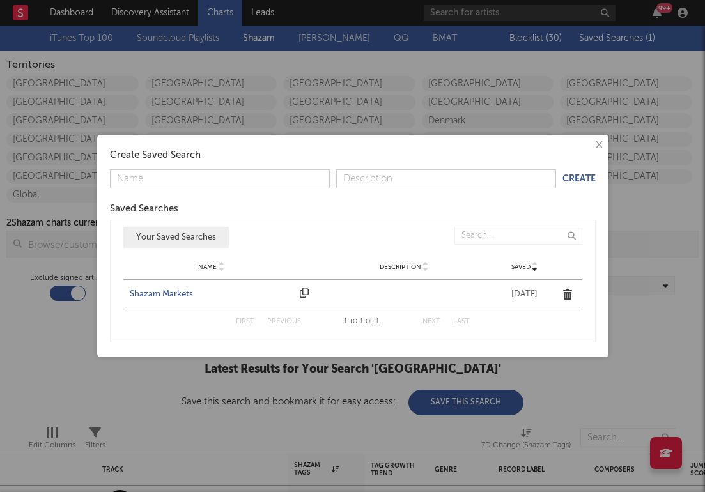
click at [174, 293] on div "Shazam Markets" at bounding box center [212, 294] width 164 height 13
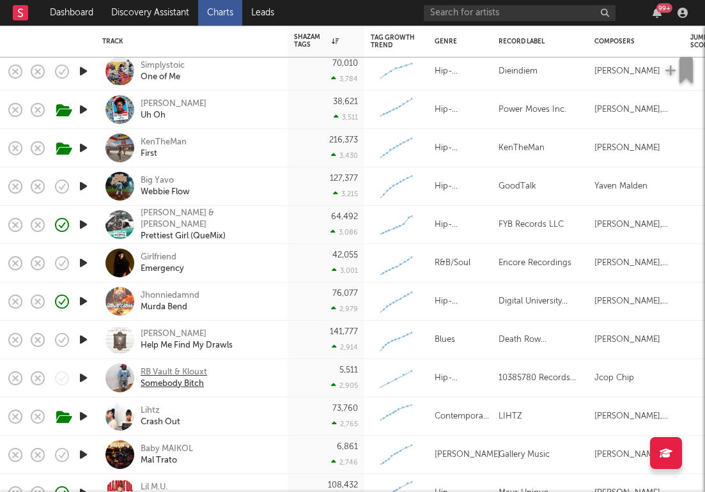
click at [190, 369] on div "RB Vault & Klouxt" at bounding box center [174, 372] width 66 height 11
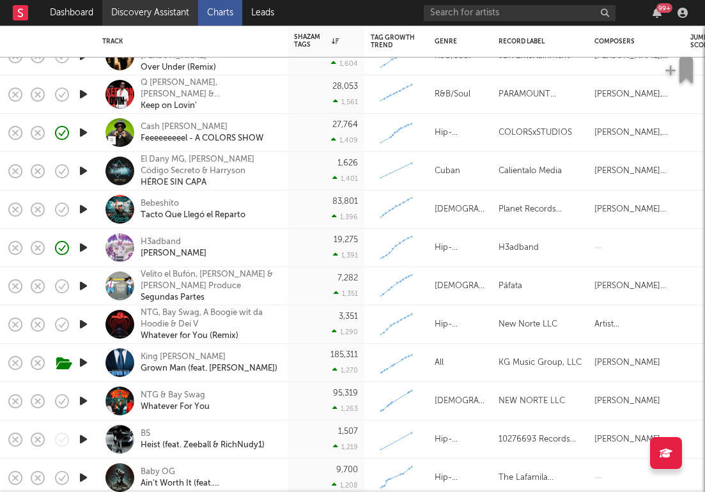
click at [147, 16] on link "Discovery Assistant" at bounding box center [150, 13] width 96 height 26
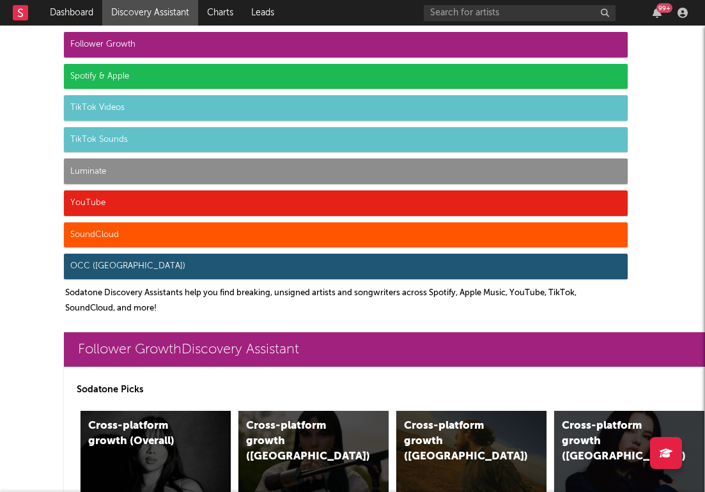
click at [151, 169] on div "Luminate" at bounding box center [345, 171] width 563 height 26
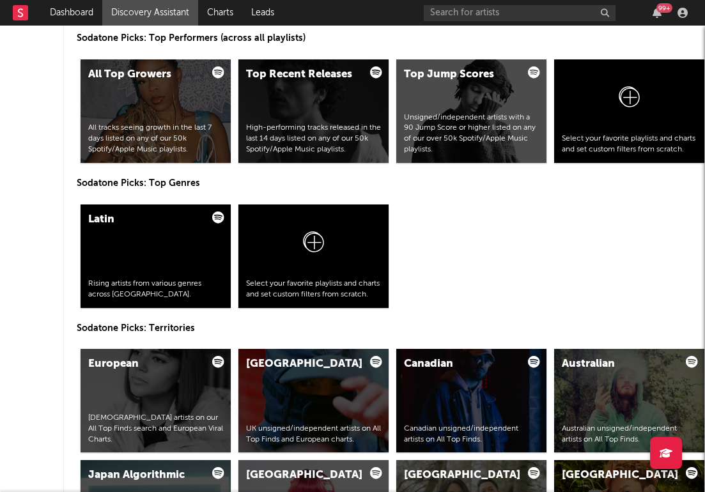
scroll to position [5954, 0]
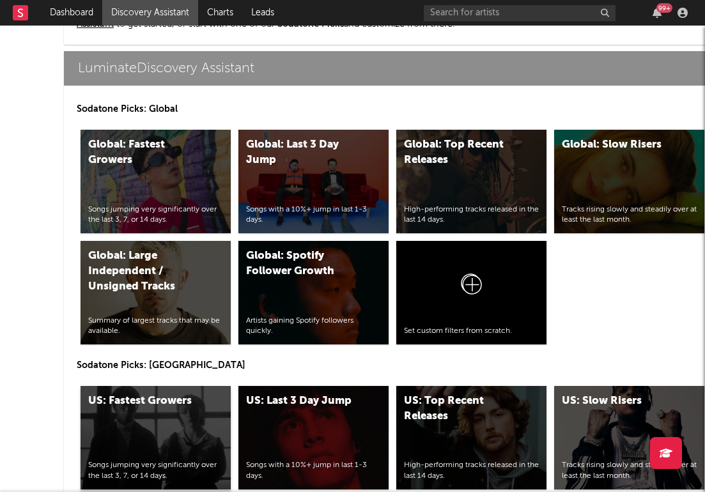
click at [130, 426] on div "US: Fastest Growers Songs jumping very significantly over the last 3, 7, or 14 …" at bounding box center [155, 437] width 150 height 103
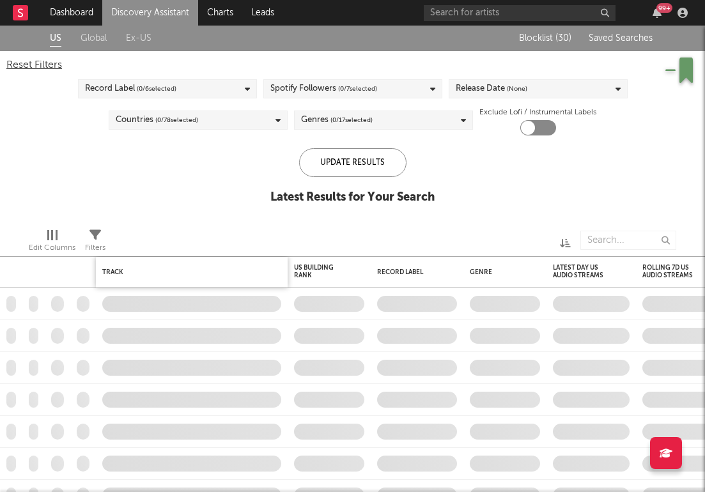
checkbox input "true"
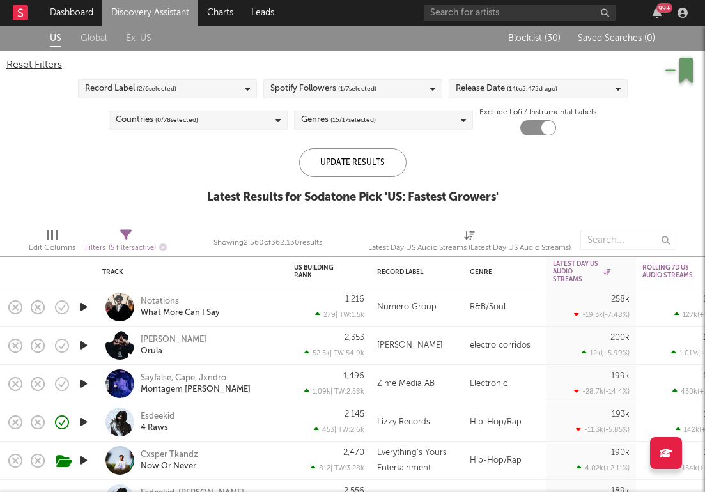
click at [279, 307] on div "Notations What More Can I Say" at bounding box center [191, 307] width 179 height 38
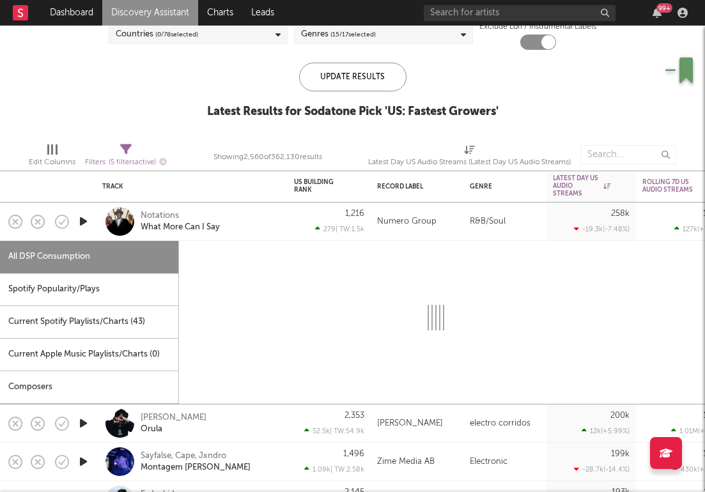
select select "6m"
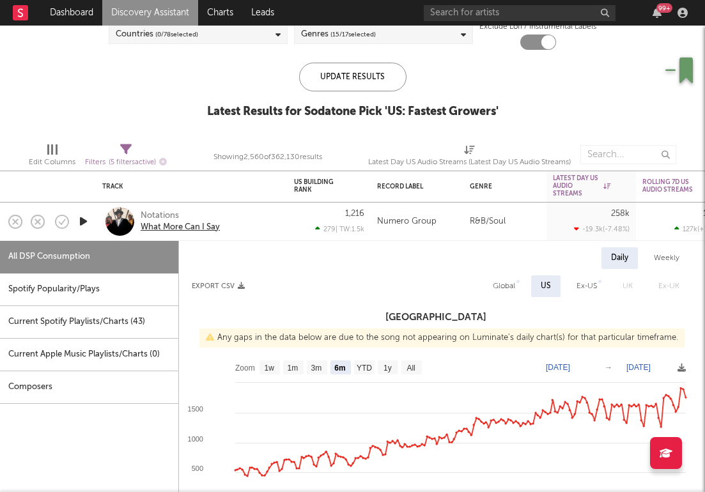
click at [186, 226] on div "What More Can I Say" at bounding box center [180, 227] width 79 height 11
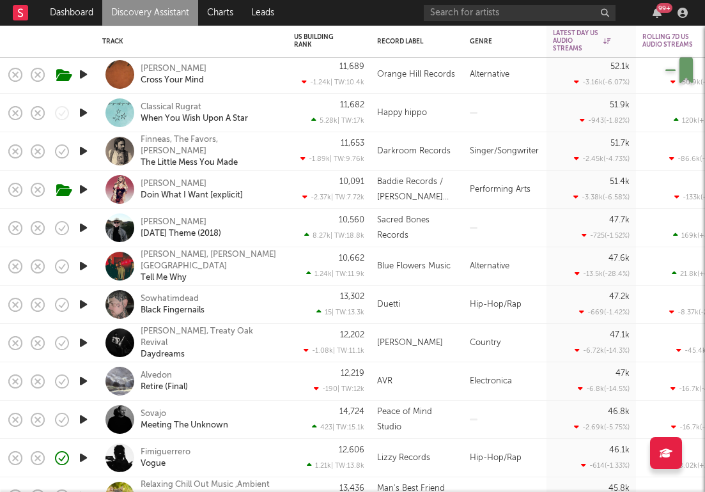
click at [288, 300] on div "13,302 15 | TW: 13.3k" at bounding box center [328, 305] width 83 height 38
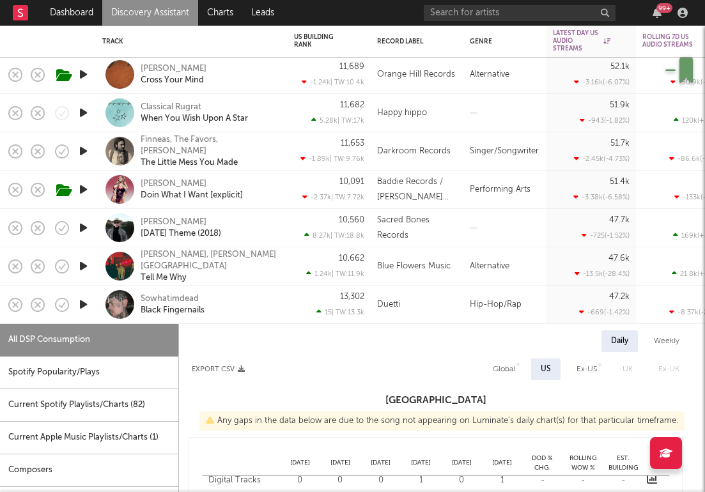
select select "6m"
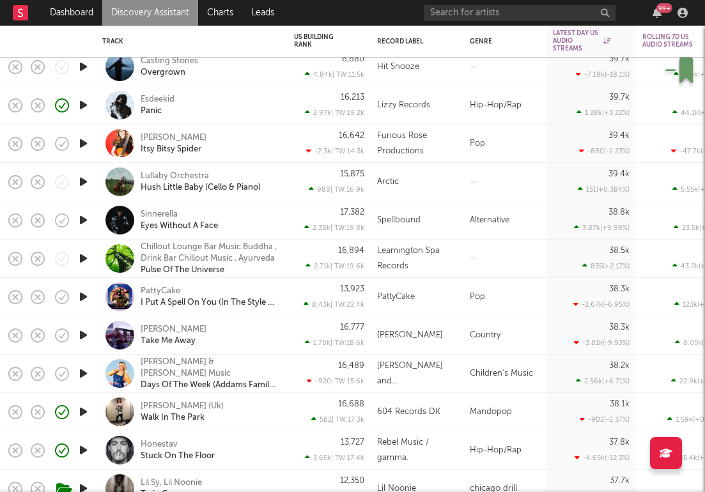
click at [265, 417] on div "[PERSON_NAME] (Uk) Walk In The Park" at bounding box center [209, 412] width 137 height 23
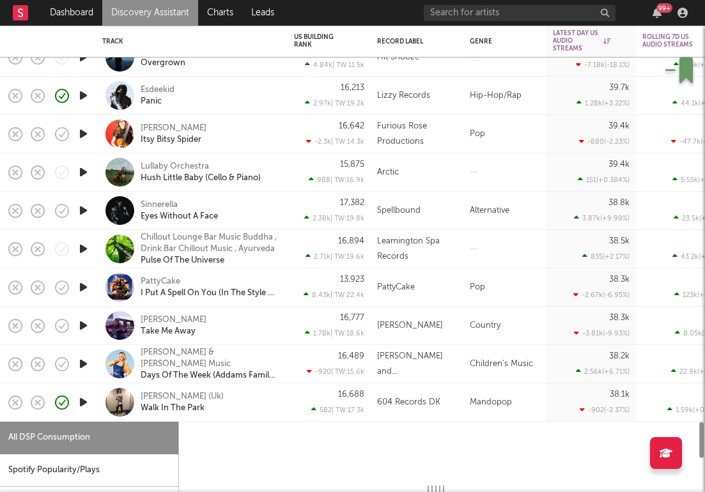
select select "6m"
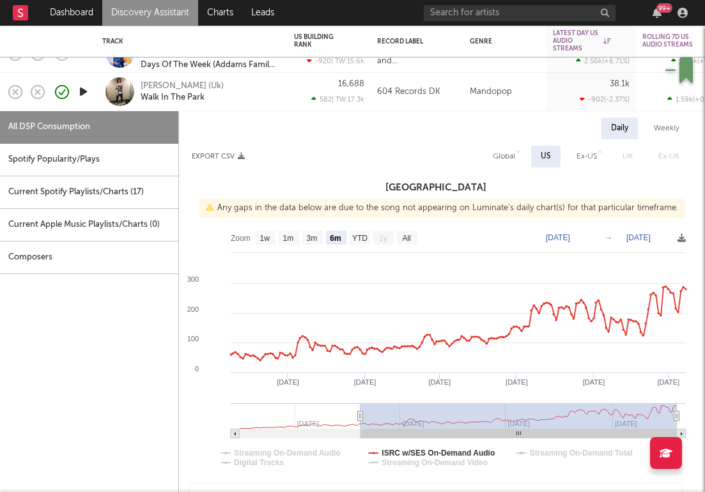
click at [159, 5] on link "Discovery Assistant" at bounding box center [150, 13] width 96 height 26
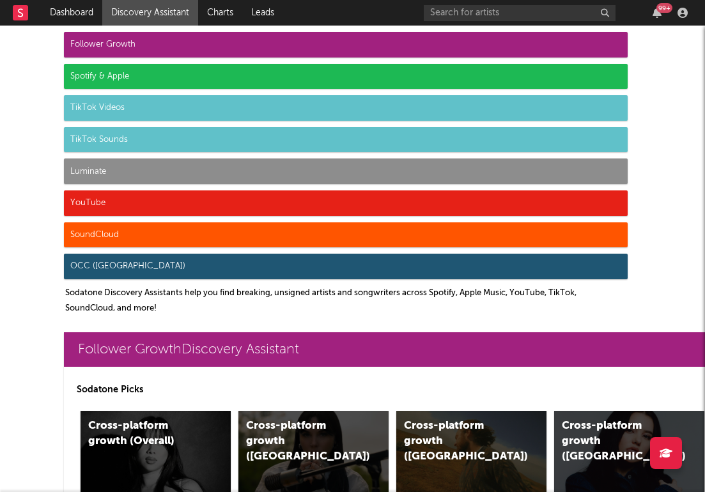
click at [152, 46] on div "Follower Growth" at bounding box center [345, 45] width 563 height 26
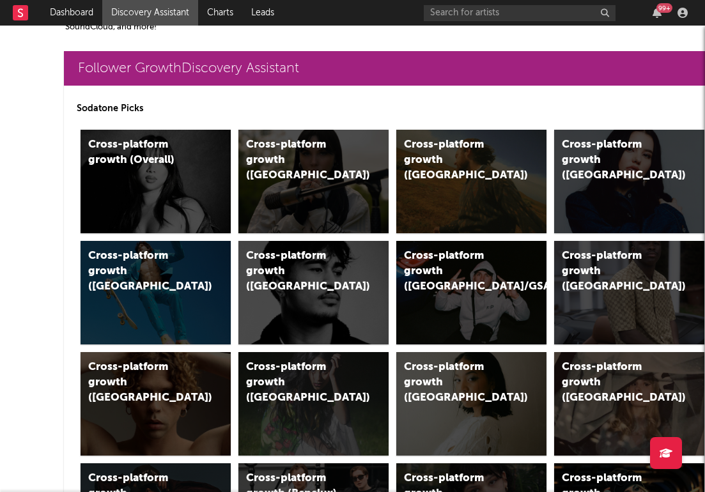
scroll to position [281, 0]
click at [489, 167] on div "Cross-platform growth ([GEOGRAPHIC_DATA])" at bounding box center [458, 160] width 108 height 46
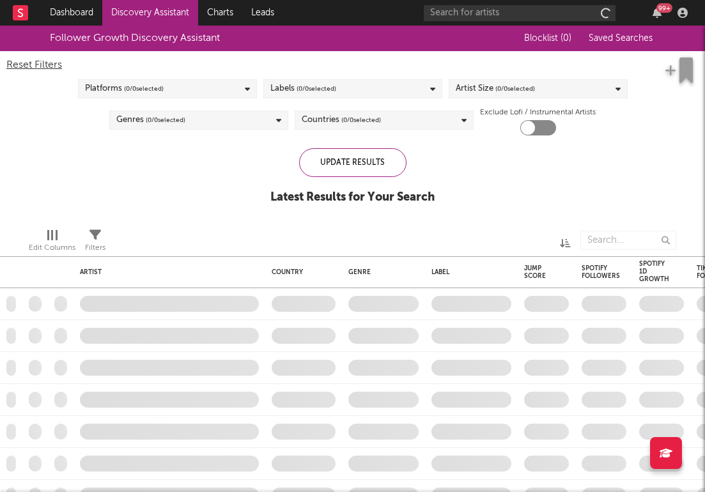
checkbox input "true"
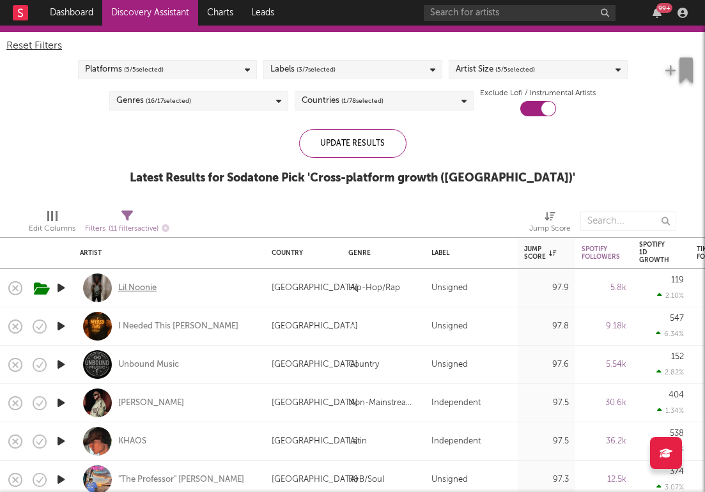
click at [134, 286] on div "Lil Noonie" at bounding box center [137, 287] width 38 height 11
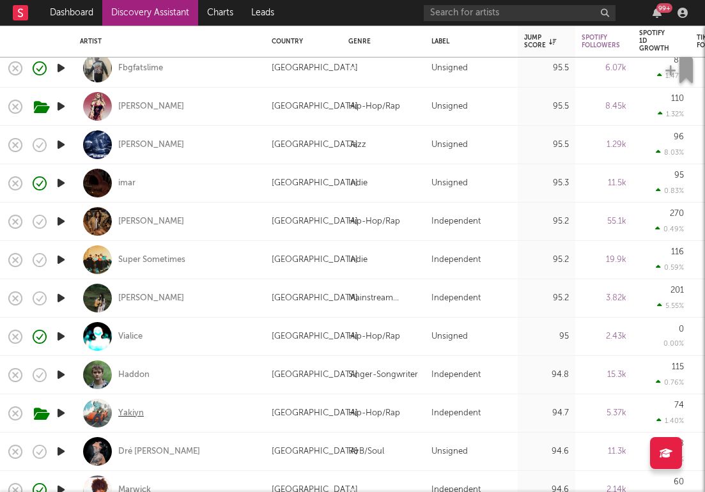
click at [137, 413] on div "Yakiyn" at bounding box center [131, 413] width 26 height 11
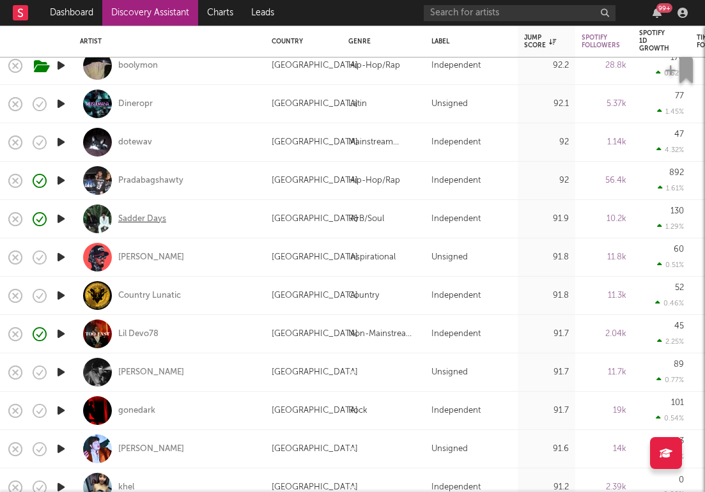
click at [146, 215] on div "Sadder Days" at bounding box center [142, 218] width 48 height 11
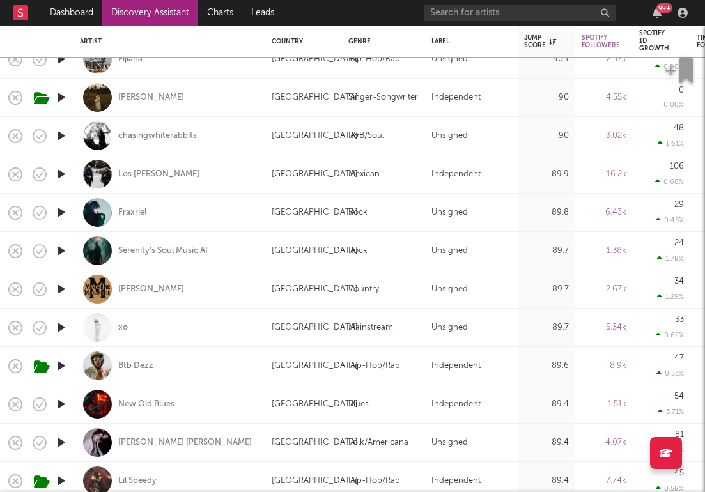
click at [185, 131] on div "chasingwhiterabbits" at bounding box center [157, 135] width 79 height 11
click at [72, 9] on link "Dashboard" at bounding box center [71, 13] width 61 height 26
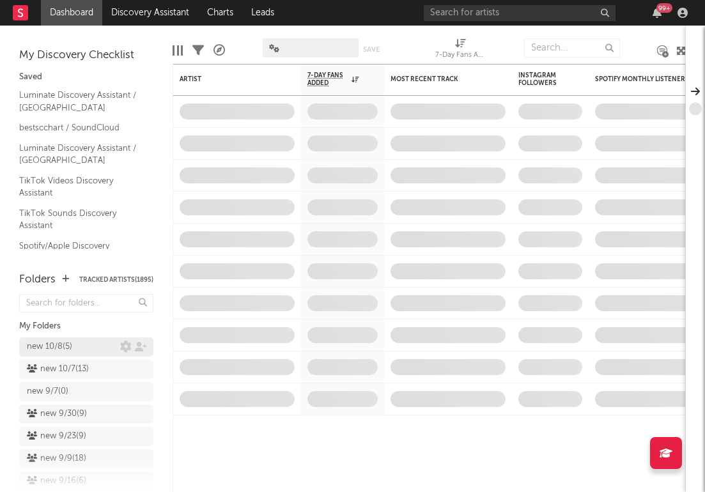
click at [50, 350] on div "new 10/8 ( 5 )" at bounding box center [49, 346] width 45 height 15
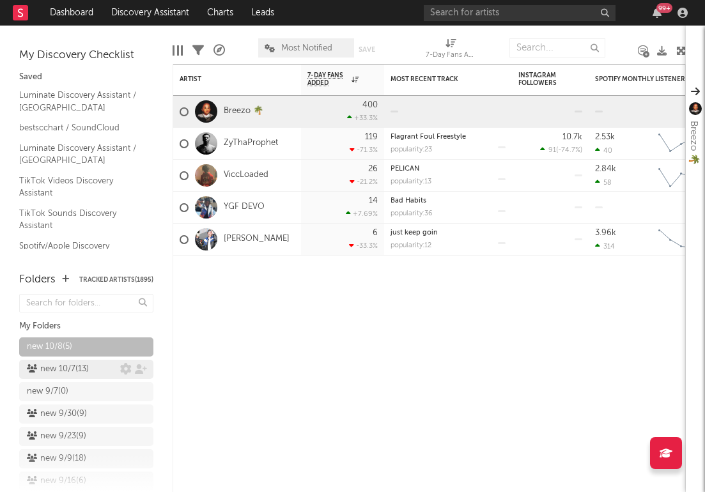
click at [59, 371] on div "new 10/7 ( 13 )" at bounding box center [58, 369] width 62 height 15
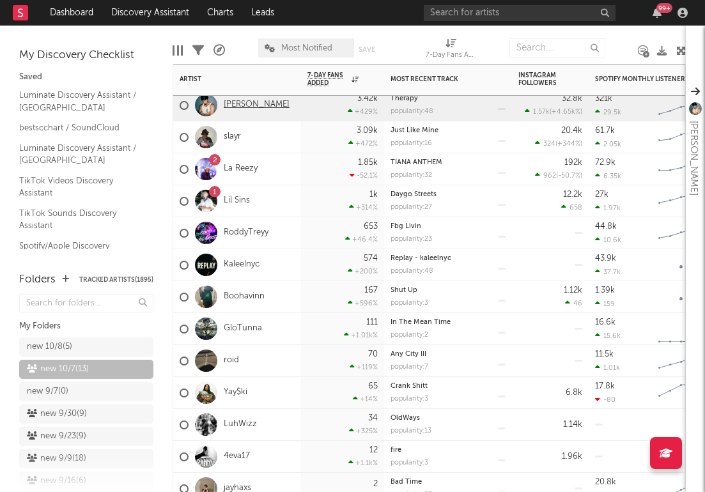
click at [232, 109] on link "Eric IV" at bounding box center [257, 105] width 66 height 11
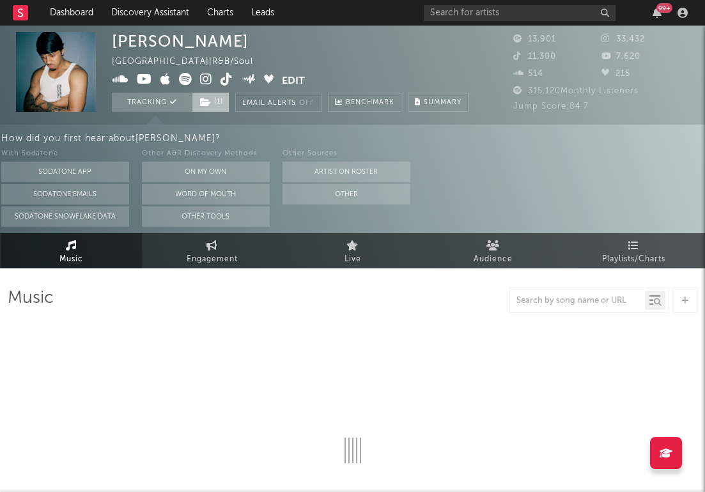
select select "6m"
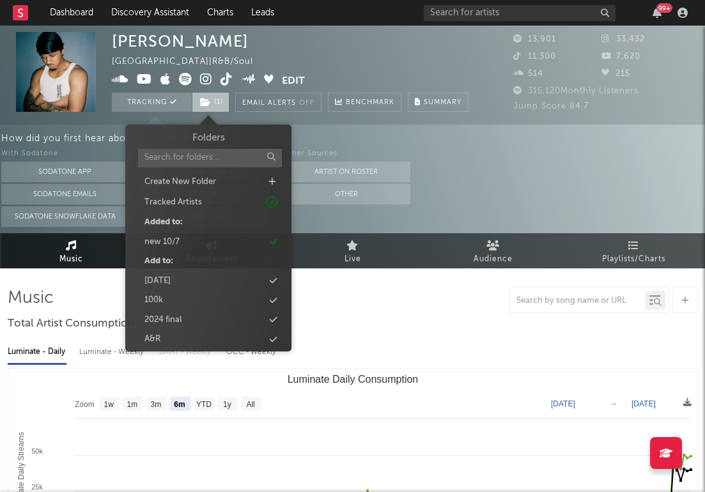
click at [217, 105] on span "( 1 )" at bounding box center [211, 102] width 38 height 19
click at [210, 238] on div "new 10/7" at bounding box center [208, 242] width 147 height 17
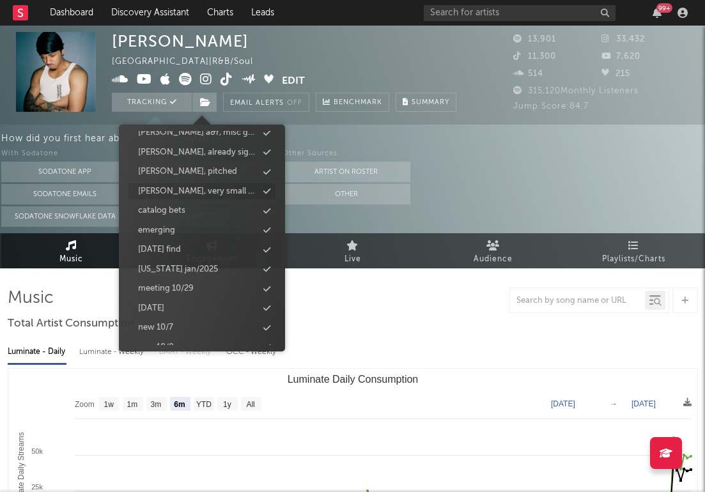
scroll to position [563, 0]
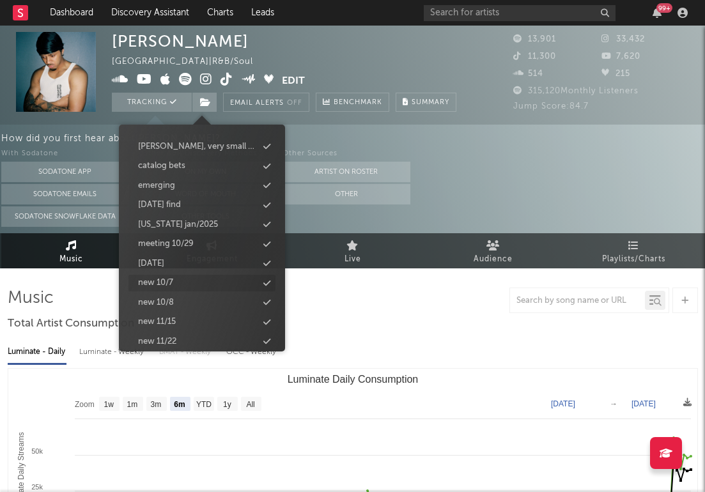
click at [185, 275] on div "new 10/7" at bounding box center [201, 283] width 147 height 17
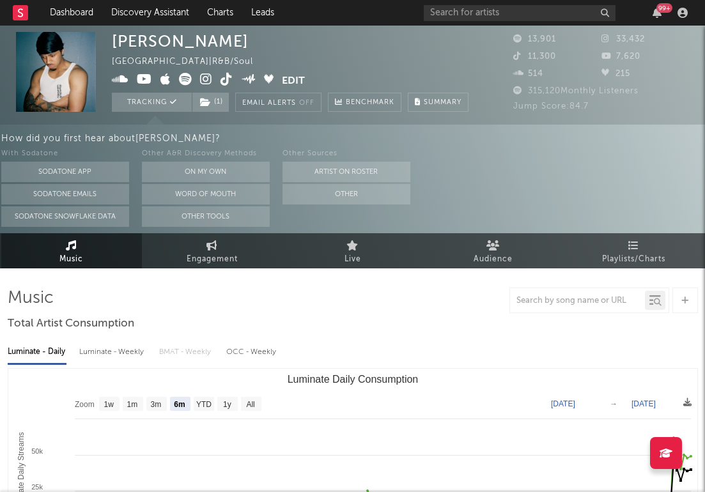
click at [440, 75] on div "Eric IV United Kingdom | R&B/Soul Edit Tracking ( 1 ) Email Alerts Off Benchmar…" at bounding box center [290, 72] width 356 height 80
click at [148, 8] on link "Discovery Assistant" at bounding box center [150, 13] width 96 height 26
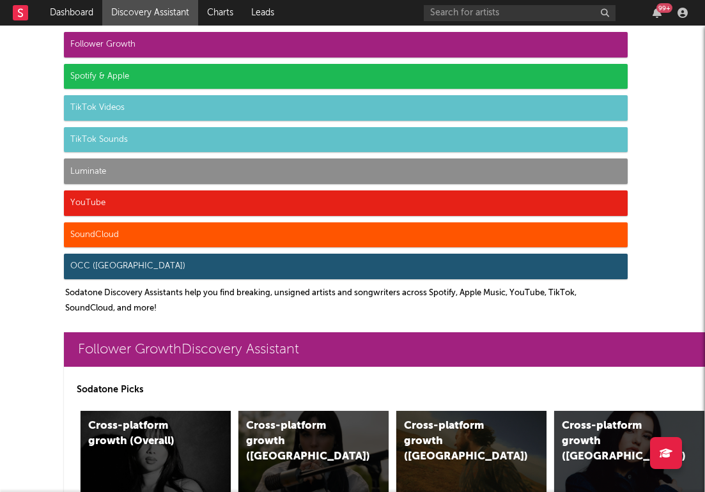
click at [148, 164] on div "Luminate" at bounding box center [345, 171] width 563 height 26
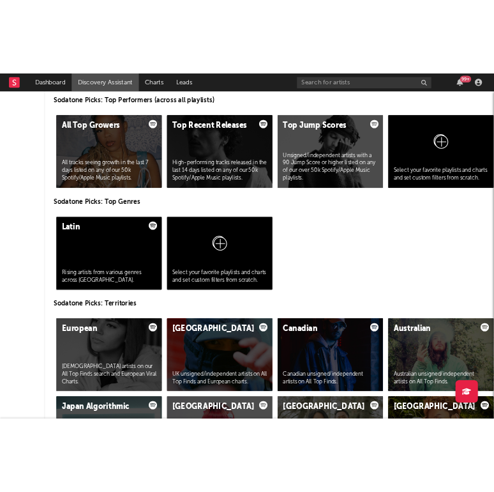
scroll to position [5954, 0]
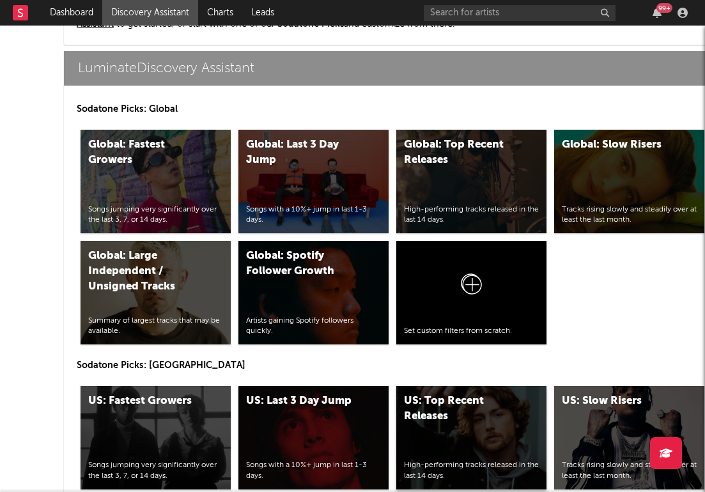
click at [496, 420] on div "US: Top Recent Releases" at bounding box center [458, 409] width 108 height 31
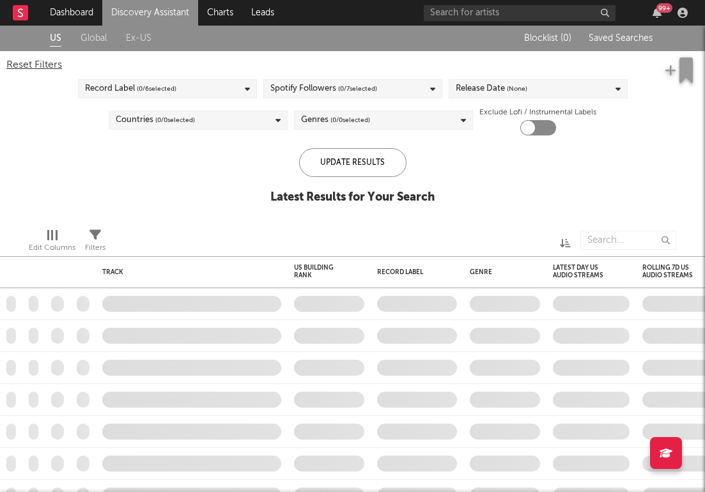
checkbox input "true"
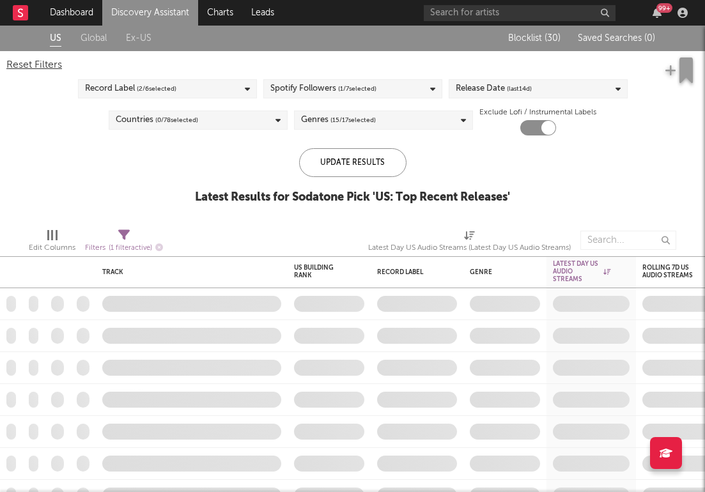
click at [666, 152] on div "US Global Ex-US Blocklist ( 30 ) Saved Searches ( 0 ) Reset Filters Record Labe…" at bounding box center [352, 122] width 705 height 192
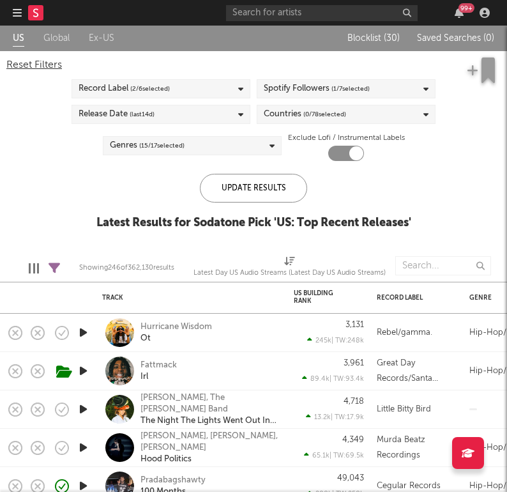
click at [17, 15] on icon "button" at bounding box center [17, 13] width 9 height 10
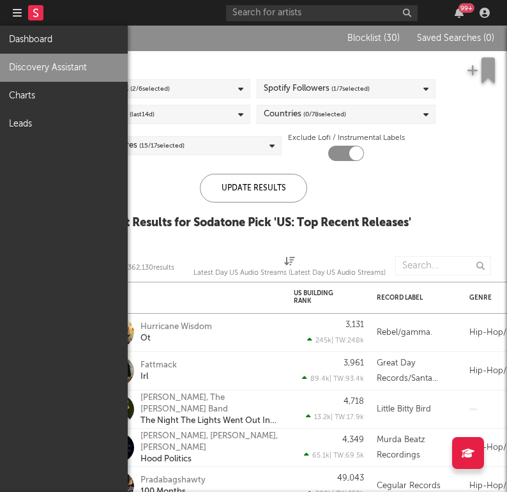
click at [46, 70] on link "Discovery Assistant" at bounding box center [64, 68] width 128 height 28
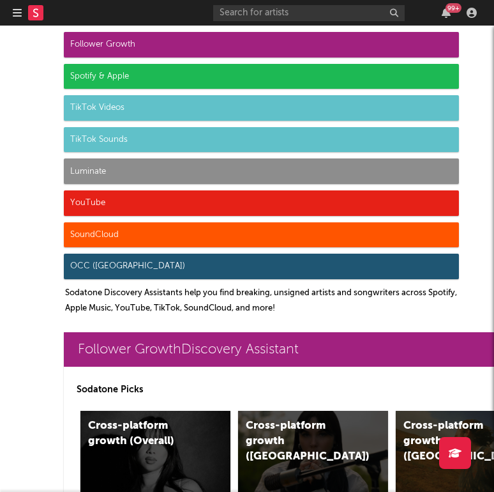
click at [126, 170] on div "Luminate" at bounding box center [261, 171] width 395 height 26
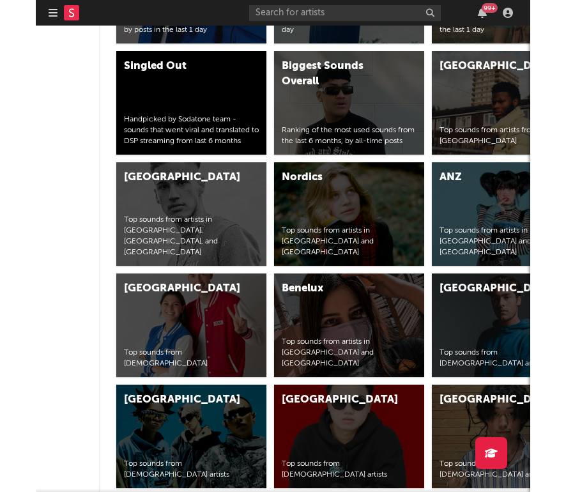
scroll to position [5954, 0]
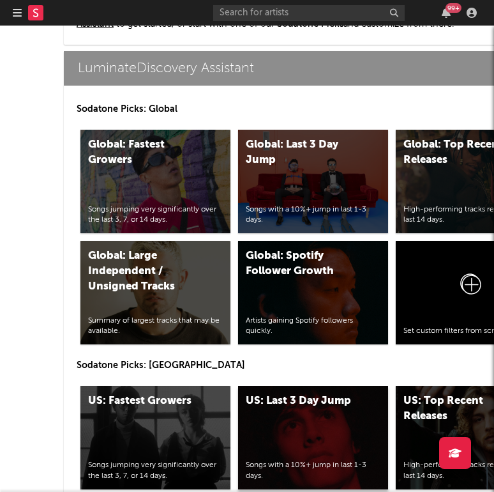
click at [309, 429] on div "US: Last 3 Day Jump Songs with a 10%+ jump in last 1-3 days." at bounding box center [313, 437] width 150 height 103
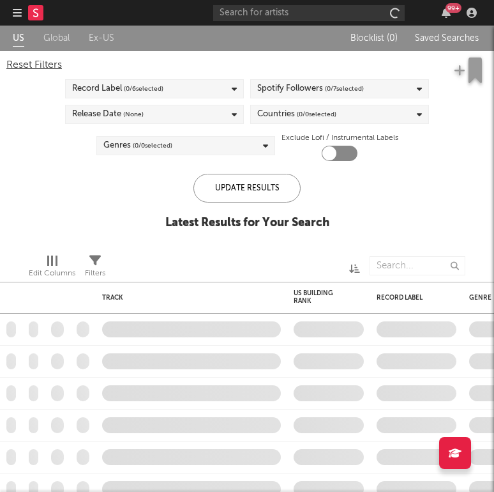
checkbox input "true"
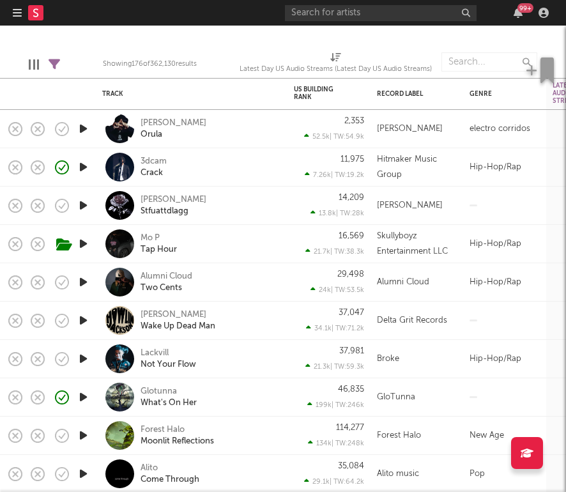
click at [242, 398] on div "Glotunna What's On Her" at bounding box center [209, 397] width 137 height 23
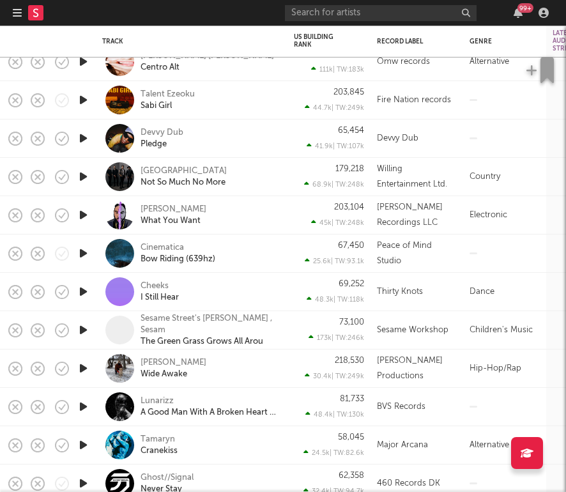
click at [256, 141] on div "Devvy Dub Pledge" at bounding box center [209, 138] width 137 height 23
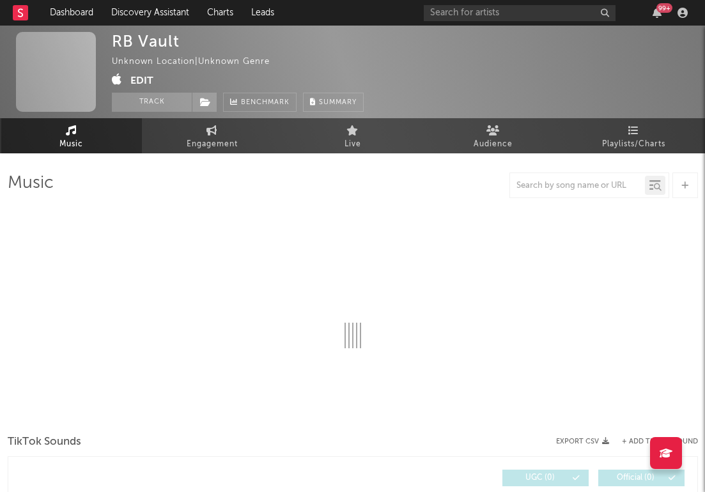
select select "1w"
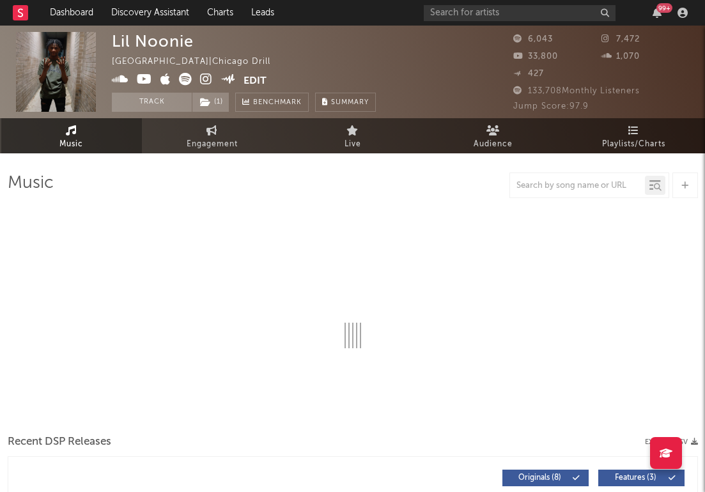
select select "1w"
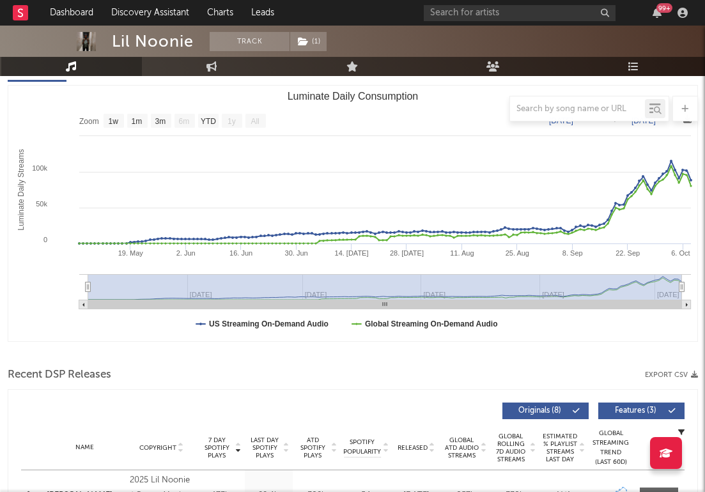
scroll to position [343, 0]
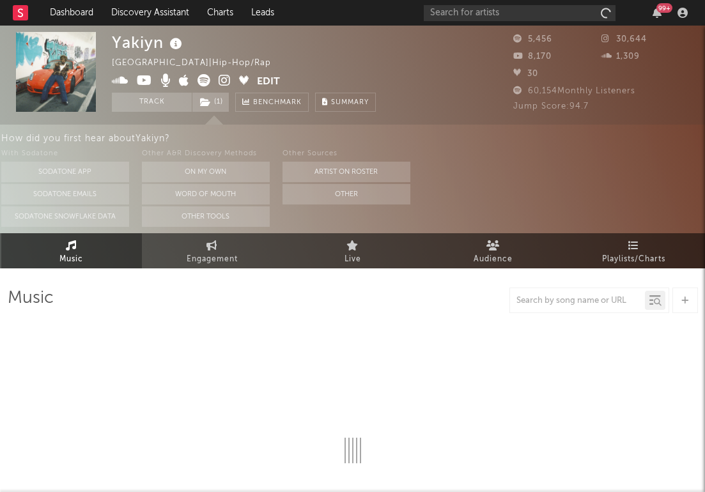
select select "6m"
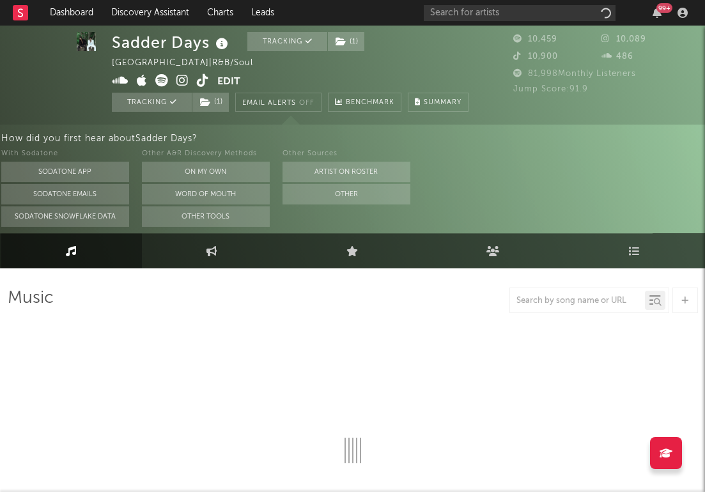
select select "6m"
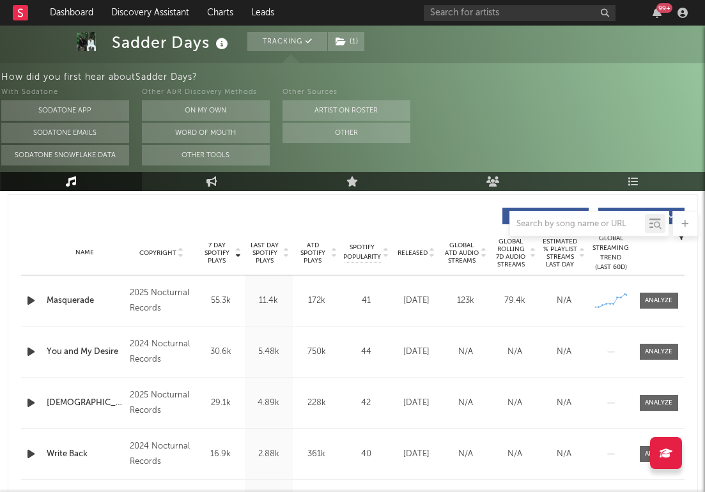
scroll to position [538, 0]
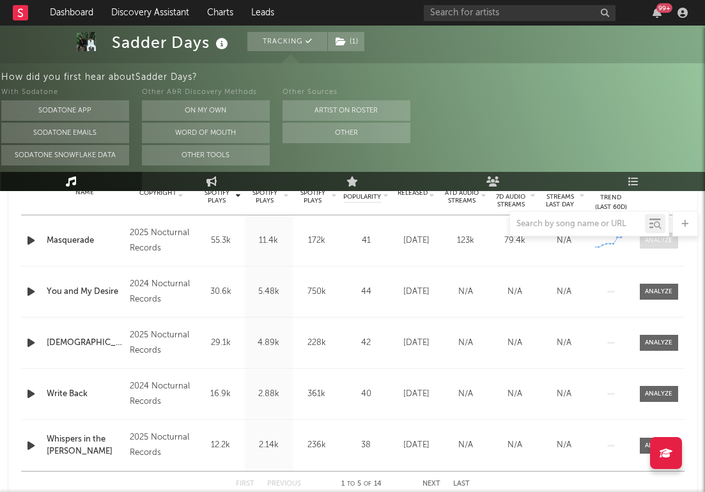
click at [649, 243] on div at bounding box center [658, 241] width 27 height 10
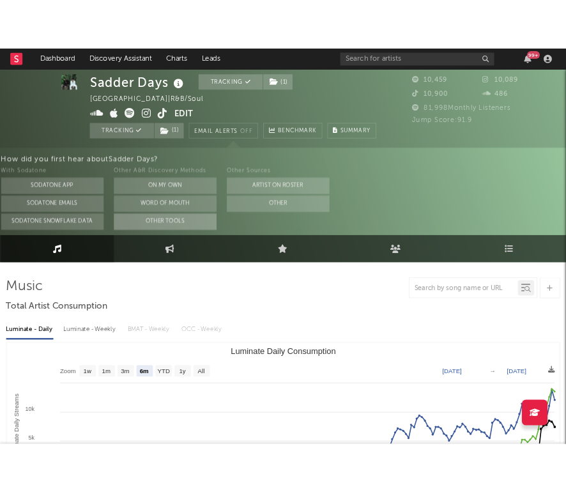
scroll to position [3, 0]
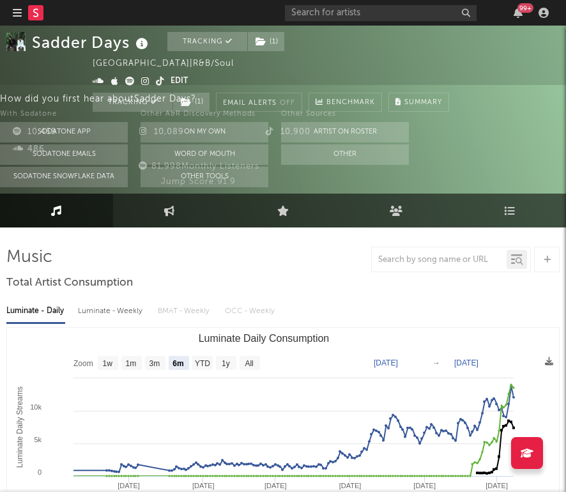
select select "Zoom"
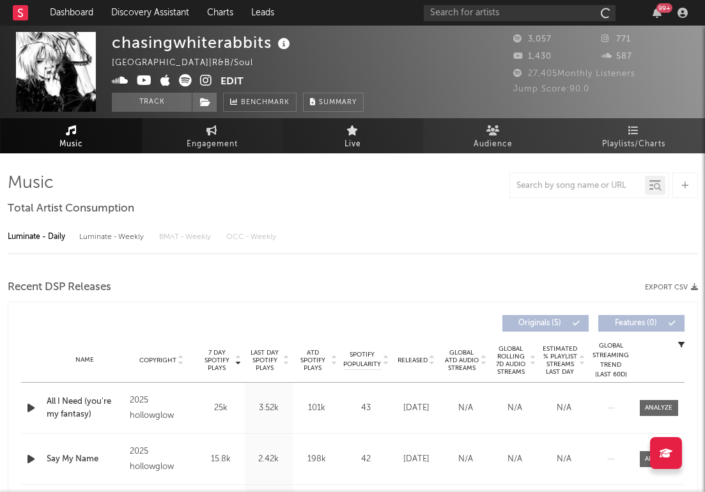
select select "1w"
